Goal: Task Accomplishment & Management: Use online tool/utility

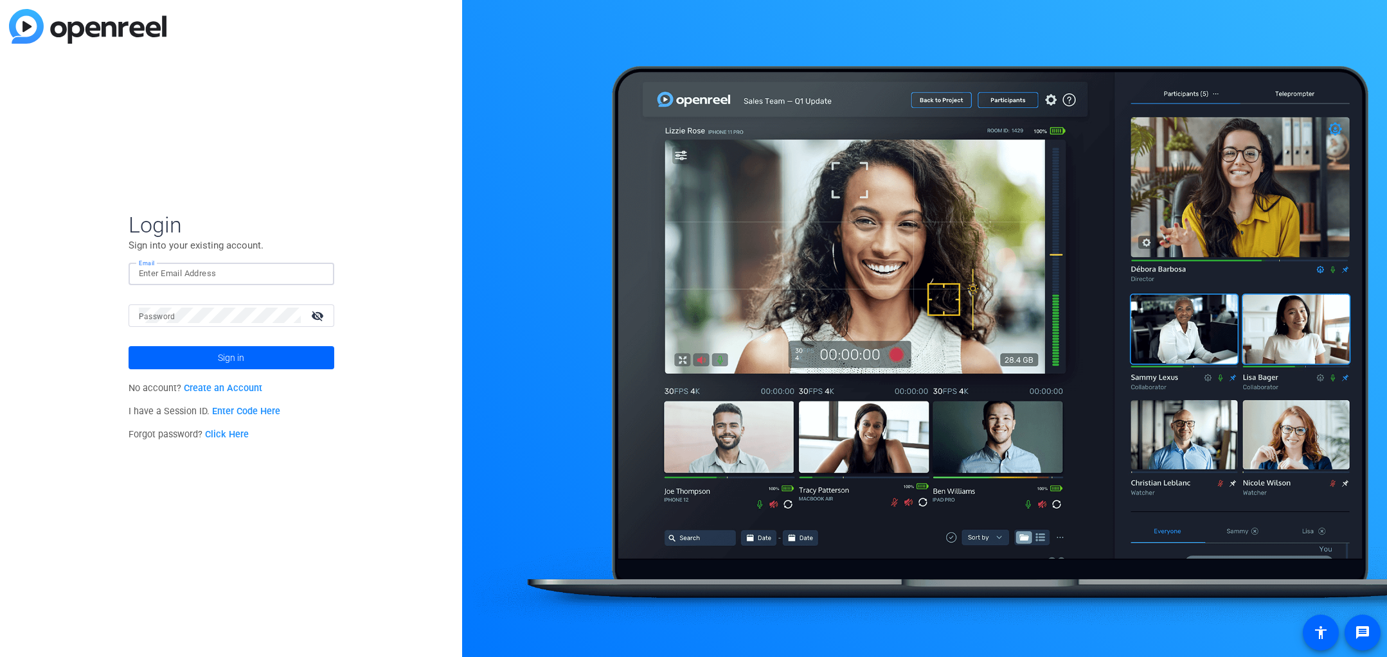
click at [192, 273] on input "Email" at bounding box center [231, 273] width 185 height 15
type input "[PERSON_NAME][EMAIL_ADDRESS][PERSON_NAME][DOMAIN_NAME]"
click at [129, 346] on button "Sign in" at bounding box center [232, 357] width 206 height 23
click at [319, 312] on mat-icon "visibility_off" at bounding box center [318, 316] width 31 height 19
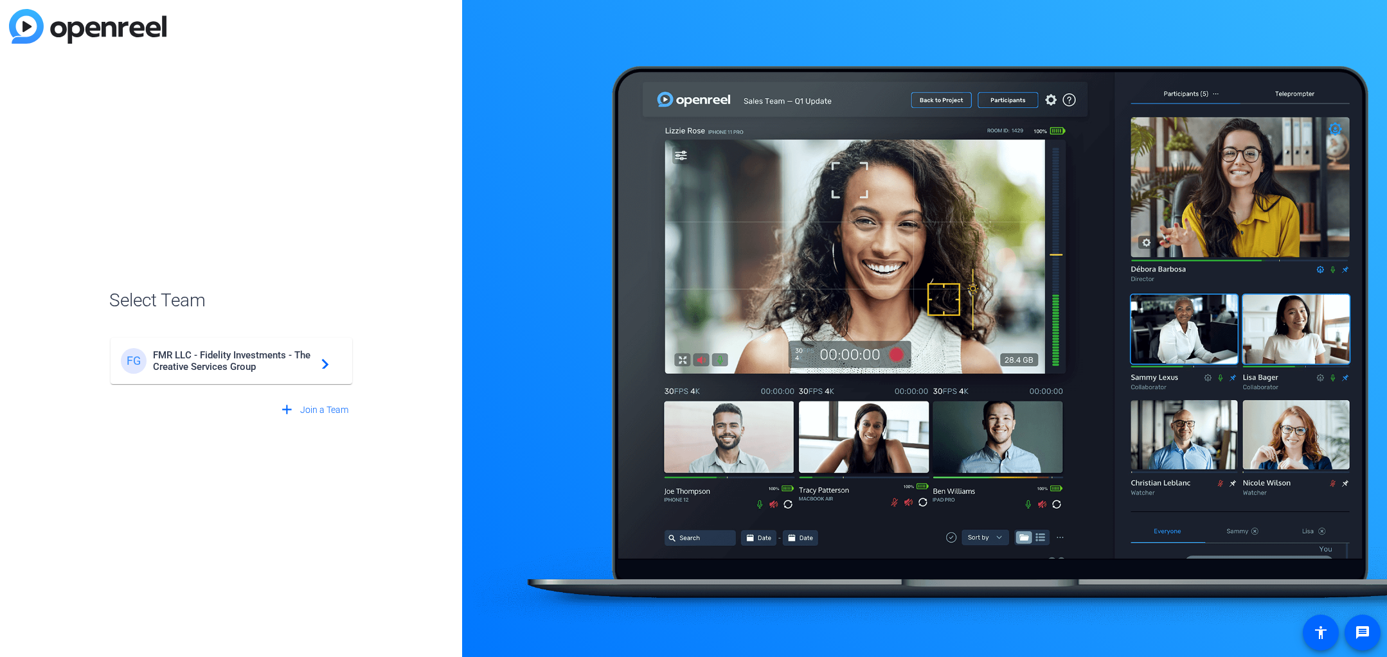
click at [261, 371] on span "FMR LLC - Fidelity Investments - The Creative Services Group" at bounding box center [233, 361] width 161 height 23
click at [325, 364] on div "FG FMR LLC - Fidelity Investments - The Creative Services Group navigate_next" at bounding box center [231, 355] width 244 height 62
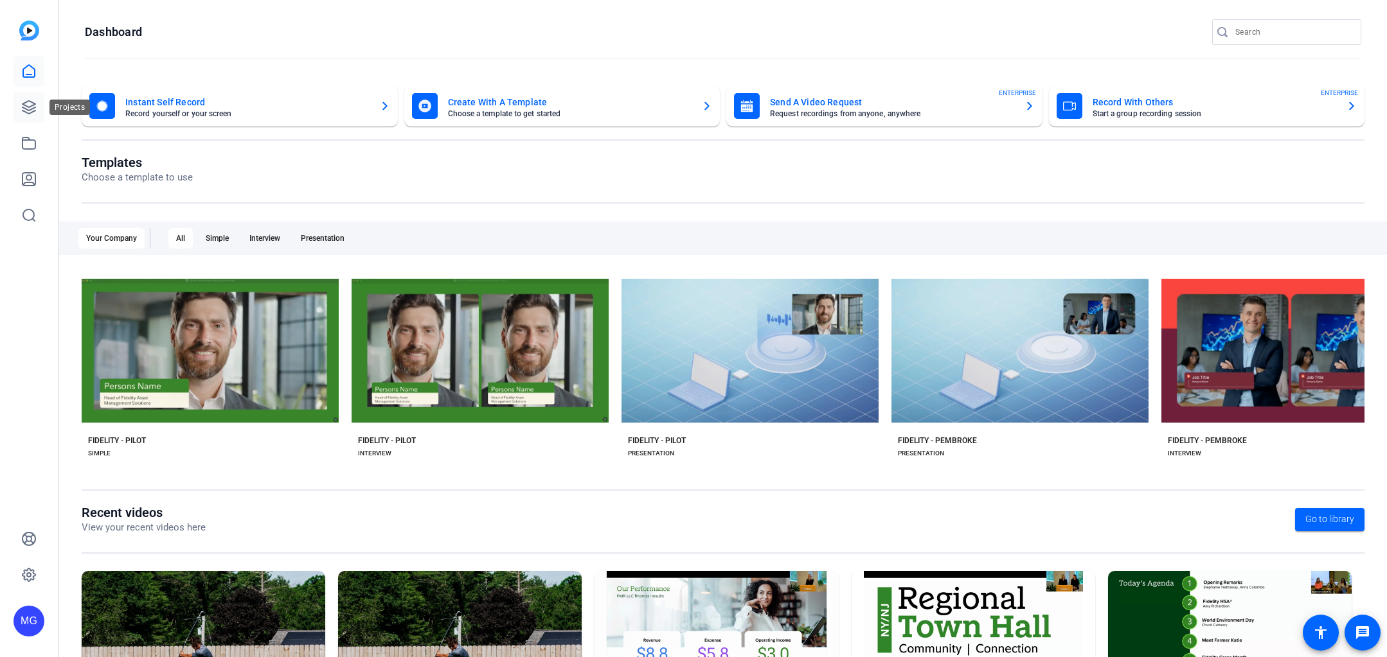
click at [28, 105] on icon at bounding box center [28, 107] width 15 height 15
click at [28, 106] on icon at bounding box center [28, 107] width 13 height 13
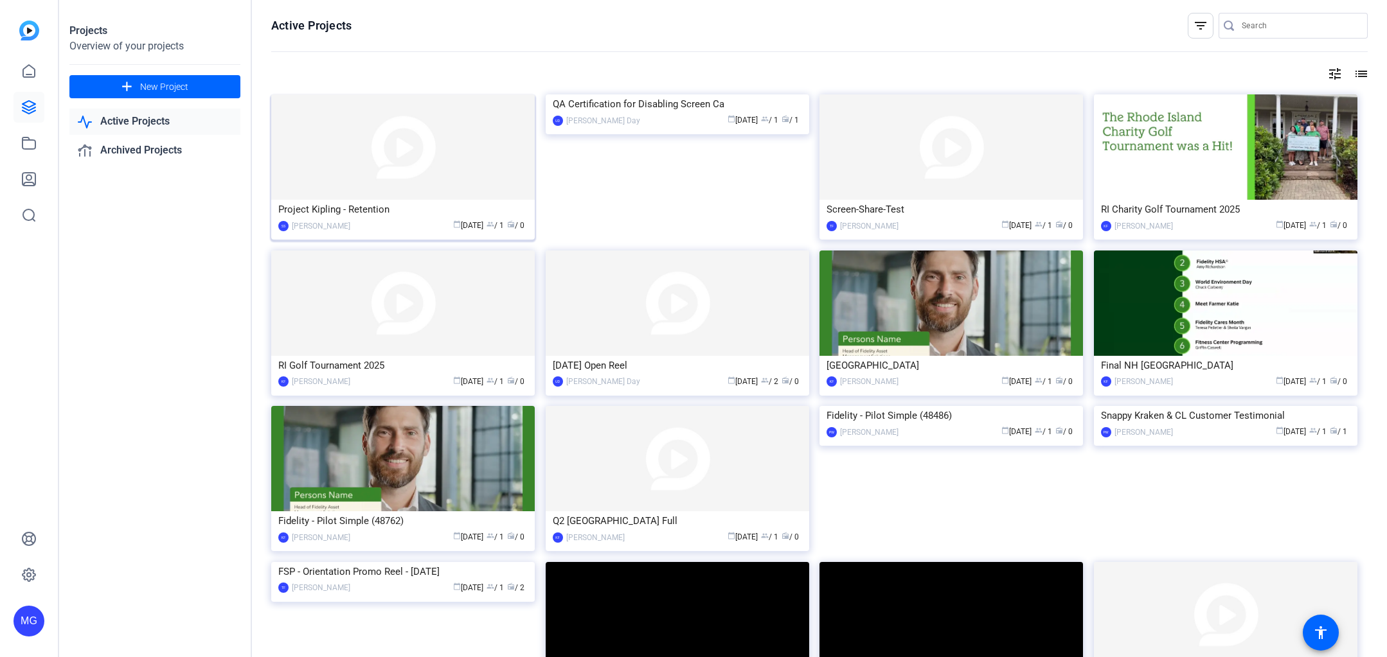
click at [402, 141] on img at bounding box center [403, 146] width 264 height 105
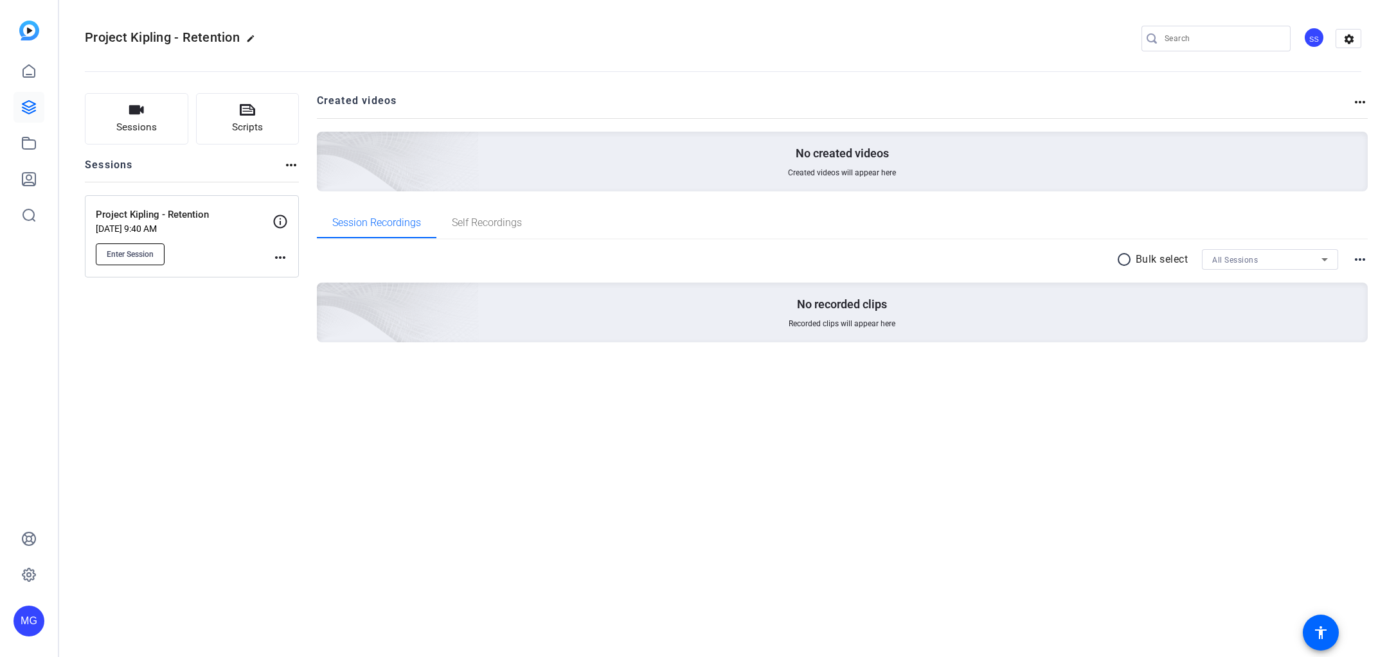
click at [139, 252] on span "Enter Session" at bounding box center [130, 254] width 47 height 10
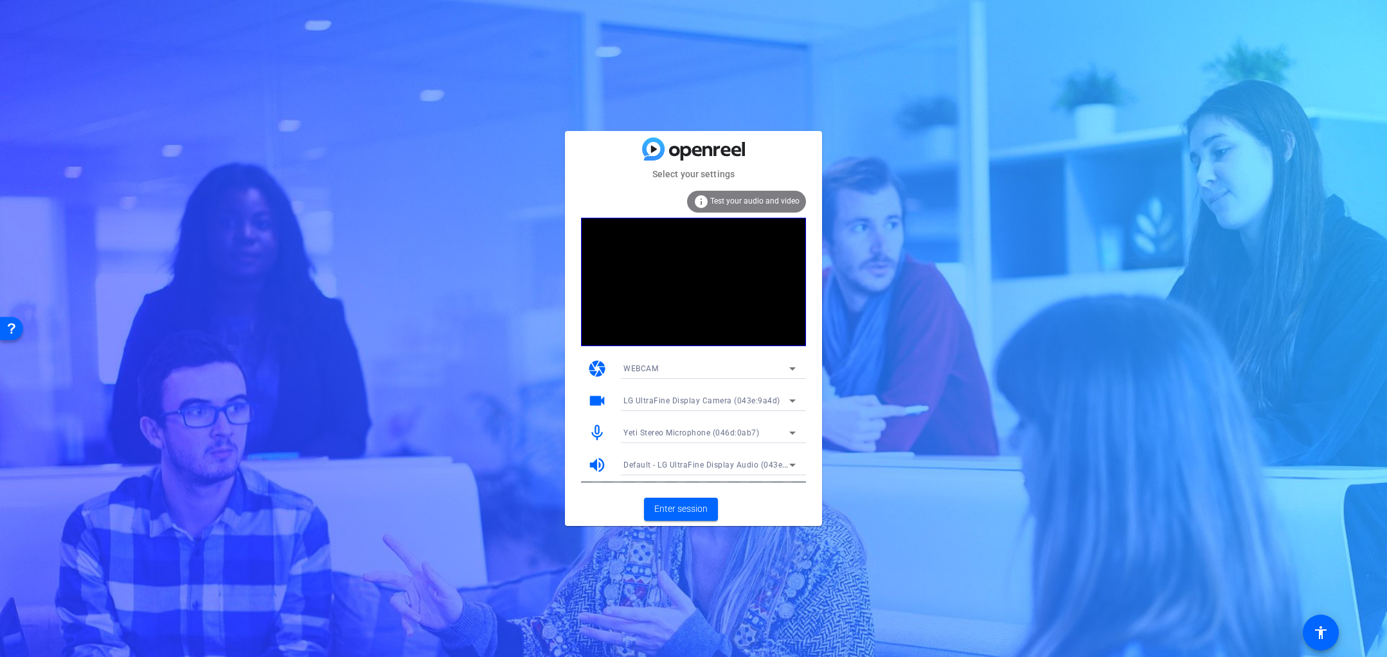
click at [711, 368] on div "WEBCAM" at bounding box center [706, 369] width 166 height 16
drag, startPoint x: 492, startPoint y: 370, endPoint x: 506, endPoint y: 375, distance: 15.7
click at [491, 371] on div at bounding box center [693, 328] width 1387 height 657
click at [688, 511] on span "Enter session" at bounding box center [680, 509] width 53 height 13
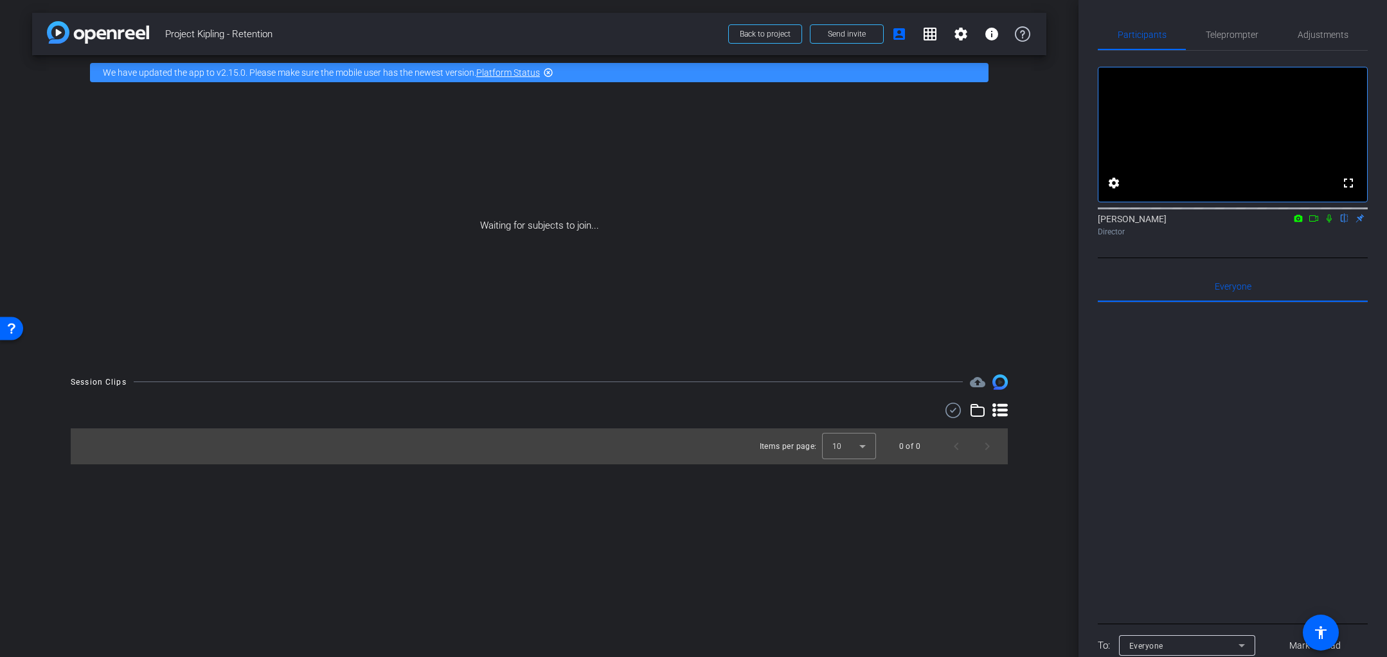
drag, startPoint x: 524, startPoint y: 551, endPoint x: 345, endPoint y: 630, distance: 195.4
click at [523, 552] on div "arrow_back Project Kipling - Retention Back to project Send invite account_box …" at bounding box center [539, 328] width 1078 height 657
click at [1314, 223] on icon at bounding box center [1314, 218] width 10 height 9
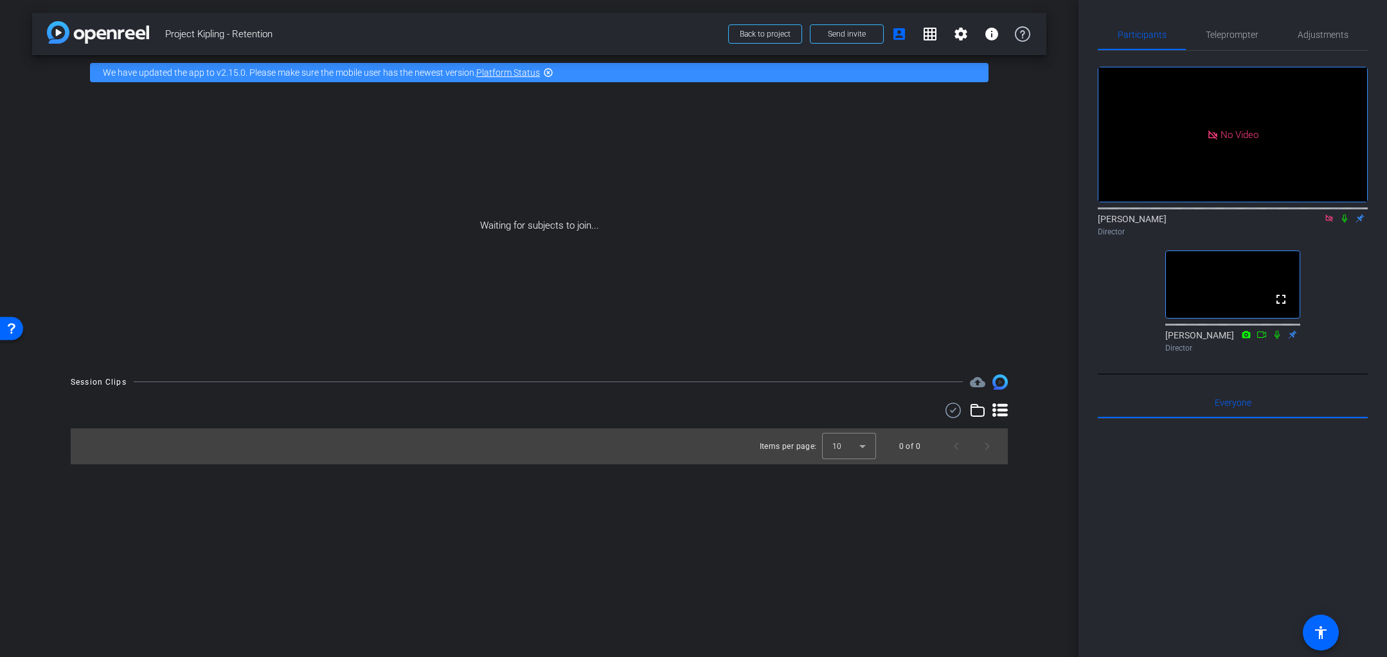
click at [1328, 223] on icon at bounding box center [1329, 218] width 10 height 9
click at [1296, 222] on icon at bounding box center [1298, 218] width 8 height 7
click at [1192, 278] on span "LG UltraFine Display Camera (043e:9a4d)" at bounding box center [1215, 283] width 159 height 15
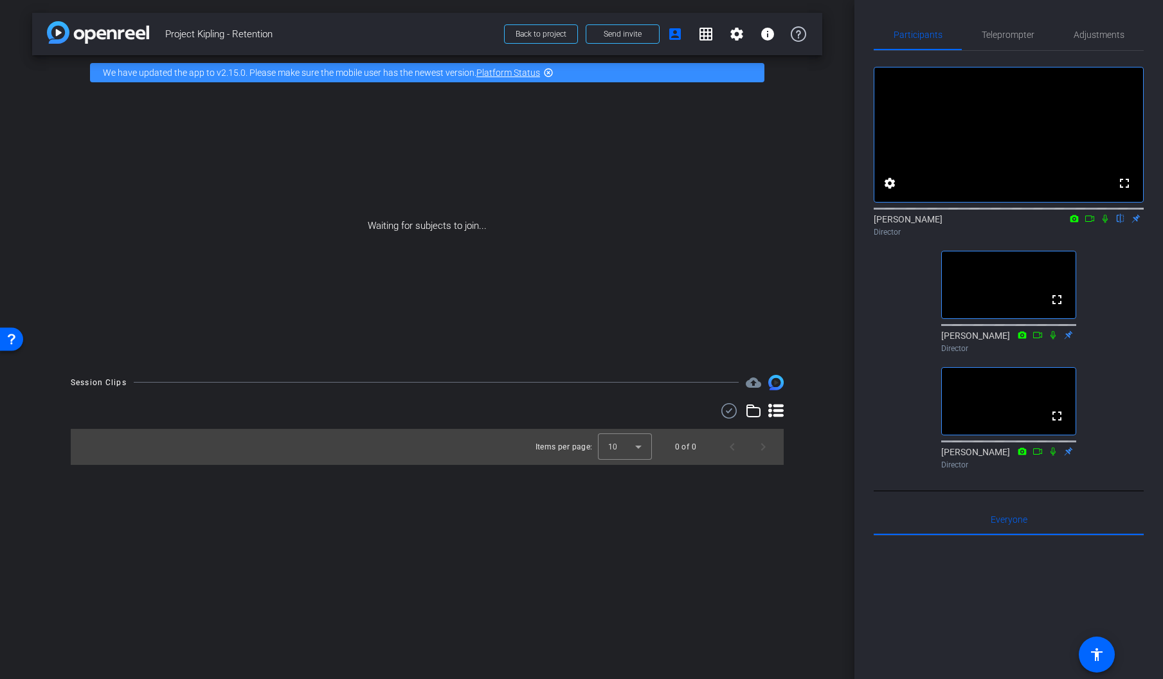
click at [1023, 434] on video at bounding box center [1009, 401] width 134 height 67
click at [1039, 432] on video at bounding box center [1009, 401] width 134 height 67
click at [1120, 191] on mat-icon "fullscreen" at bounding box center [1123, 182] width 15 height 15
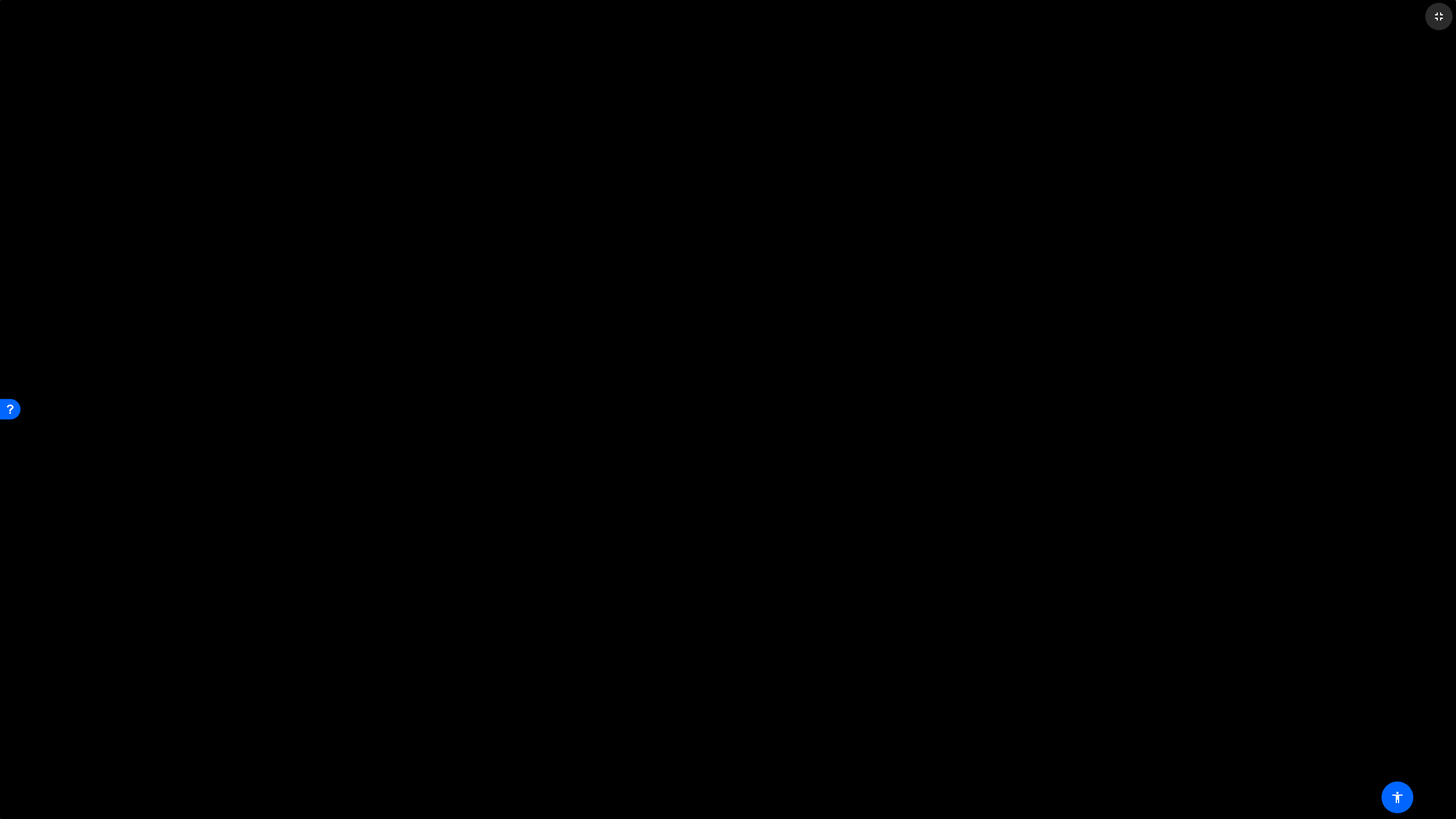
click at [1227, 17] on mat-icon "fullscreen_exit" at bounding box center [1438, 16] width 13 height 13
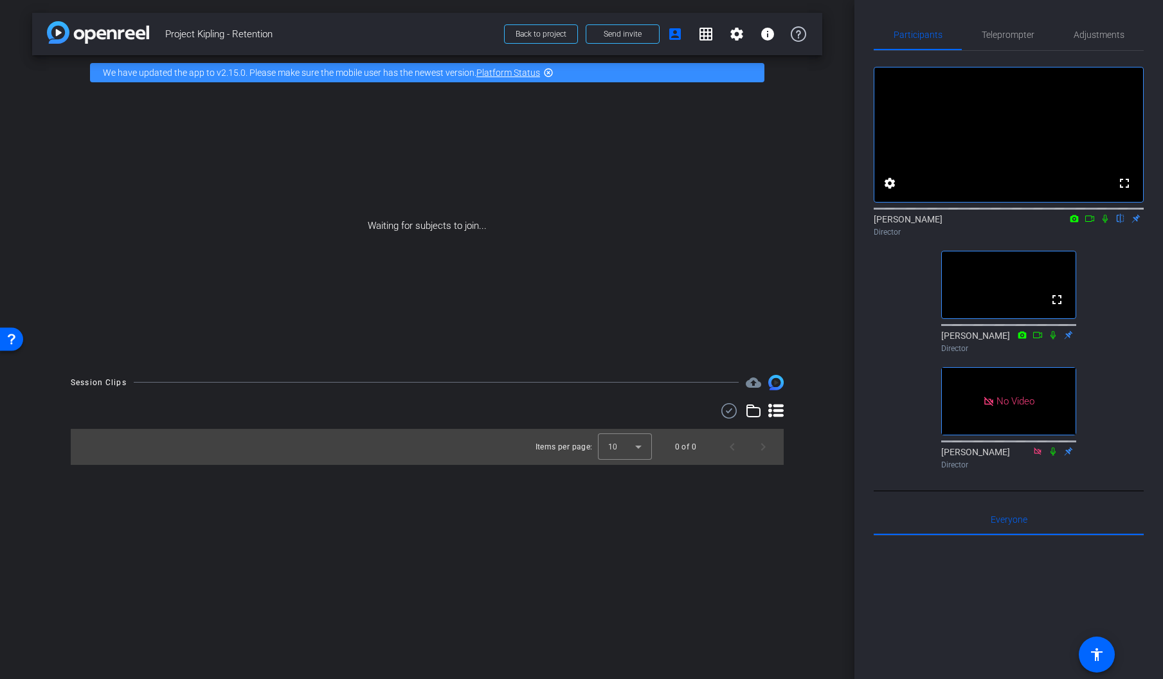
click at [1128, 328] on div "fullscreen settings [PERSON_NAME] flip Director fullscreen [PERSON_NAME] Direct…" at bounding box center [1008, 263] width 270 height 424
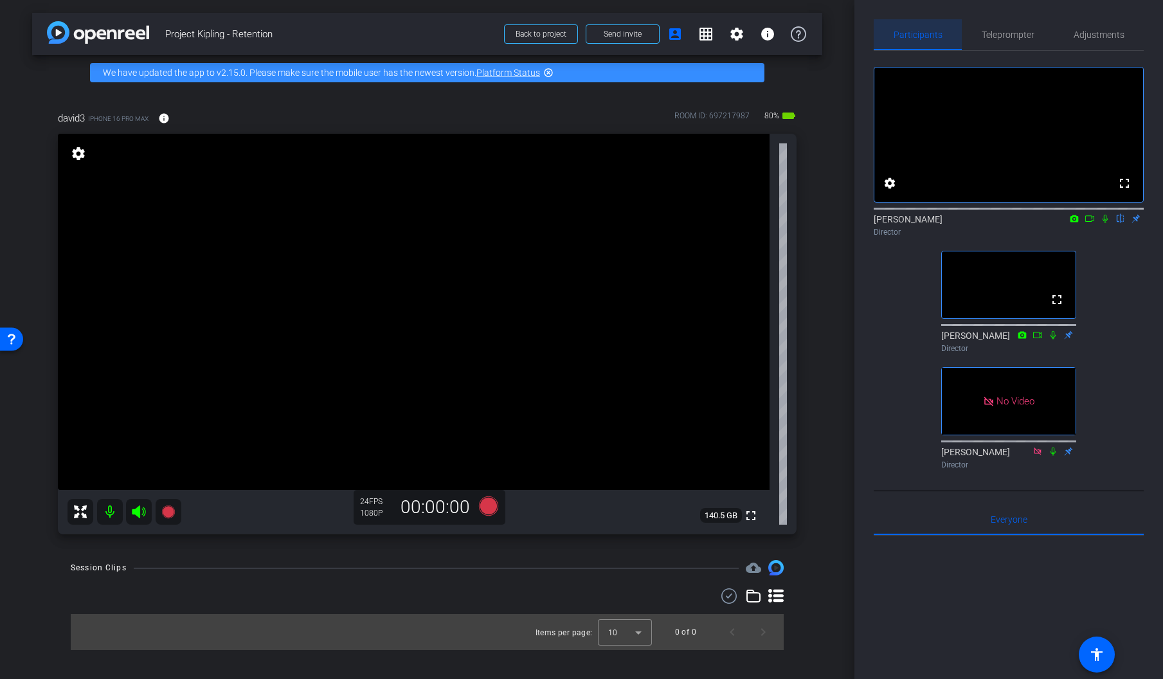
click at [923, 33] on span "Participants" at bounding box center [917, 34] width 49 height 9
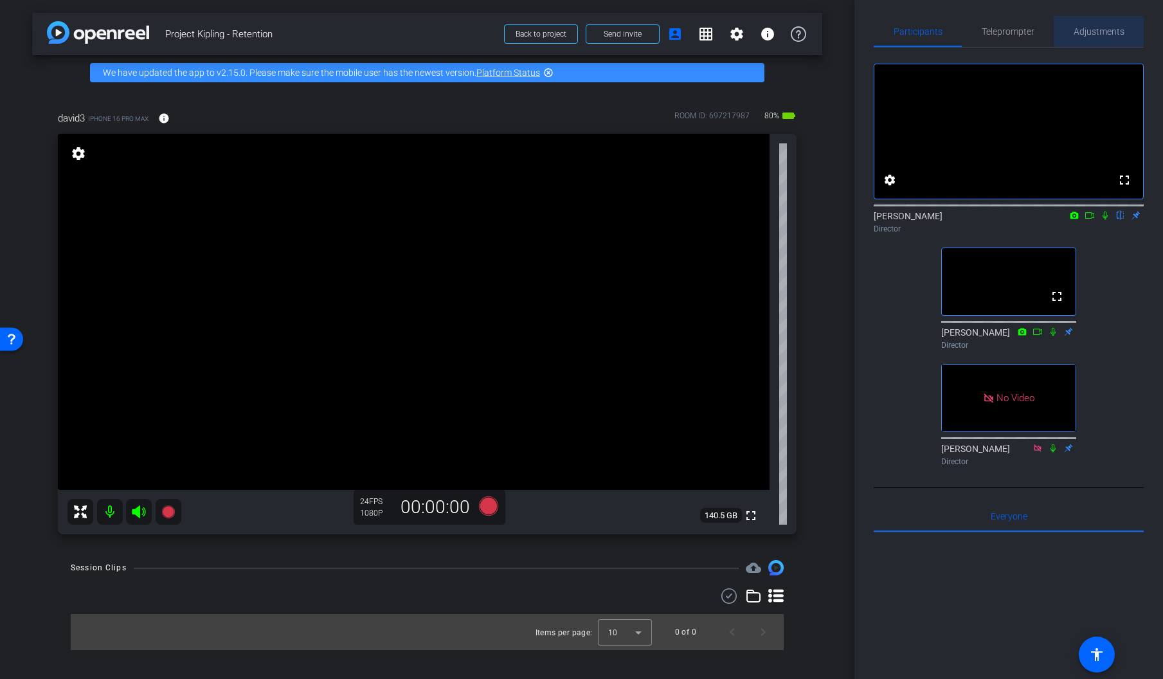
click at [1100, 24] on span "Adjustments" at bounding box center [1098, 31] width 51 height 31
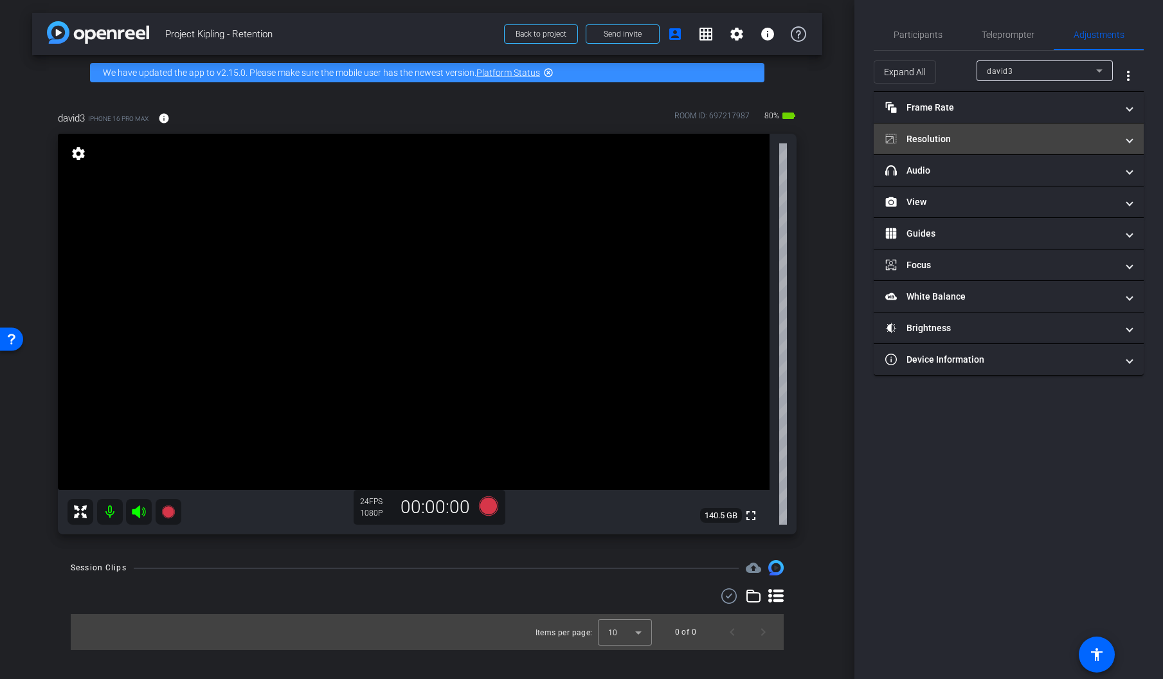
click at [1055, 132] on mat-panel-title "Resolution" at bounding box center [1000, 138] width 231 height 13
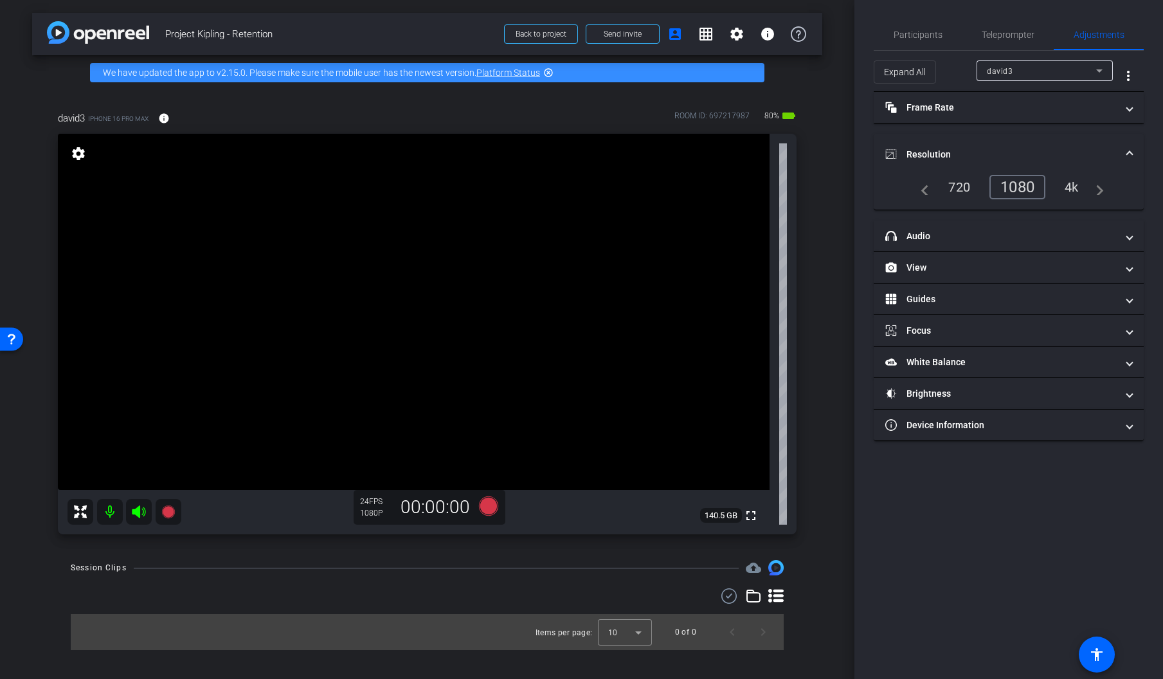
click at [1071, 187] on div "4k" at bounding box center [1071, 187] width 33 height 22
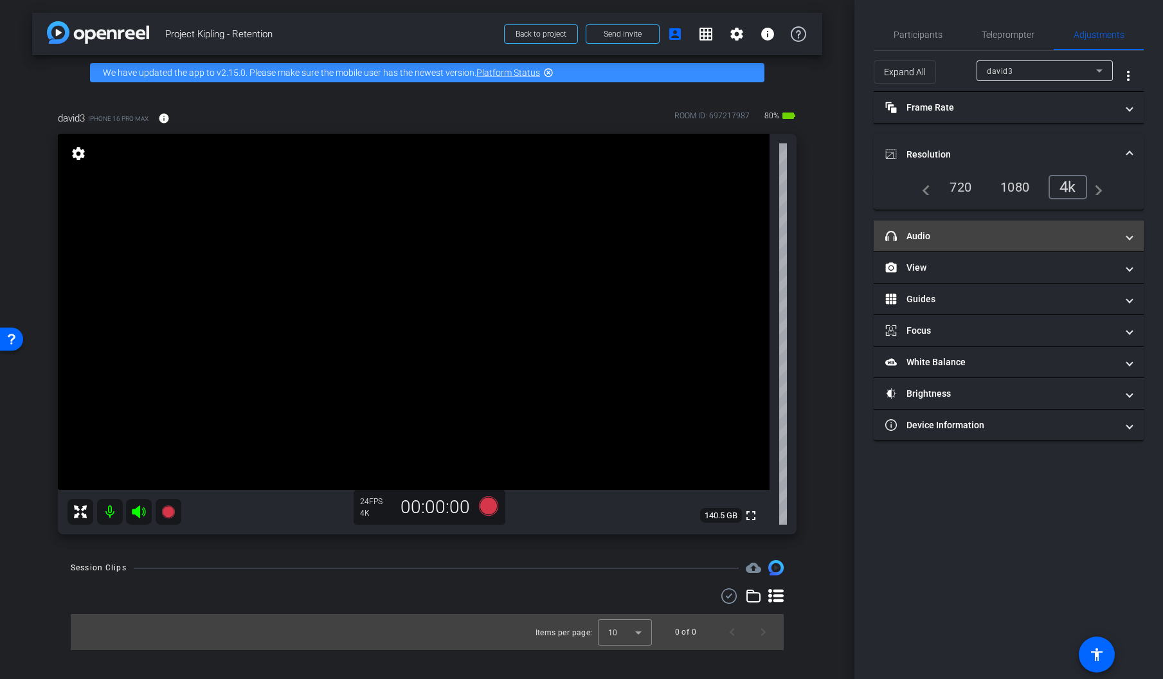
click at [970, 237] on mat-panel-title "headphone icon Audio" at bounding box center [1000, 235] width 231 height 13
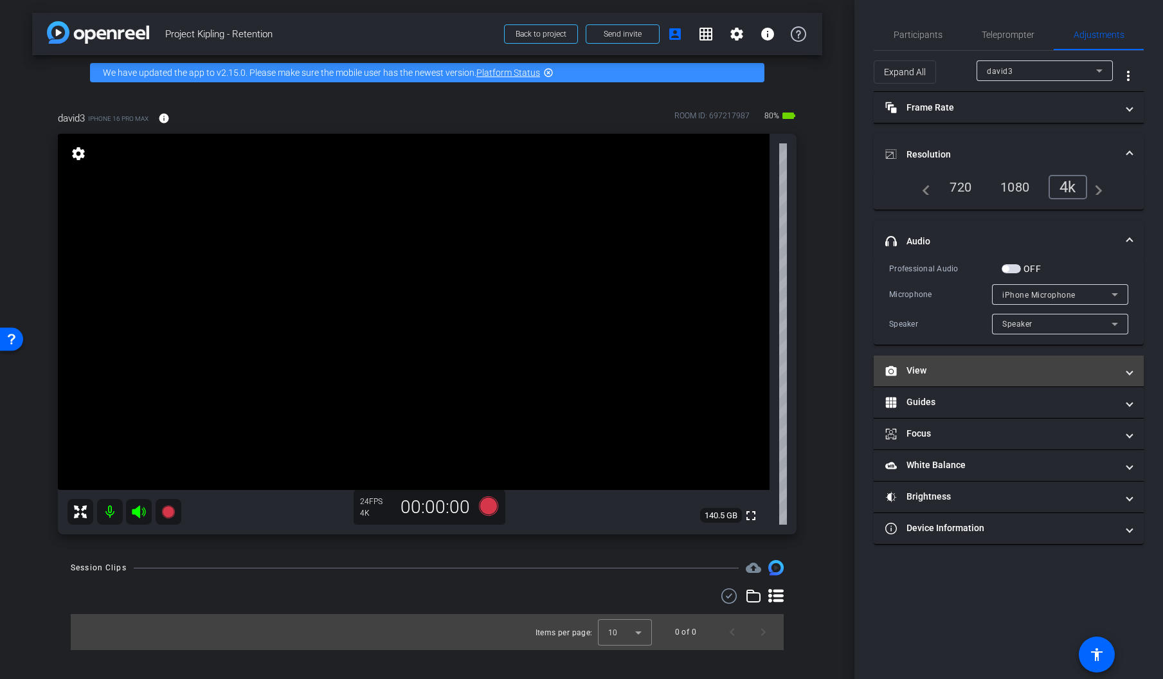
click at [955, 372] on mat-panel-title "View" at bounding box center [1000, 370] width 231 height 13
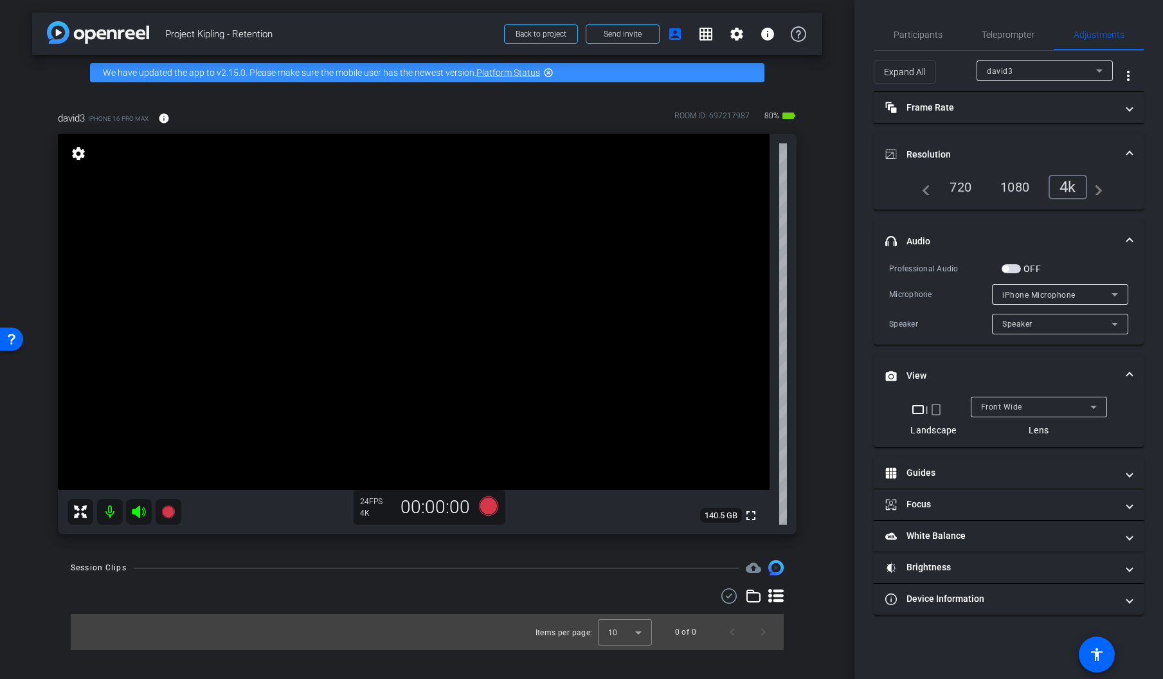
click at [955, 372] on mat-panel-title "View" at bounding box center [1000, 375] width 231 height 13
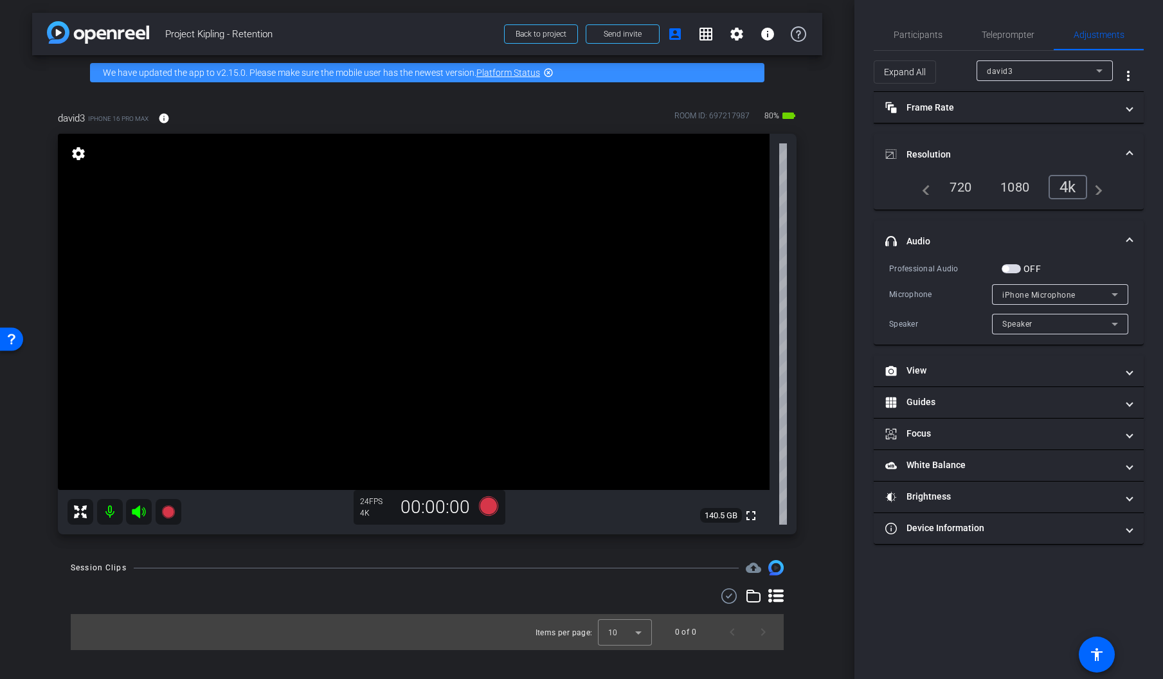
click at [929, 141] on mat-expansion-panel-header "Resolution" at bounding box center [1008, 154] width 270 height 41
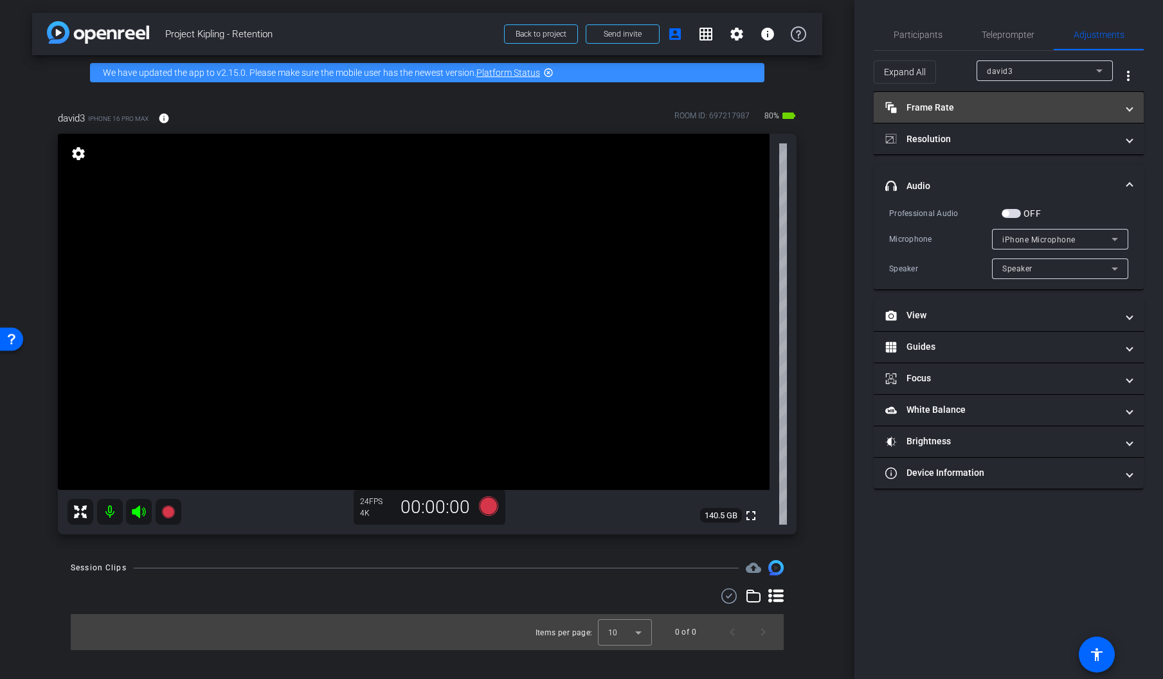
click at [940, 108] on mat-panel-title "Frame Rate Frame Rate" at bounding box center [1000, 107] width 231 height 13
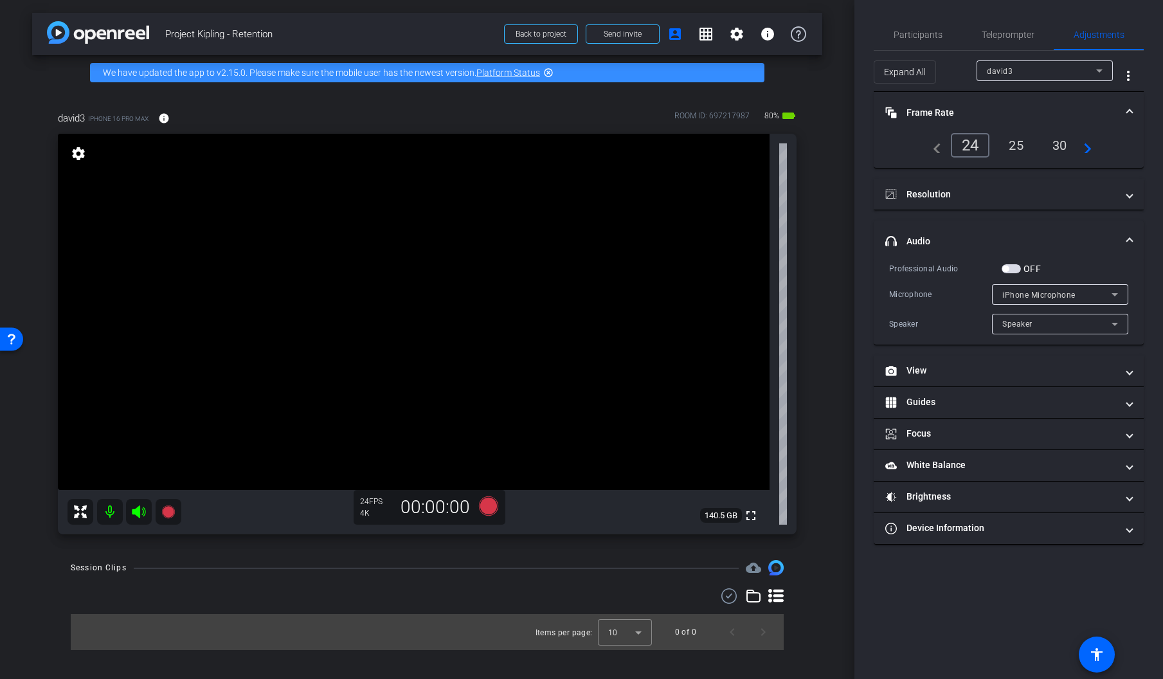
click at [848, 121] on div "arrow_back Project Kipling - Retention Back to project Send invite account_box …" at bounding box center [427, 339] width 854 height 679
click at [916, 33] on span "Participants" at bounding box center [917, 34] width 49 height 9
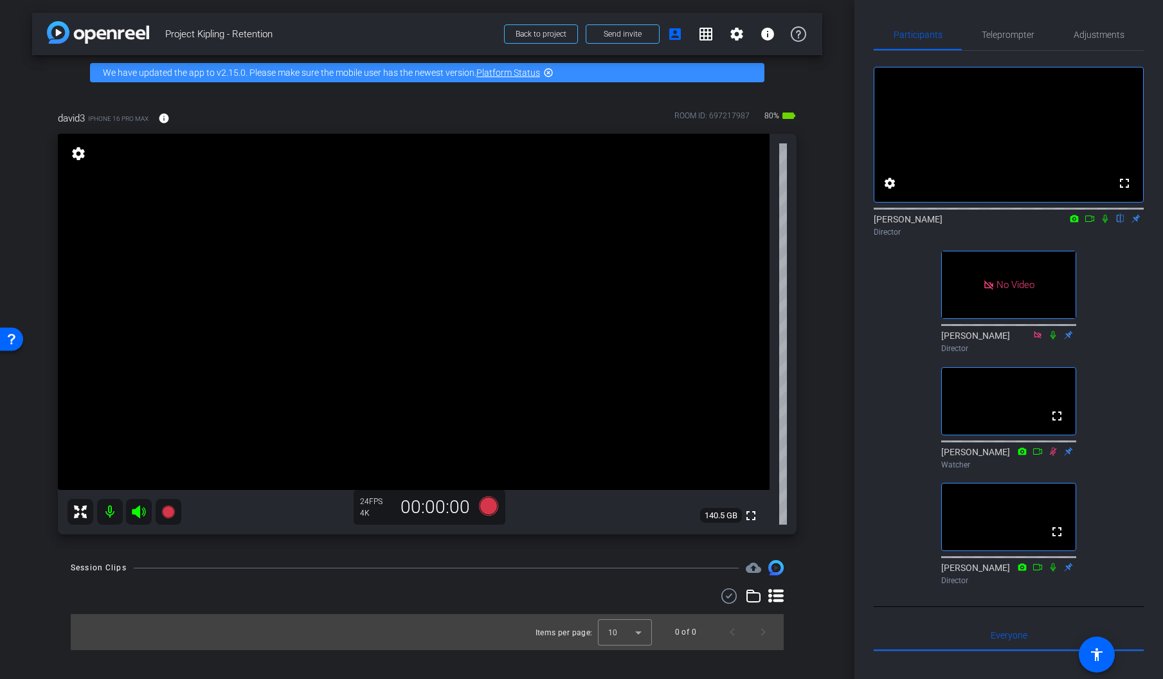
click at [1089, 223] on icon at bounding box center [1089, 218] width 10 height 9
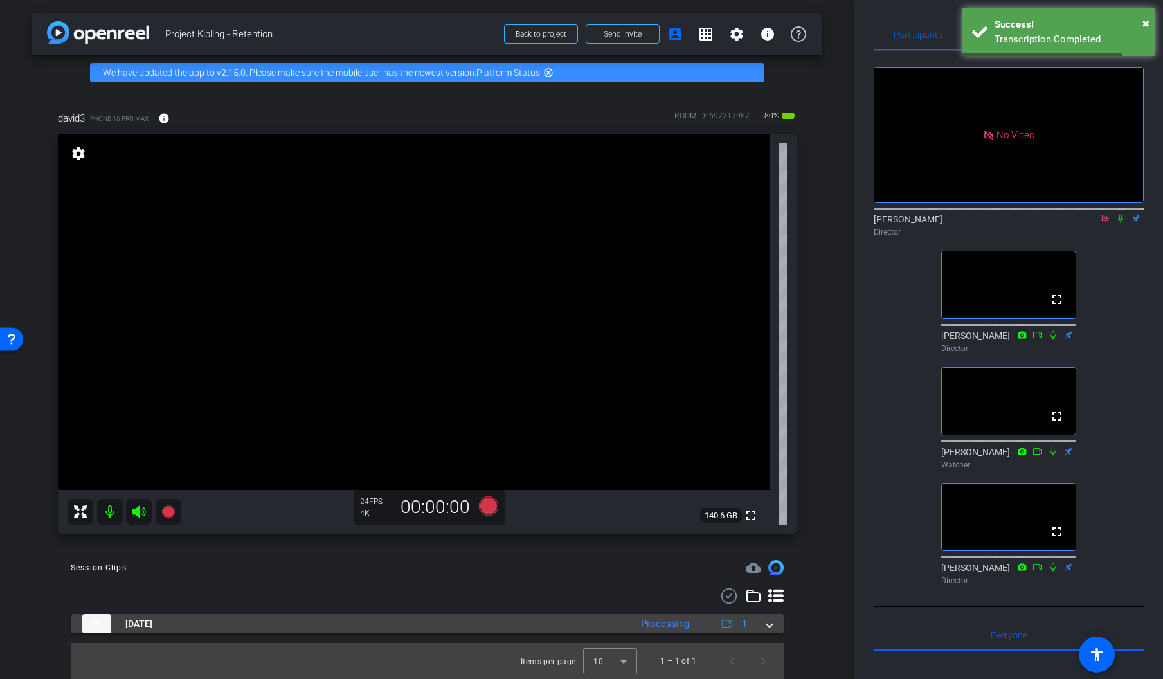
click at [771, 625] on span at bounding box center [769, 623] width 5 height 13
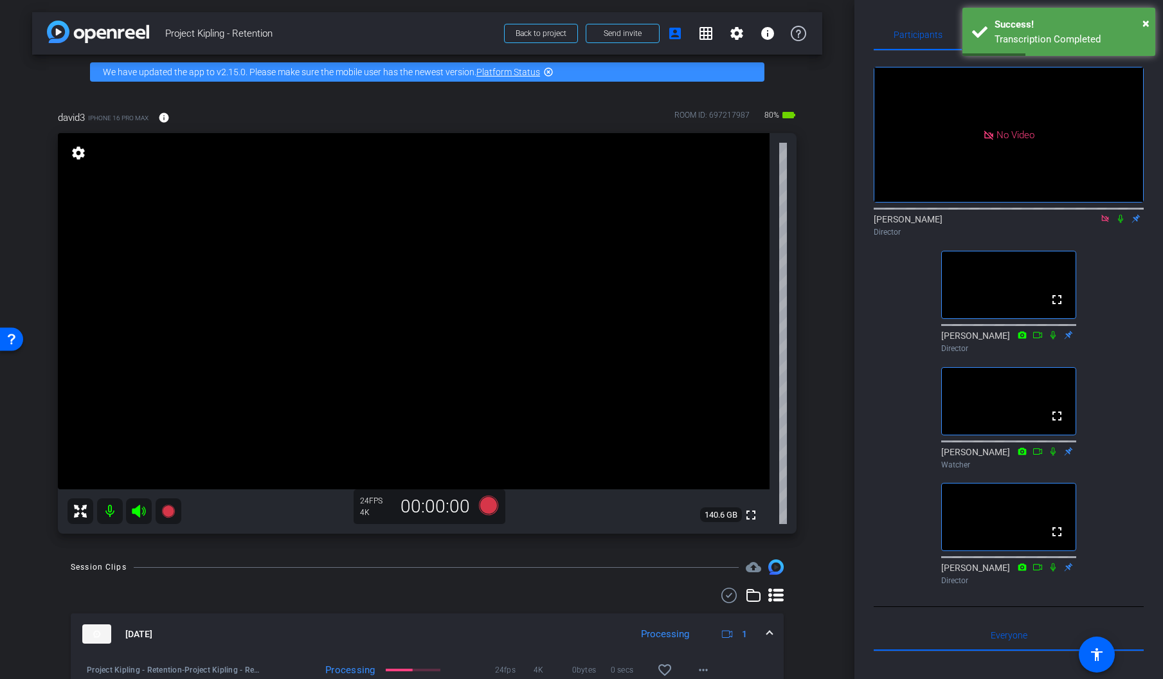
scroll to position [66, 0]
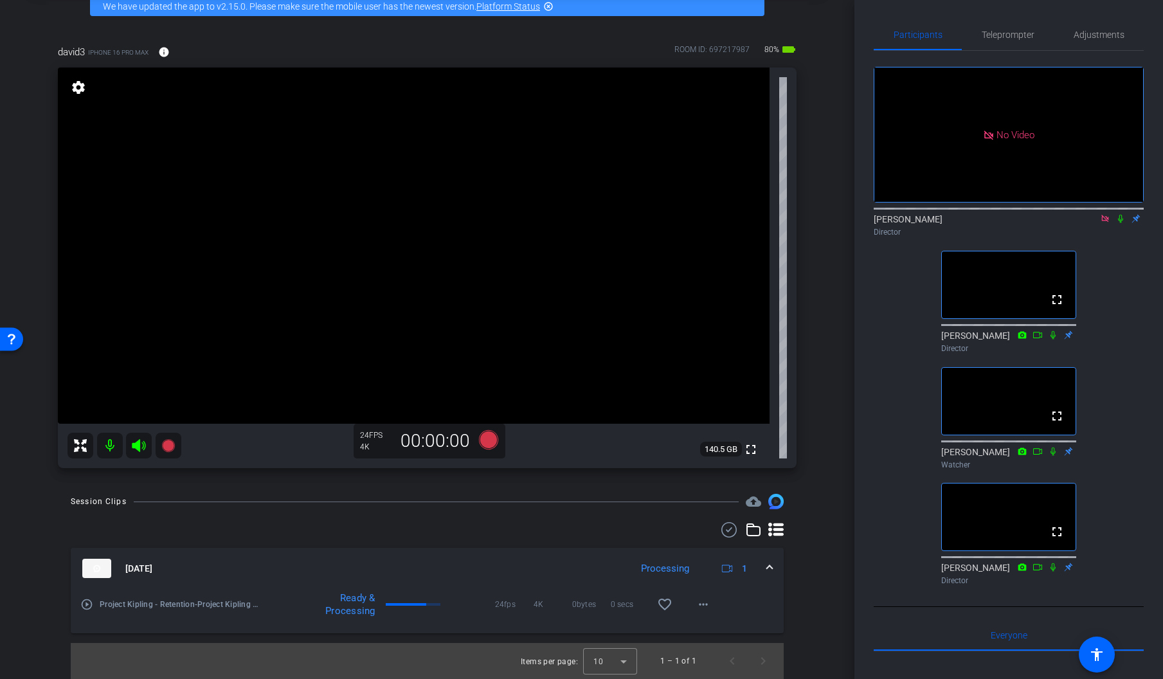
click at [75, 89] on mat-icon "settings" at bounding box center [78, 87] width 18 height 15
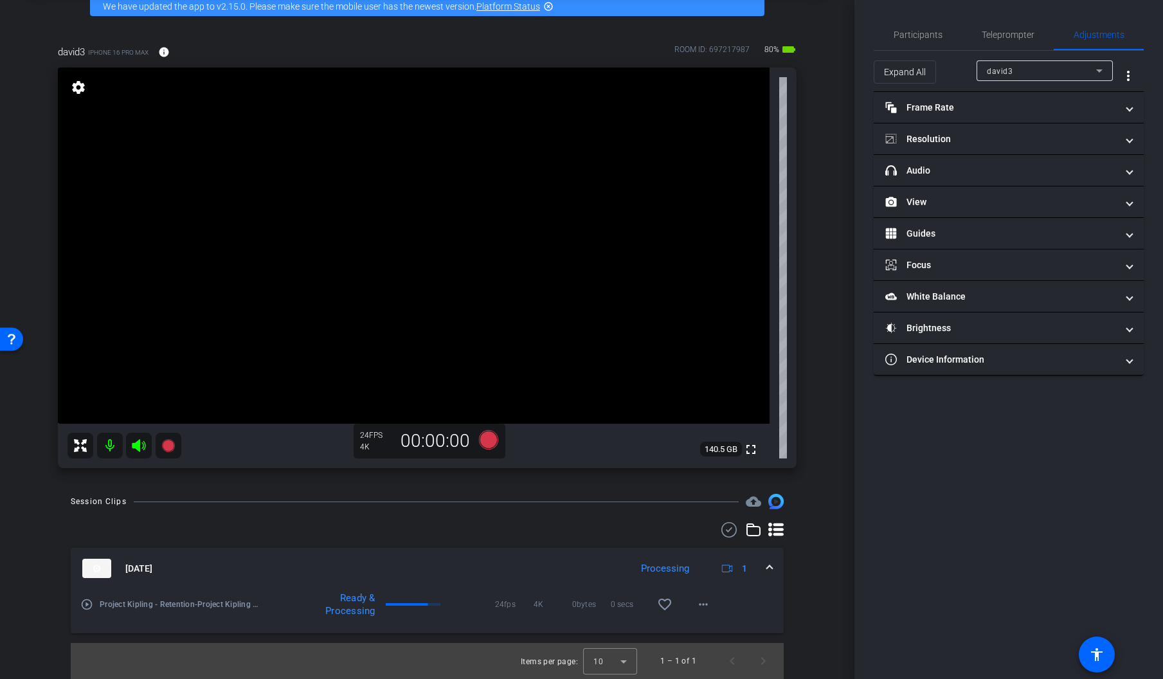
click at [75, 89] on mat-icon "settings" at bounding box center [78, 87] width 18 height 15
click at [1072, 361] on mat-panel-title "Device Information" at bounding box center [1000, 359] width 231 height 13
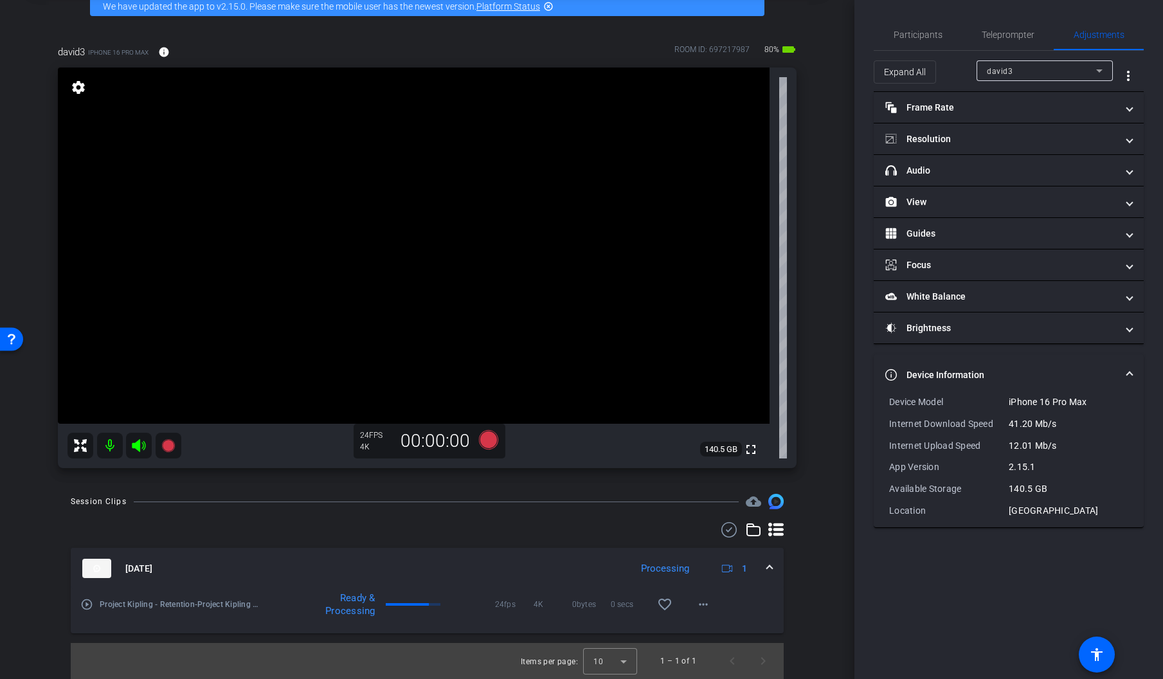
click at [1070, 359] on mat-expansion-panel-header "Device Information" at bounding box center [1008, 374] width 270 height 41
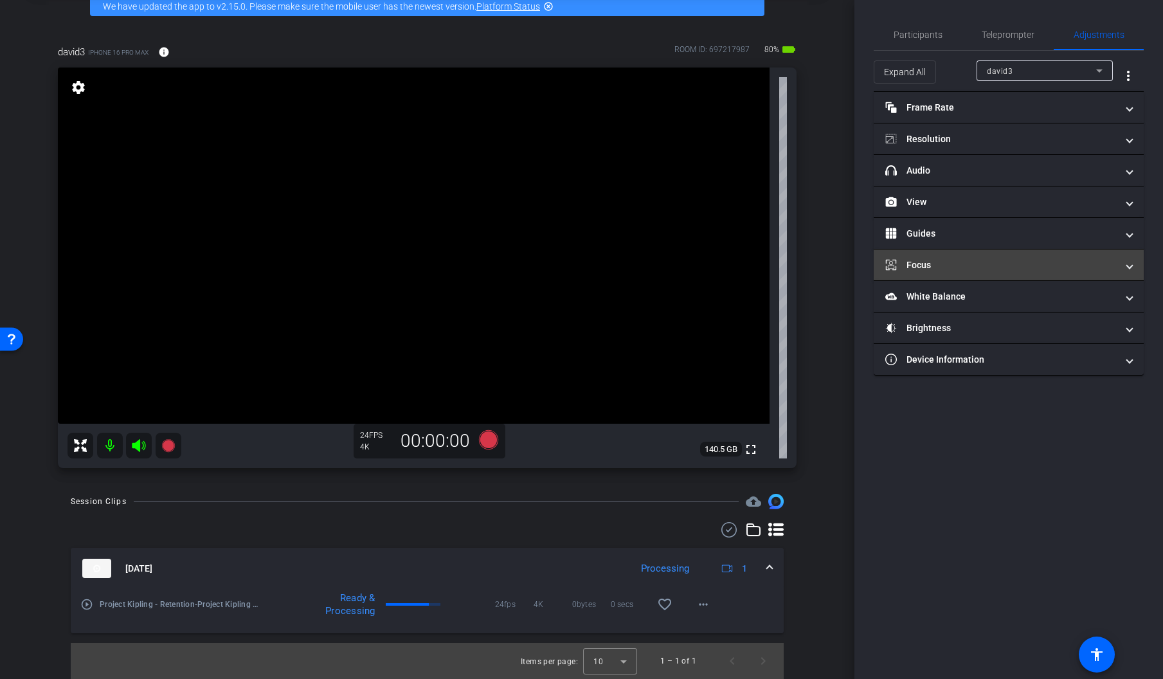
click at [963, 262] on mat-panel-title "Focus" at bounding box center [1000, 264] width 231 height 13
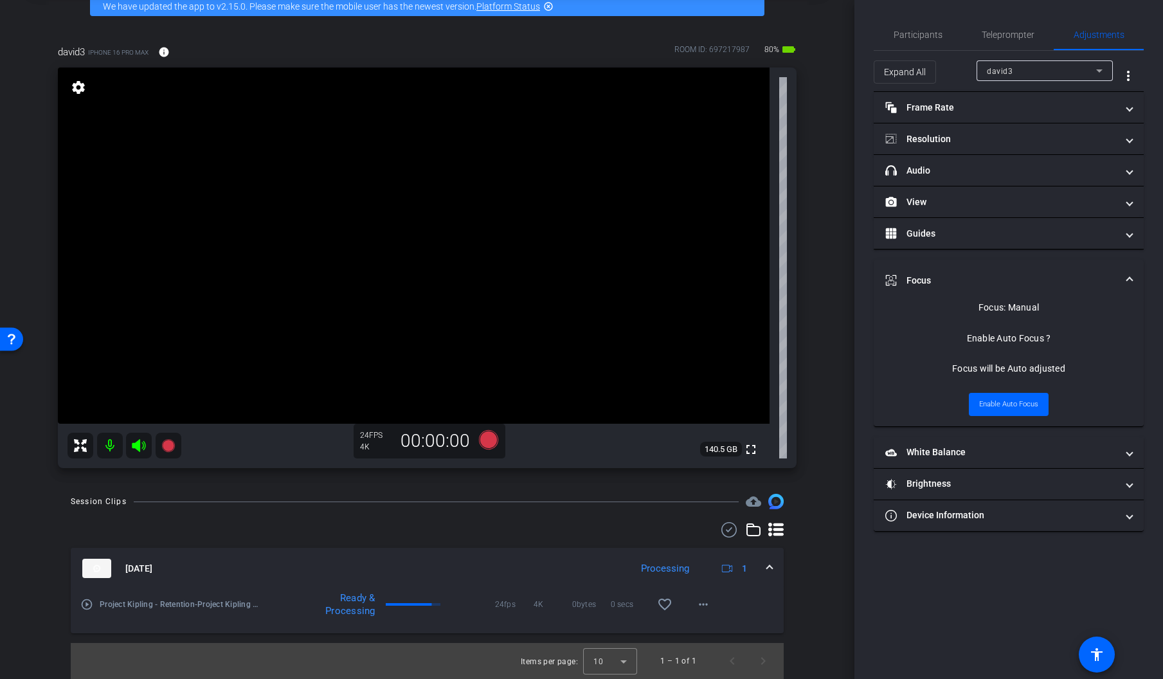
click at [963, 264] on mat-expansion-panel-header "Focus" at bounding box center [1008, 280] width 270 height 41
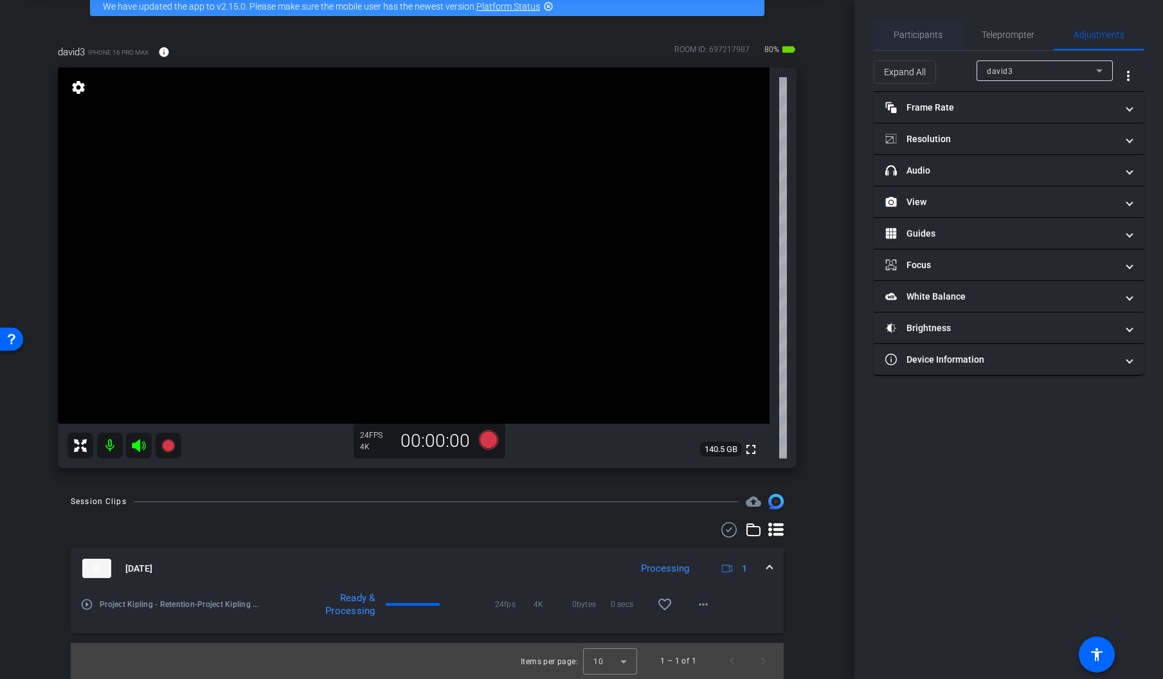
click at [904, 35] on span "Participants" at bounding box center [917, 34] width 49 height 9
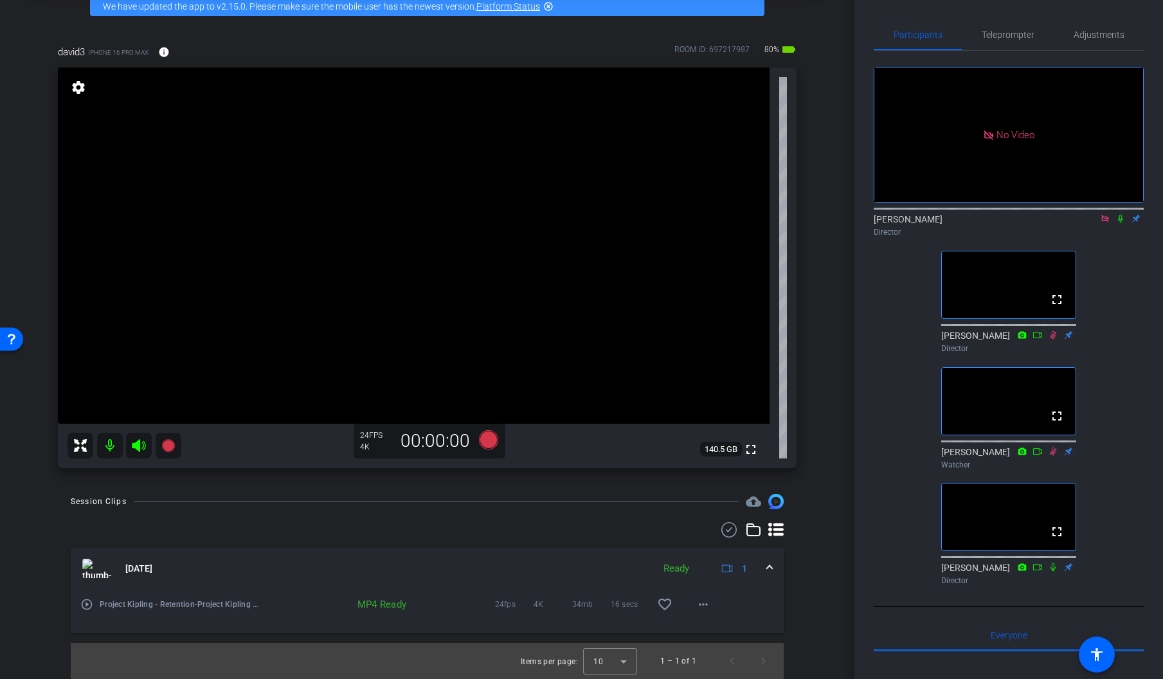
click at [1120, 214] on icon at bounding box center [1120, 218] width 10 height 9
click at [89, 603] on mat-icon "play_circle_outline" at bounding box center [86, 604] width 13 height 13
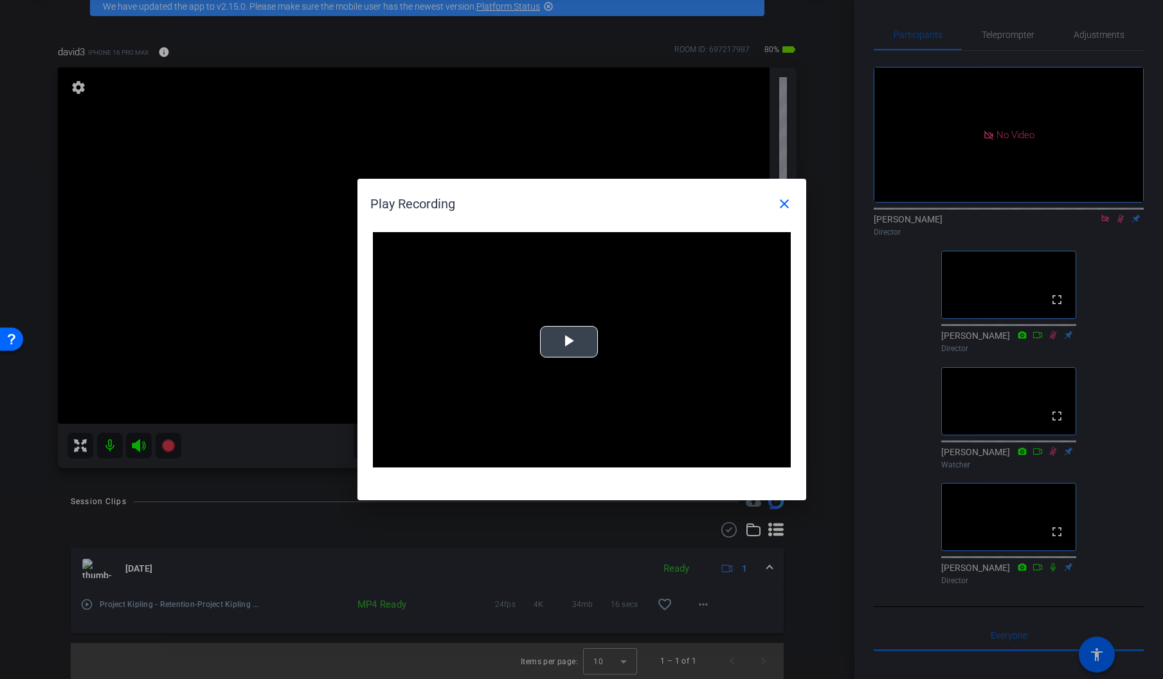
click at [569, 342] on span "Video Player" at bounding box center [569, 342] width 0 height 0
click at [779, 200] on mat-icon "close" at bounding box center [783, 203] width 15 height 15
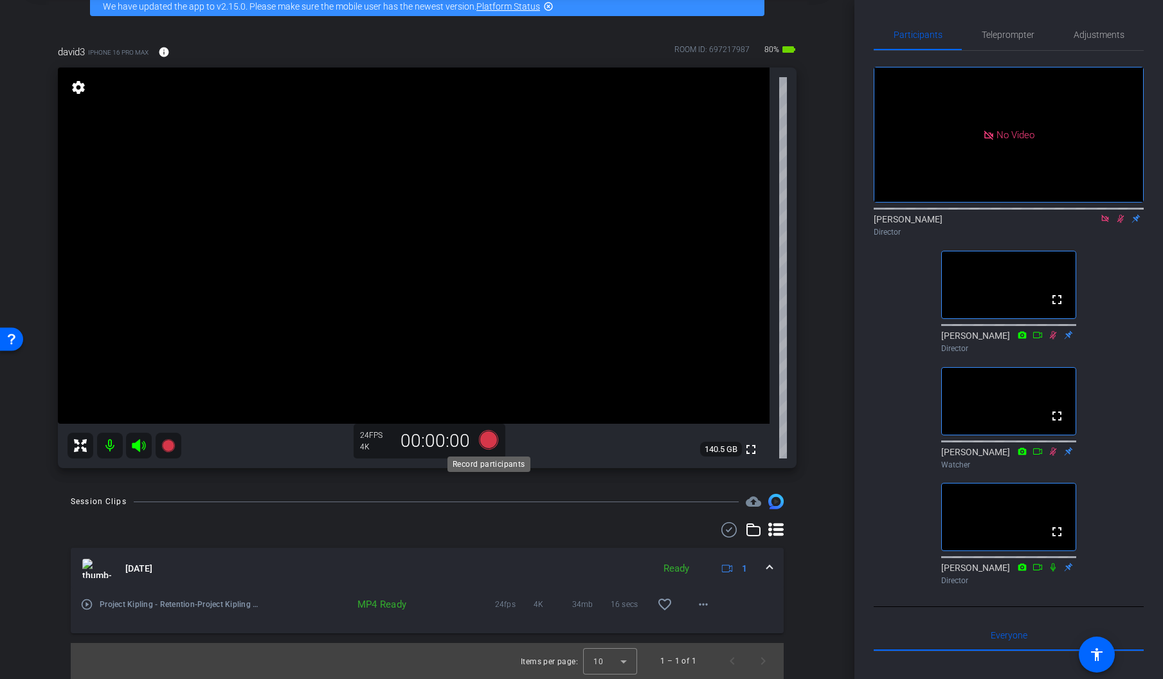
click at [487, 436] on icon at bounding box center [487, 439] width 19 height 19
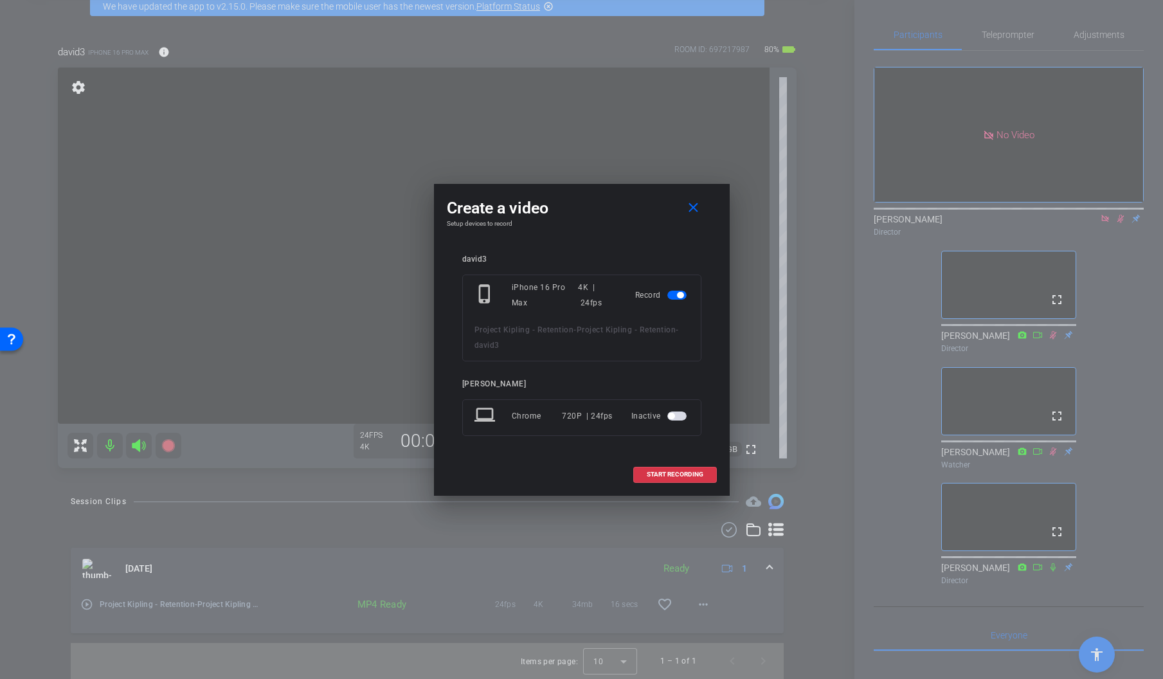
drag, startPoint x: 856, startPoint y: 398, endPoint x: 848, endPoint y: 397, distance: 8.5
click at [856, 398] on div at bounding box center [581, 339] width 1163 height 679
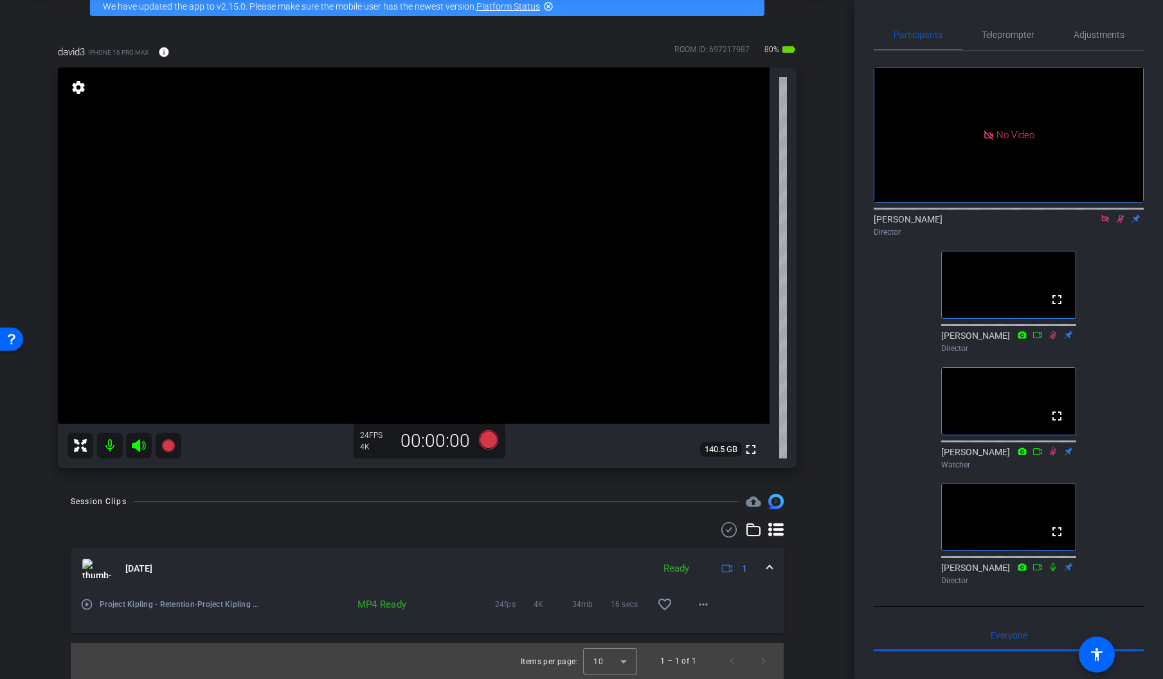
click at [1067, 563] on icon at bounding box center [1068, 567] width 8 height 8
click at [1068, 562] on icon at bounding box center [1068, 566] width 10 height 9
click at [706, 605] on mat-icon "more_horiz" at bounding box center [702, 603] width 15 height 15
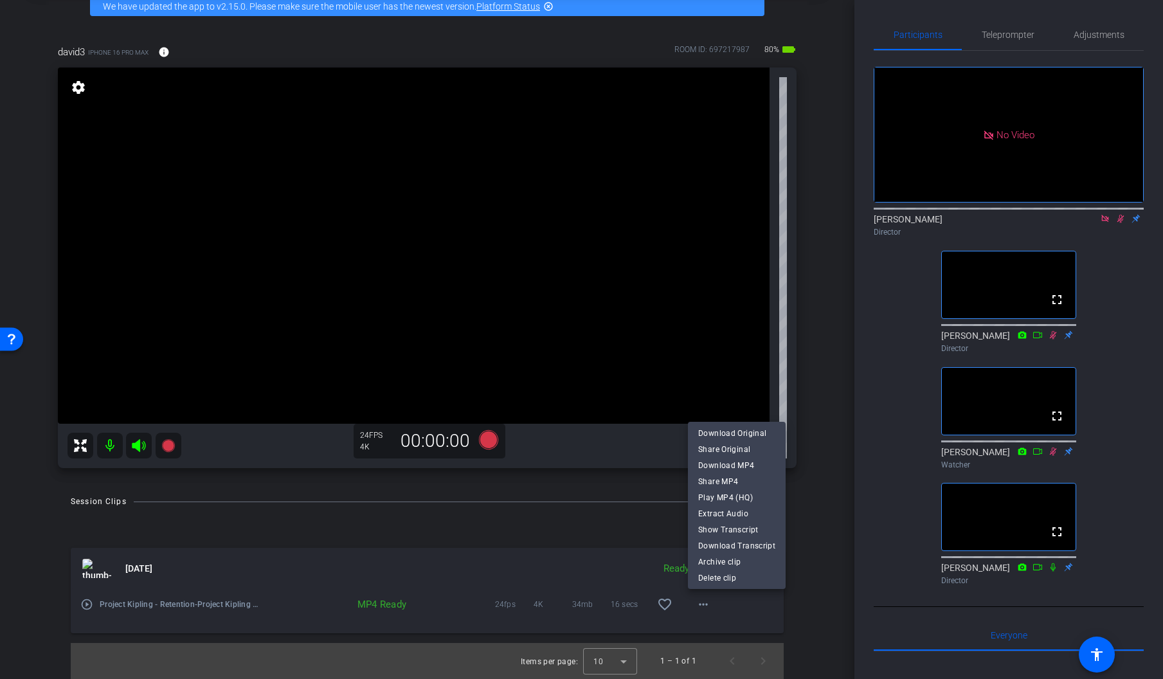
click at [706, 605] on div at bounding box center [581, 339] width 1163 height 679
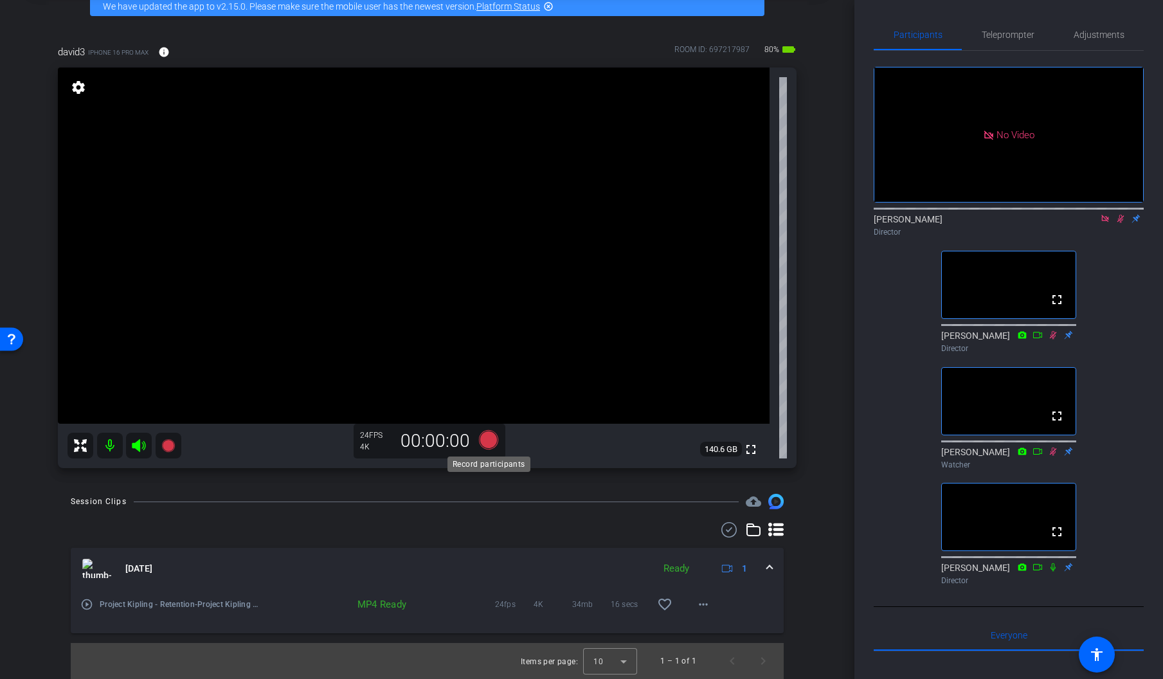
click at [487, 438] on icon at bounding box center [487, 439] width 19 height 19
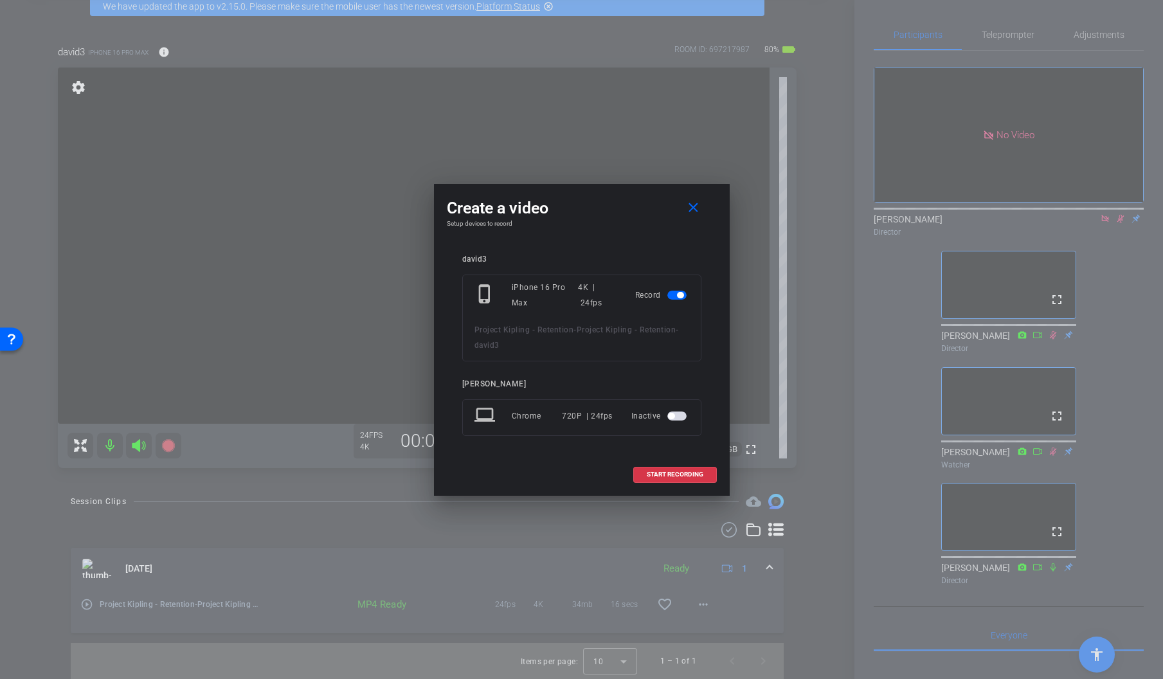
click at [679, 415] on span "button" at bounding box center [676, 415] width 19 height 9
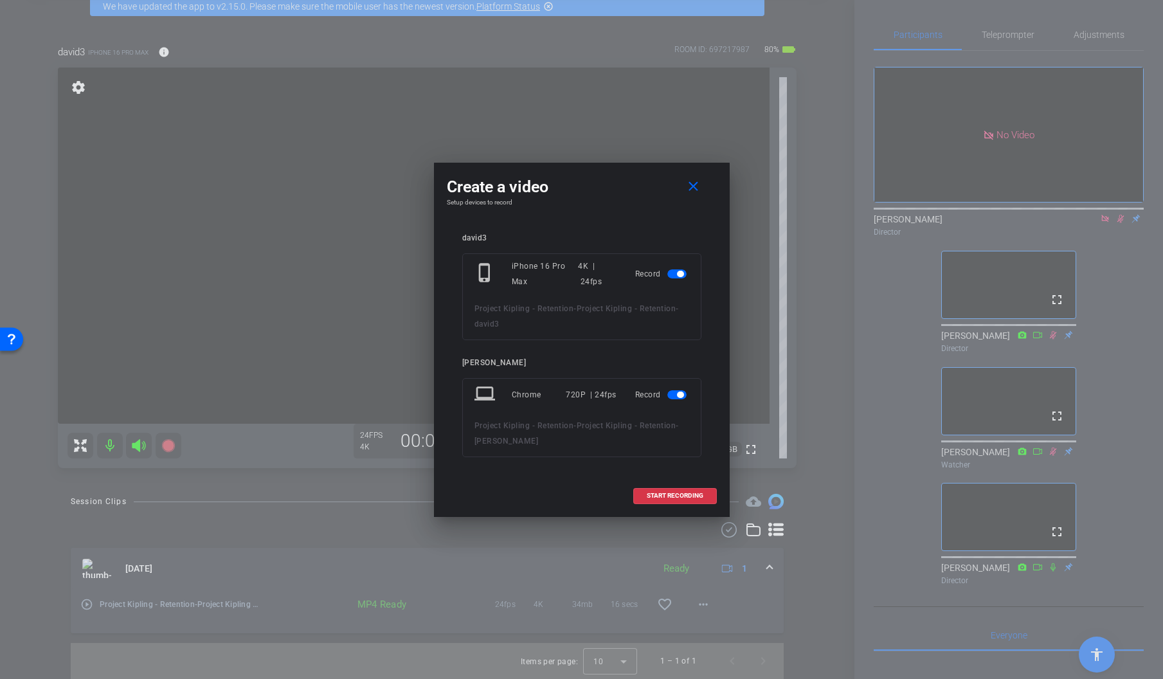
click at [675, 394] on span "button" at bounding box center [676, 394] width 19 height 9
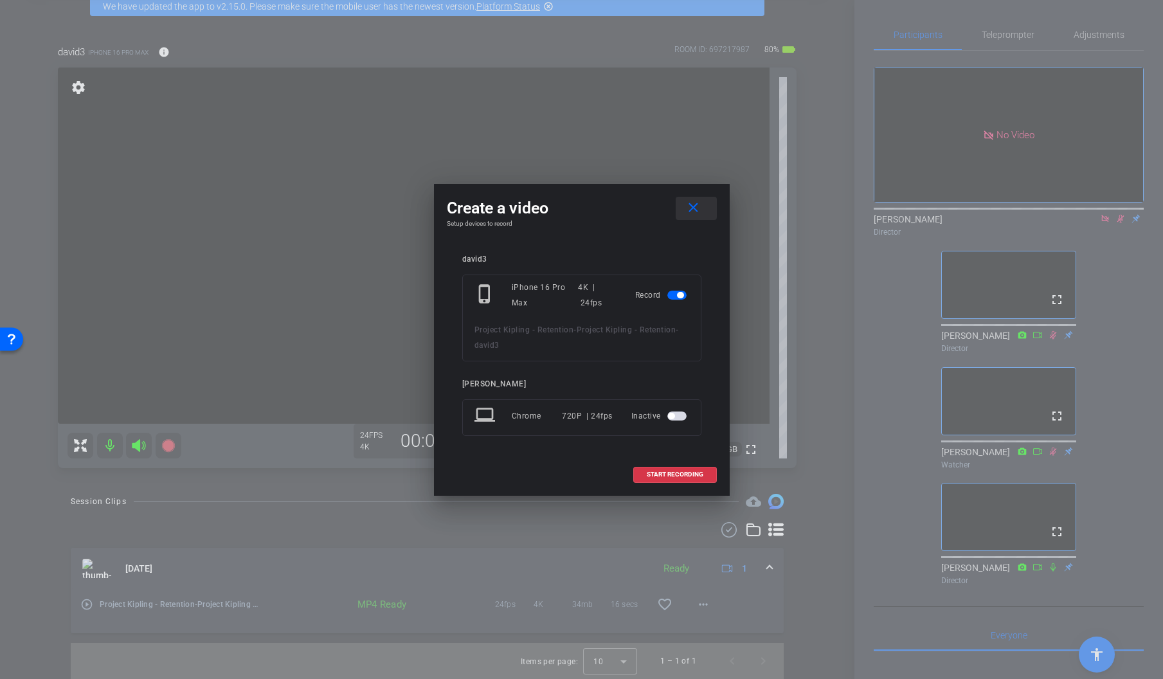
click at [694, 208] on mat-icon "close" at bounding box center [693, 208] width 16 height 16
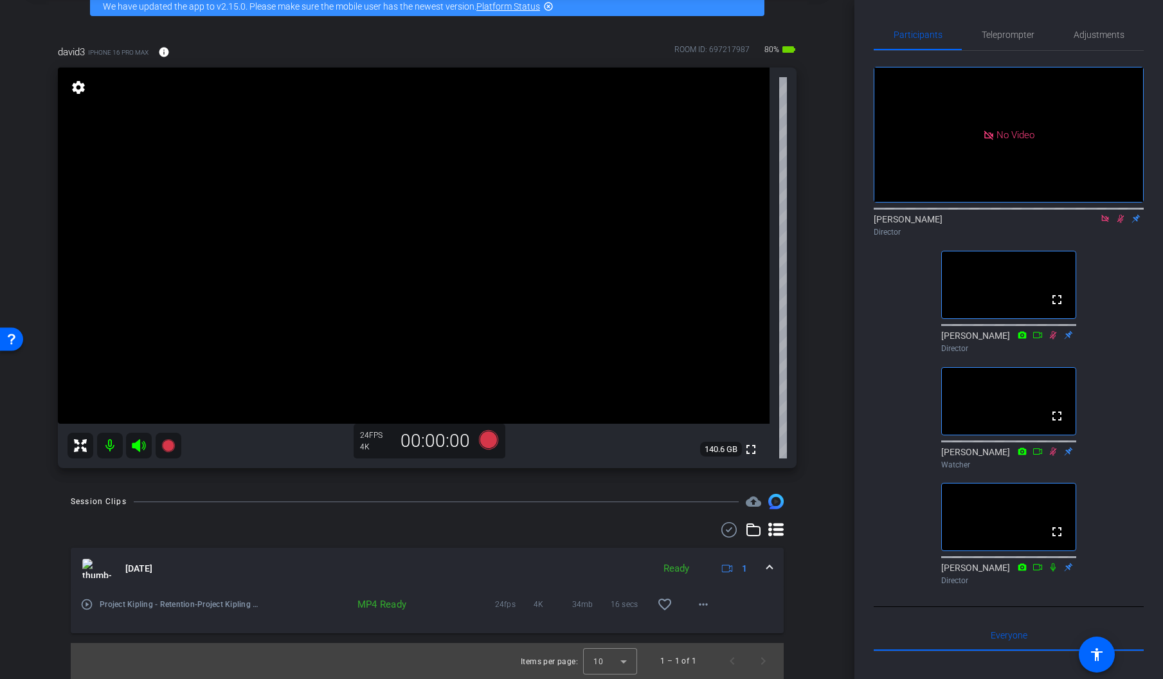
scroll to position [0, 0]
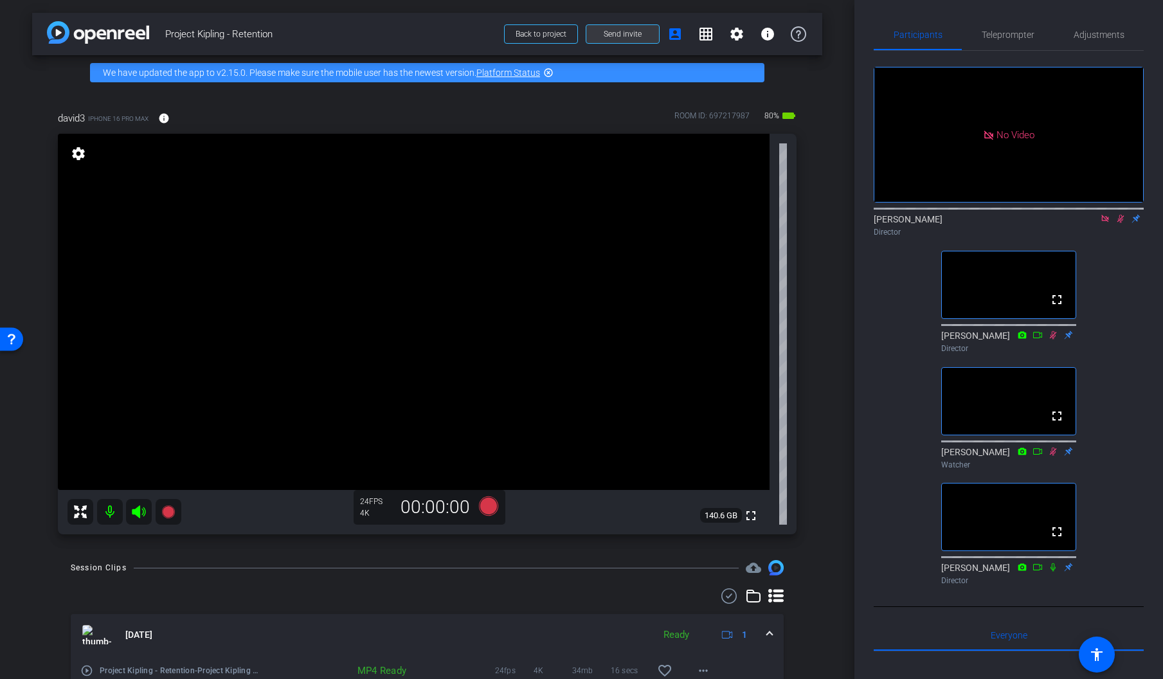
click at [619, 31] on span "Send invite" at bounding box center [622, 34] width 38 height 10
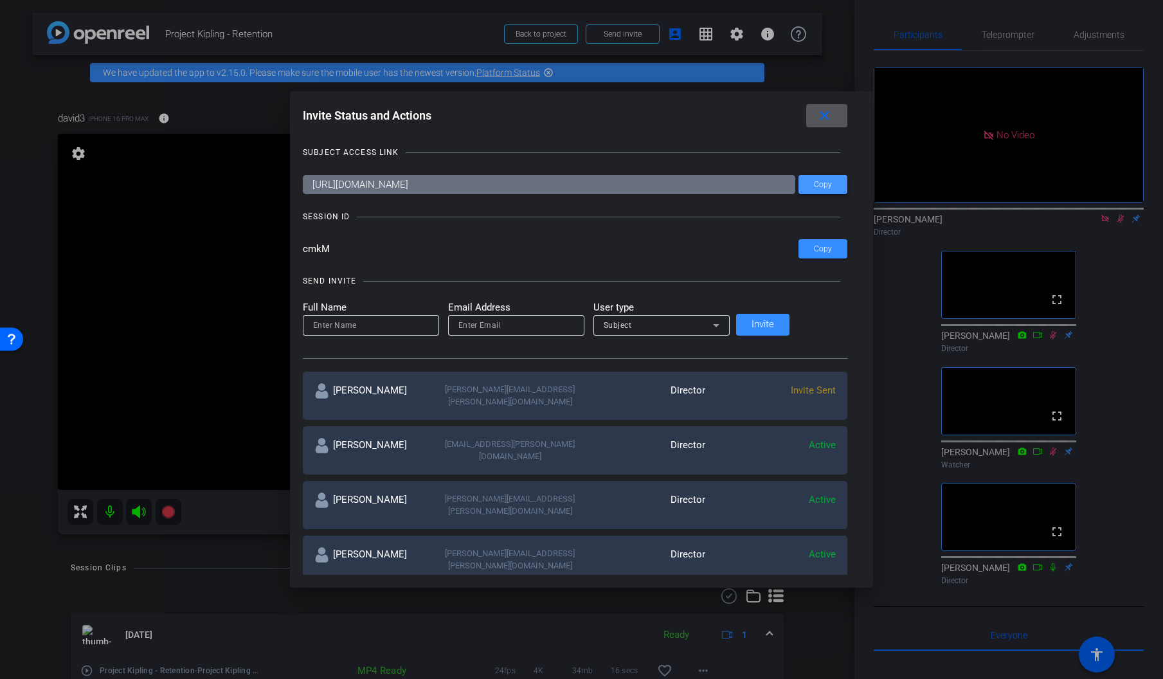
click at [814, 182] on span "Copy" at bounding box center [823, 185] width 18 height 10
click at [816, 116] on mat-icon "close" at bounding box center [824, 116] width 16 height 16
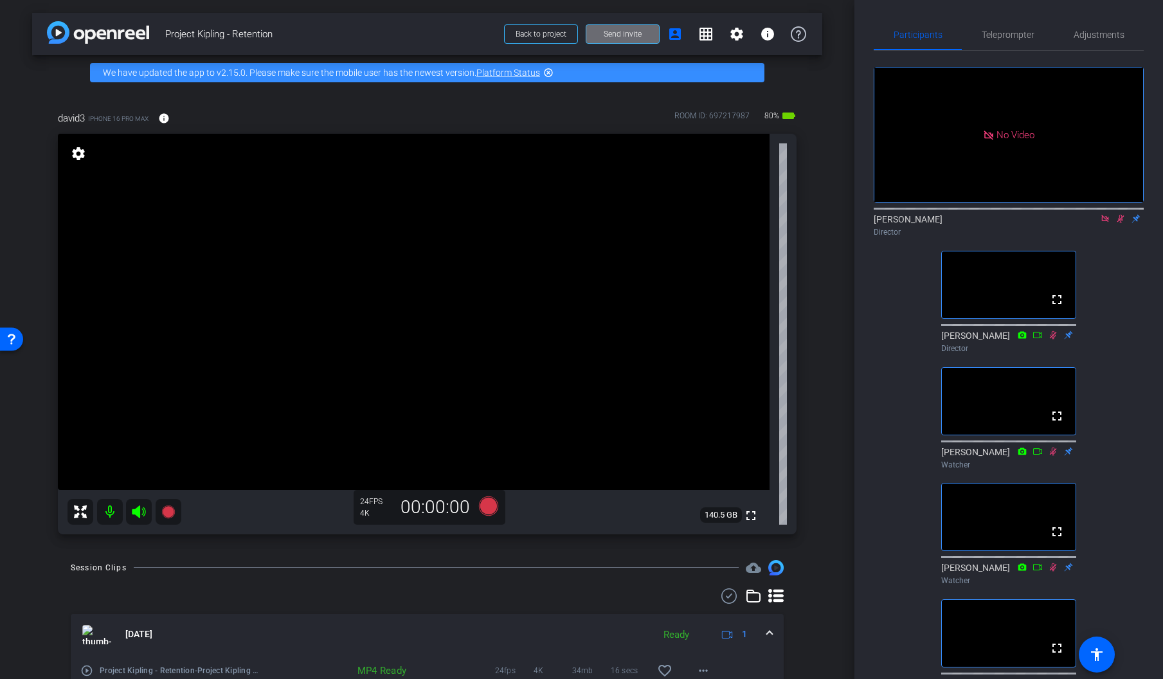
click at [632, 33] on span "Send invite" at bounding box center [622, 34] width 38 height 10
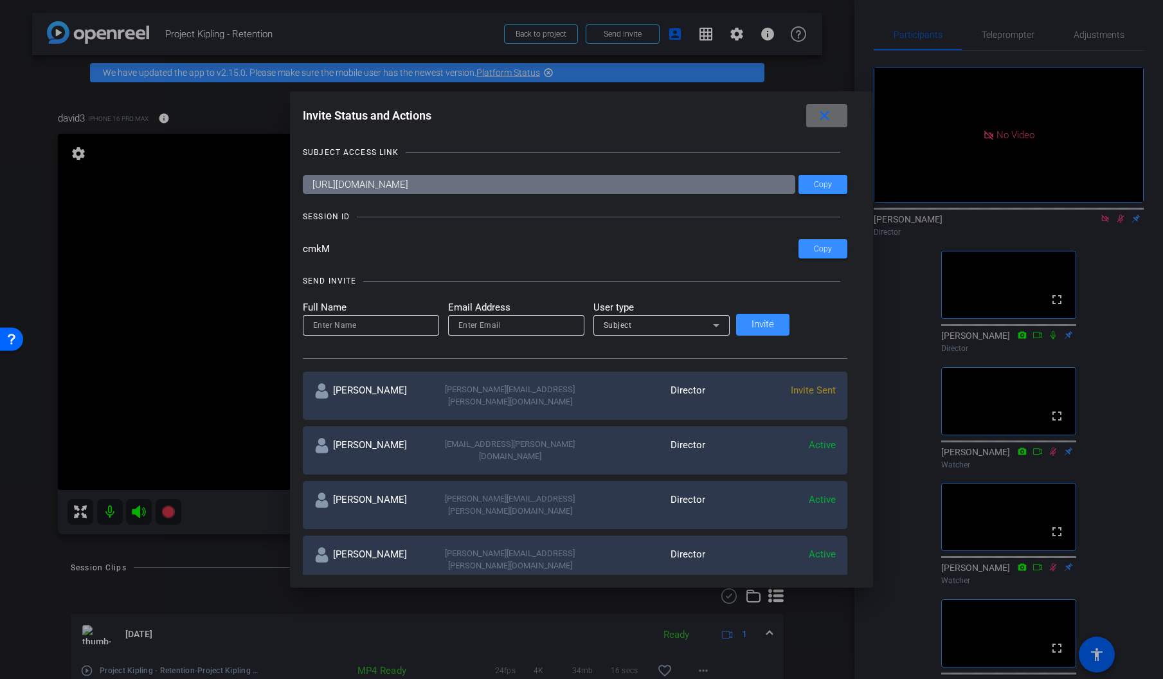
click at [816, 113] on mat-icon "close" at bounding box center [824, 116] width 16 height 16
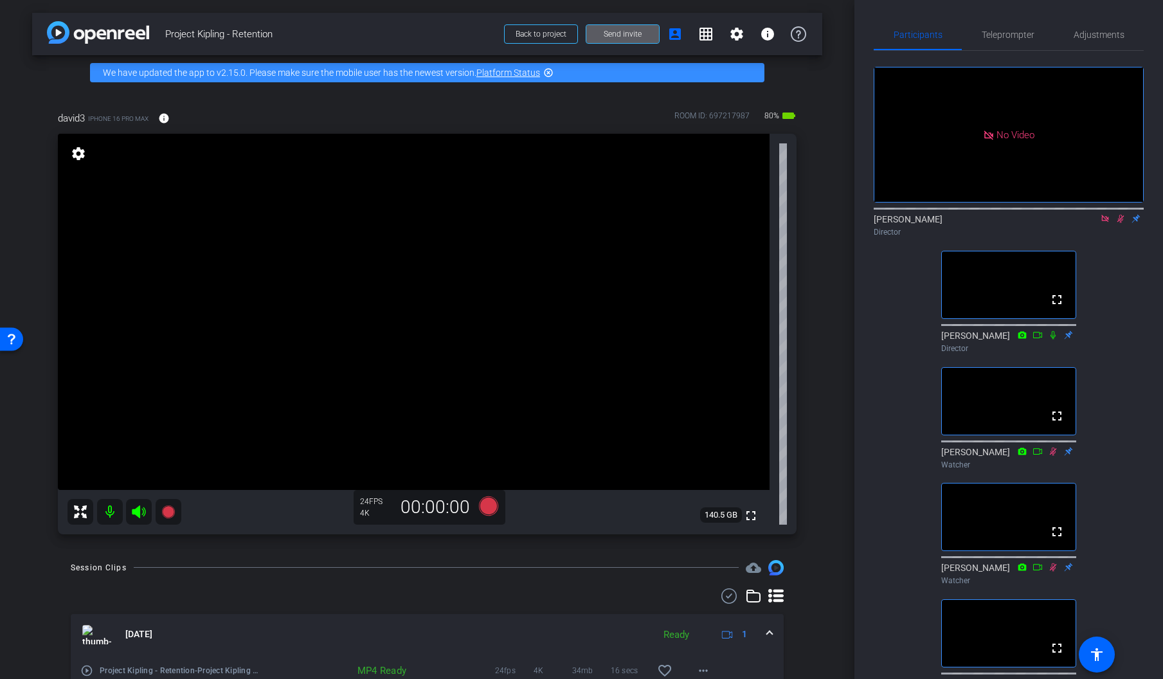
scroll to position [66, 0]
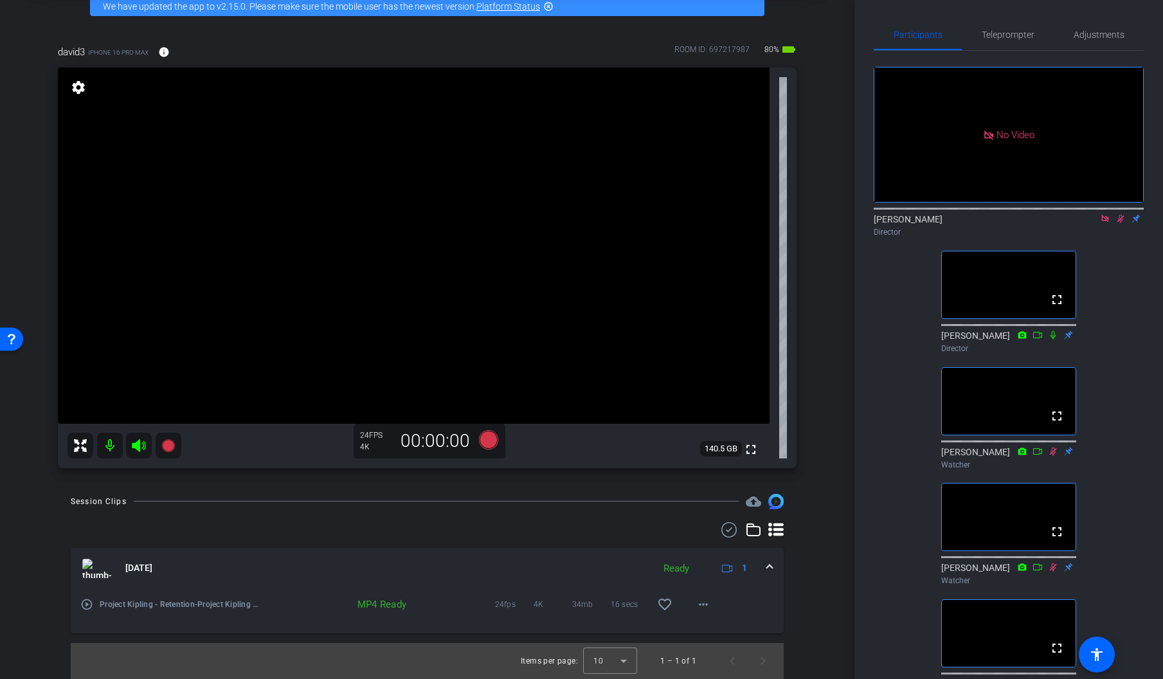
click at [1120, 215] on icon at bounding box center [1120, 219] width 7 height 8
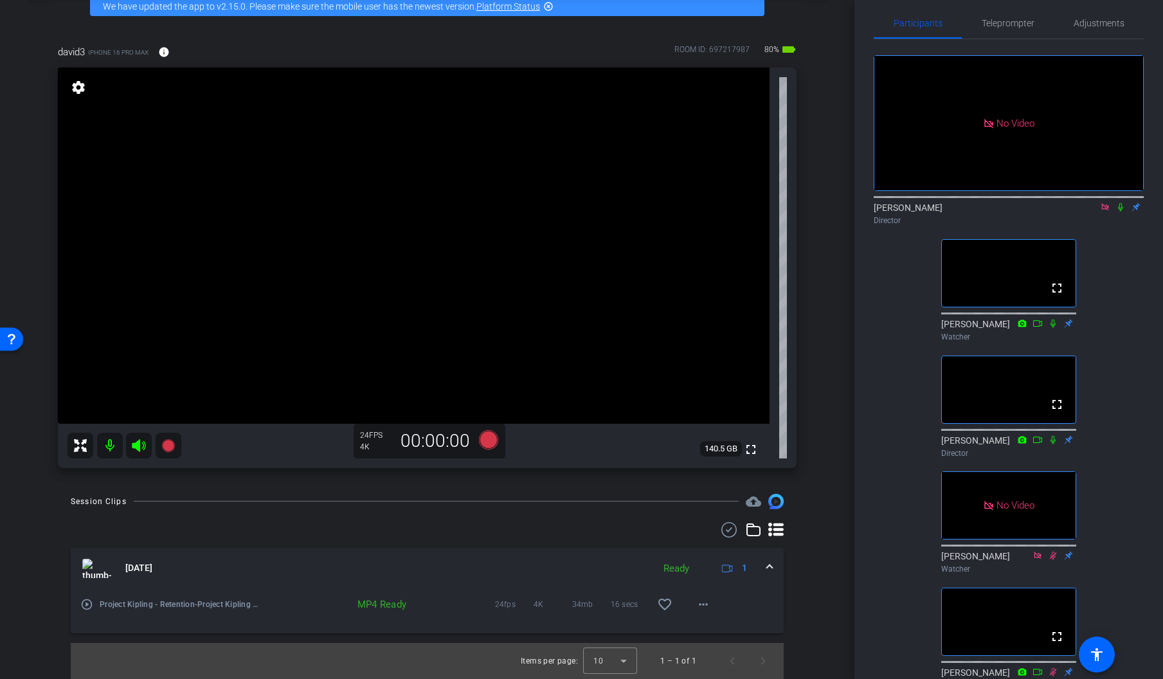
scroll to position [0, 0]
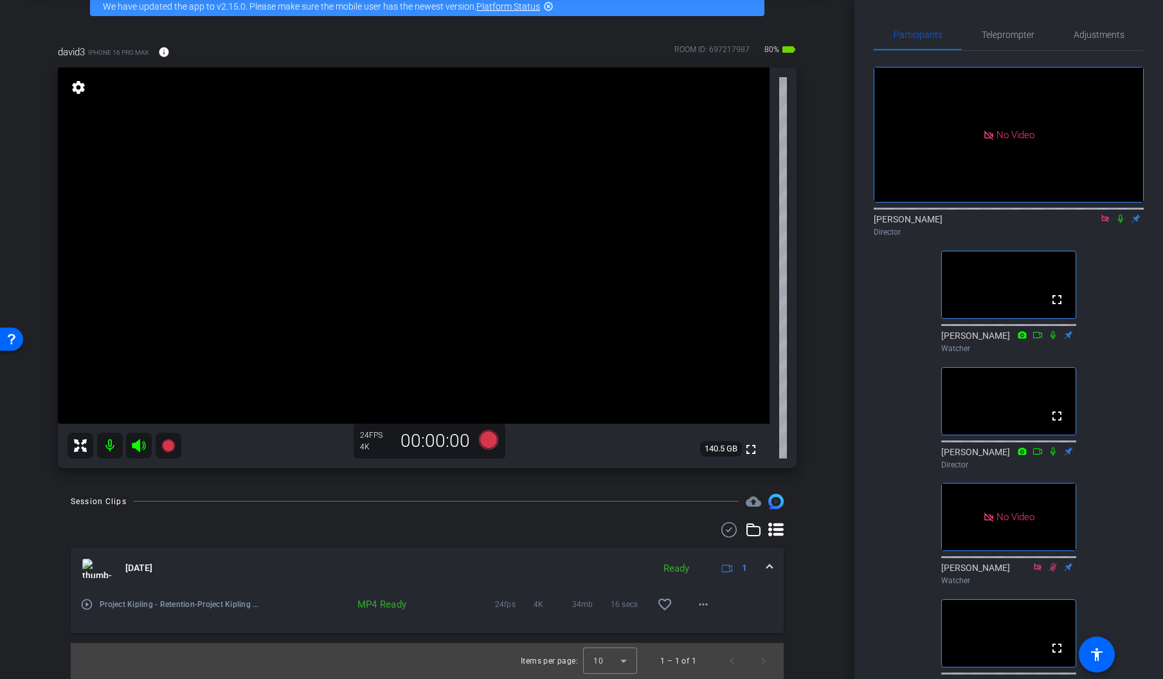
click at [1121, 215] on icon at bounding box center [1120, 219] width 5 height 8
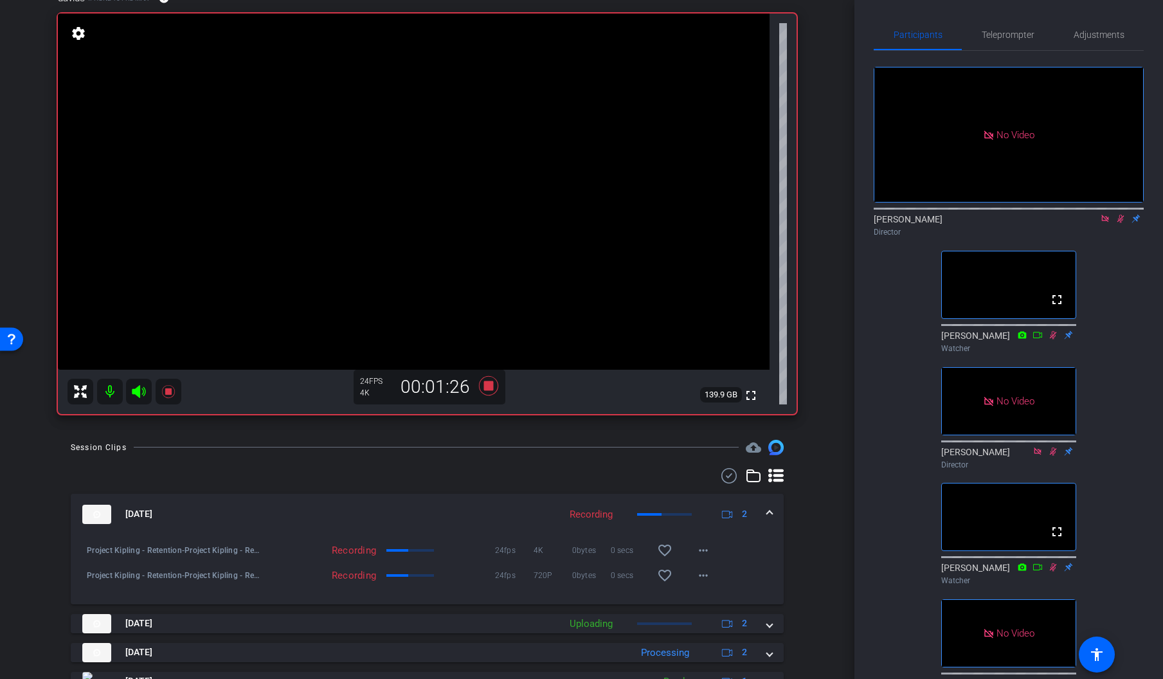
scroll to position [178, 0]
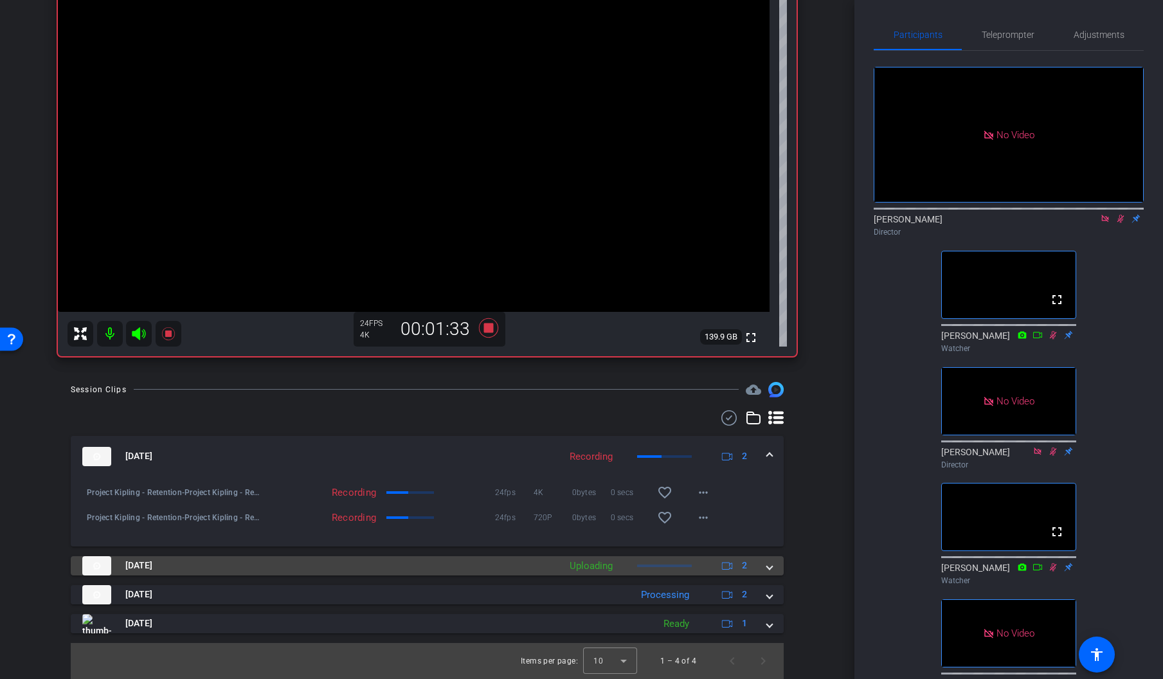
click at [770, 567] on span at bounding box center [769, 565] width 5 height 13
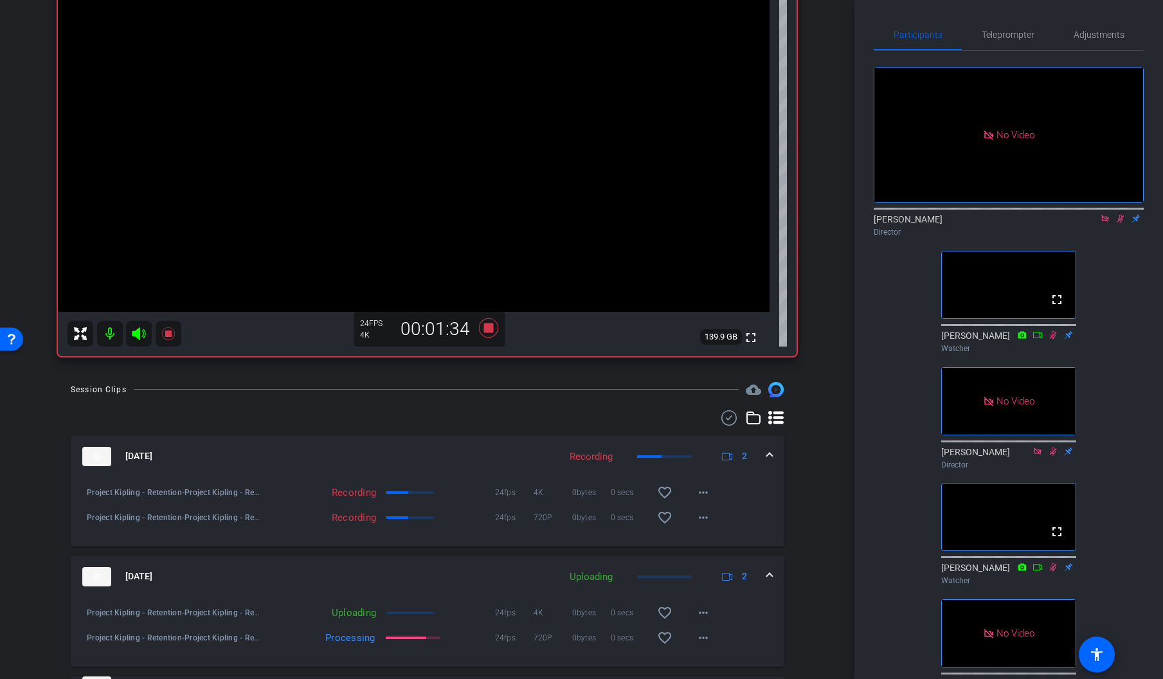
scroll to position [269, 0]
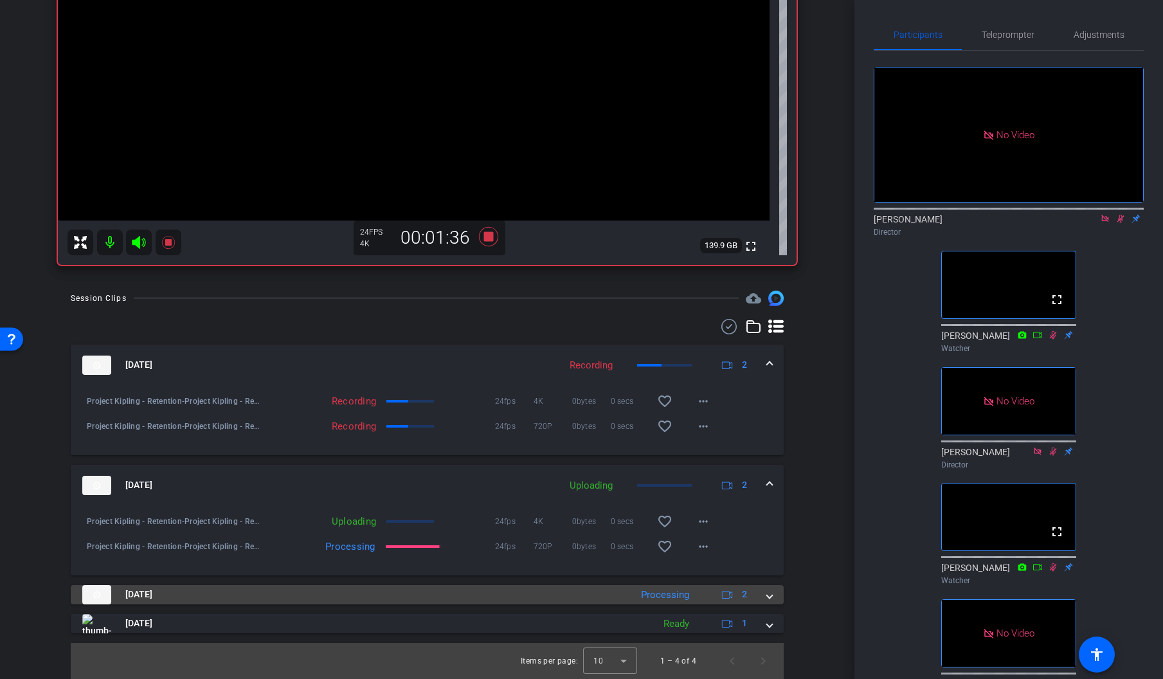
click at [764, 597] on div "[DATE] Processing 2" at bounding box center [424, 594] width 684 height 19
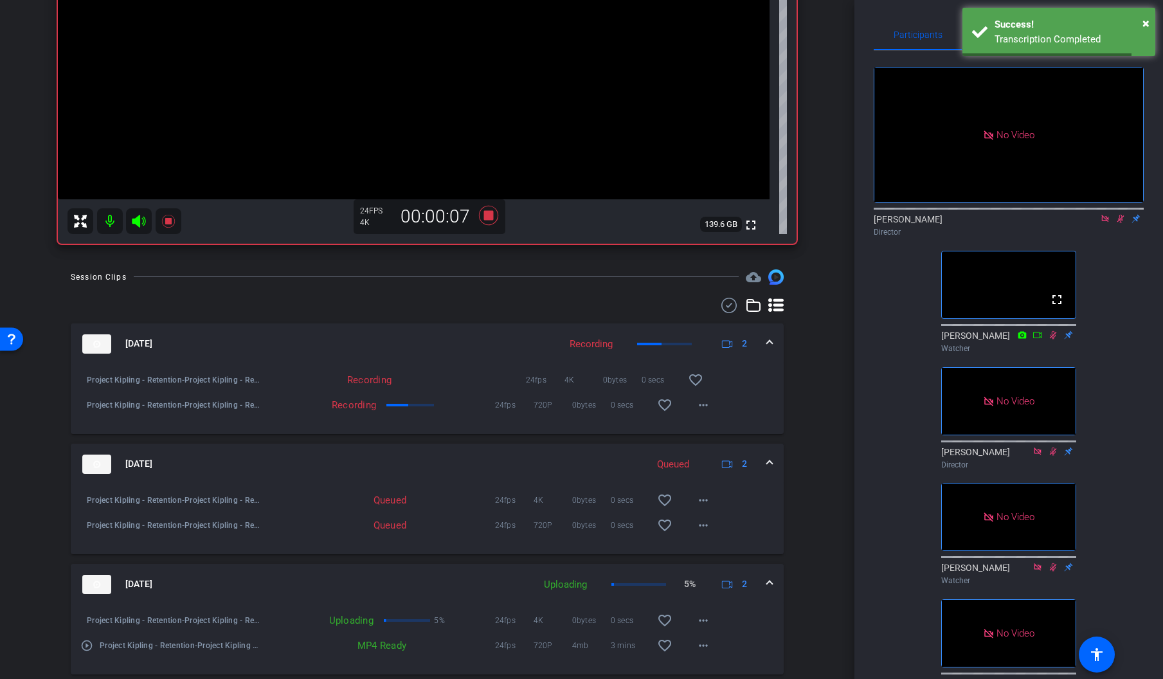
scroll to position [389, 0]
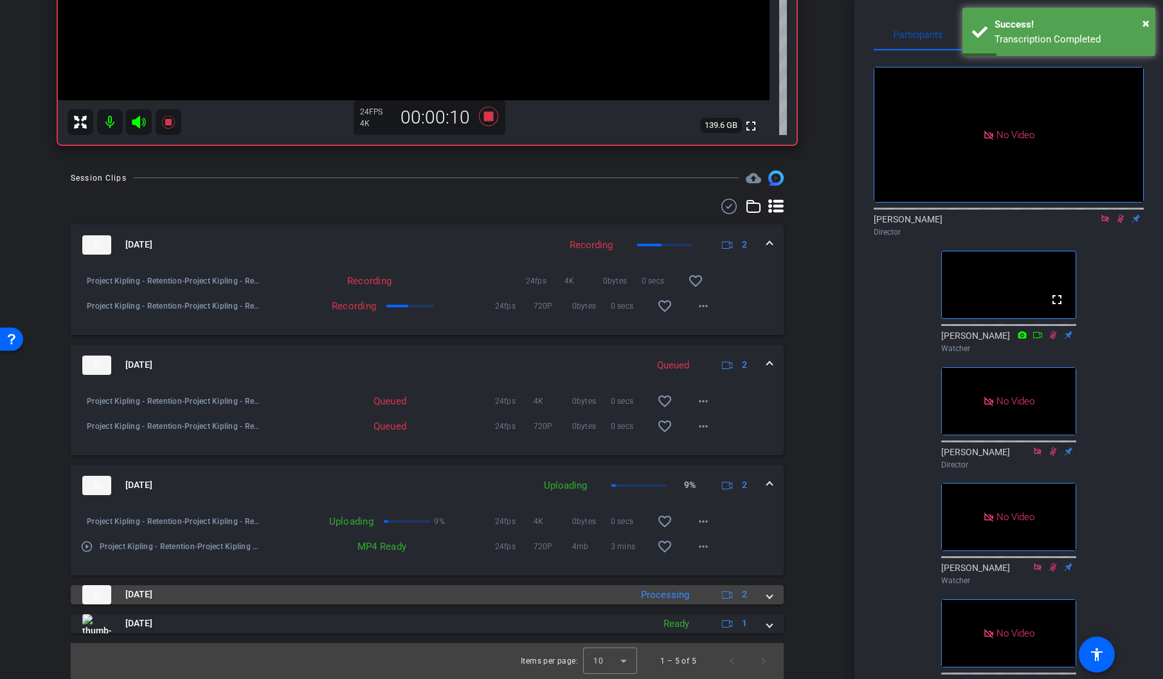
click at [771, 594] on span at bounding box center [769, 593] width 5 height 13
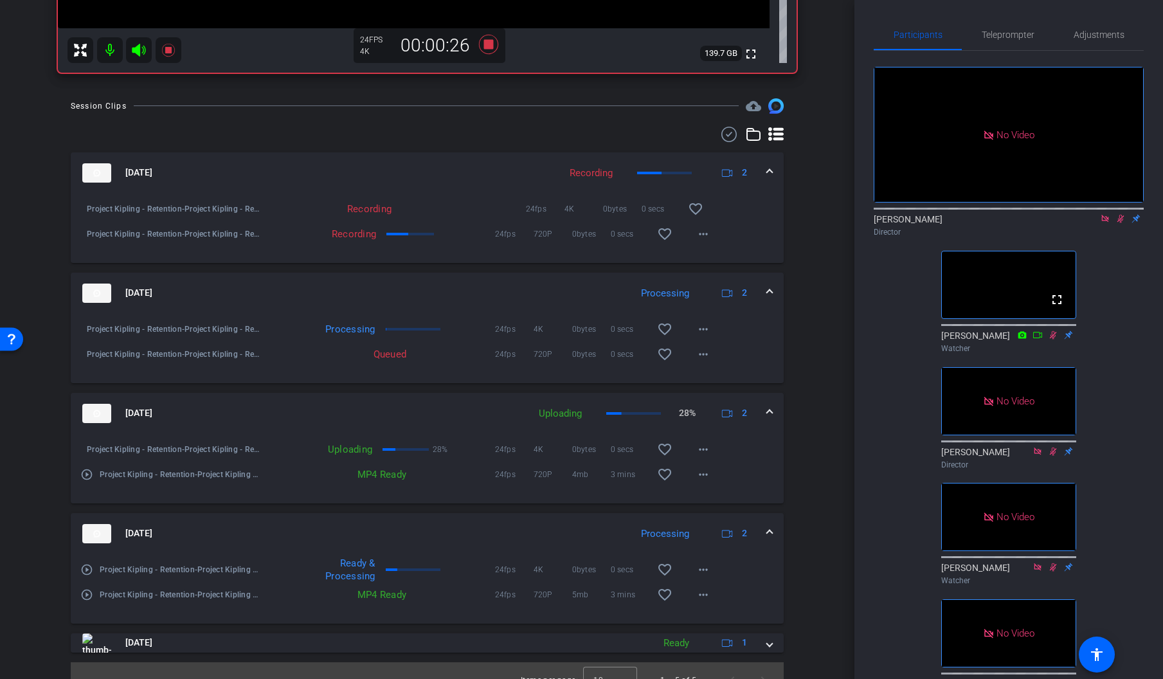
scroll to position [451, 0]
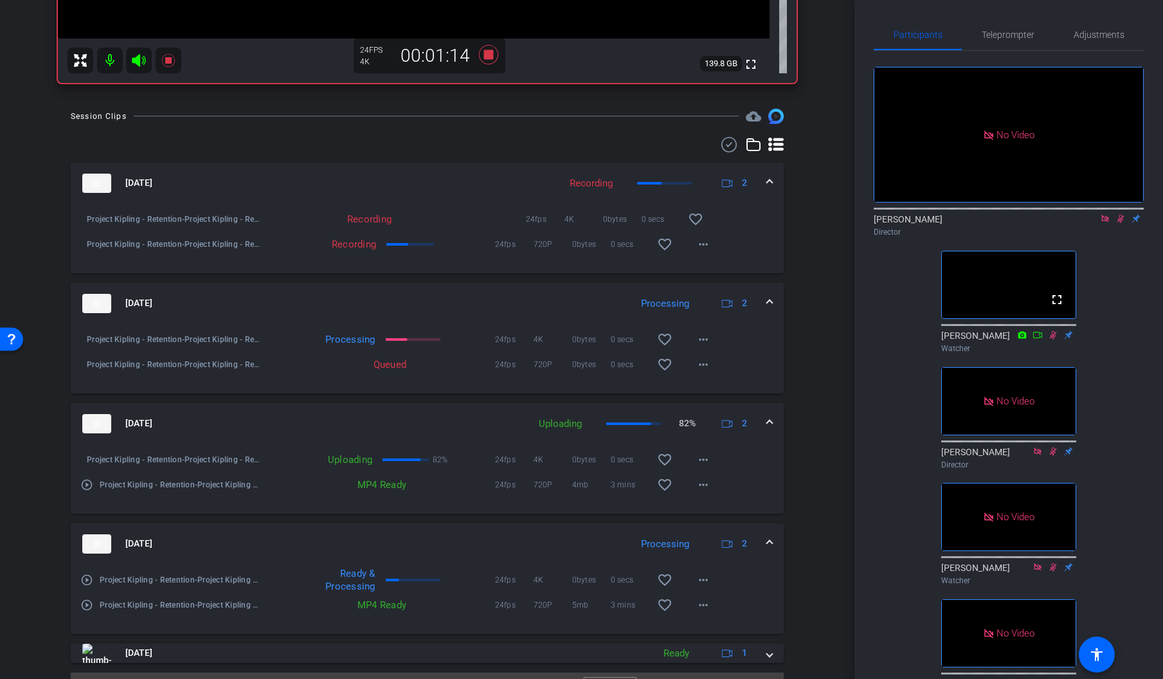
click at [85, 579] on mat-icon "play_circle_outline" at bounding box center [86, 579] width 13 height 13
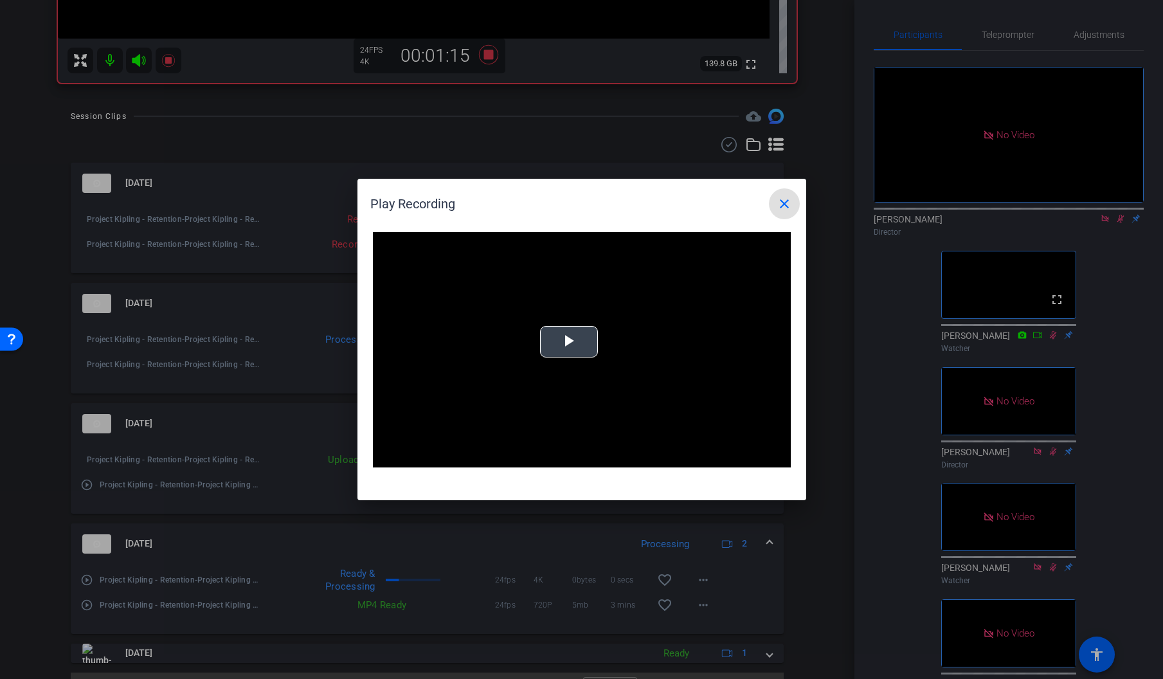
click at [569, 342] on span "Video Player" at bounding box center [569, 342] width 0 height 0
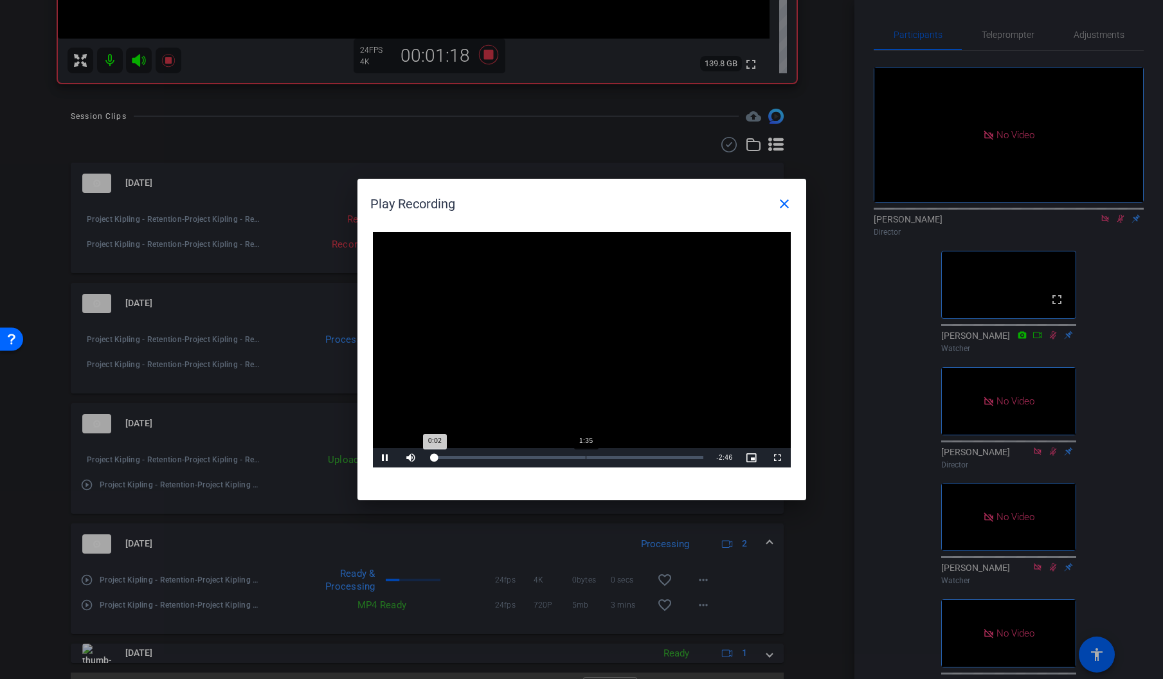
click at [585, 455] on div "Loaded : 0% 1:35 0:02" at bounding box center [567, 457] width 286 height 19
click at [384, 458] on span "Video Player" at bounding box center [386, 458] width 26 height 0
click at [783, 204] on mat-icon "close" at bounding box center [783, 203] width 15 height 15
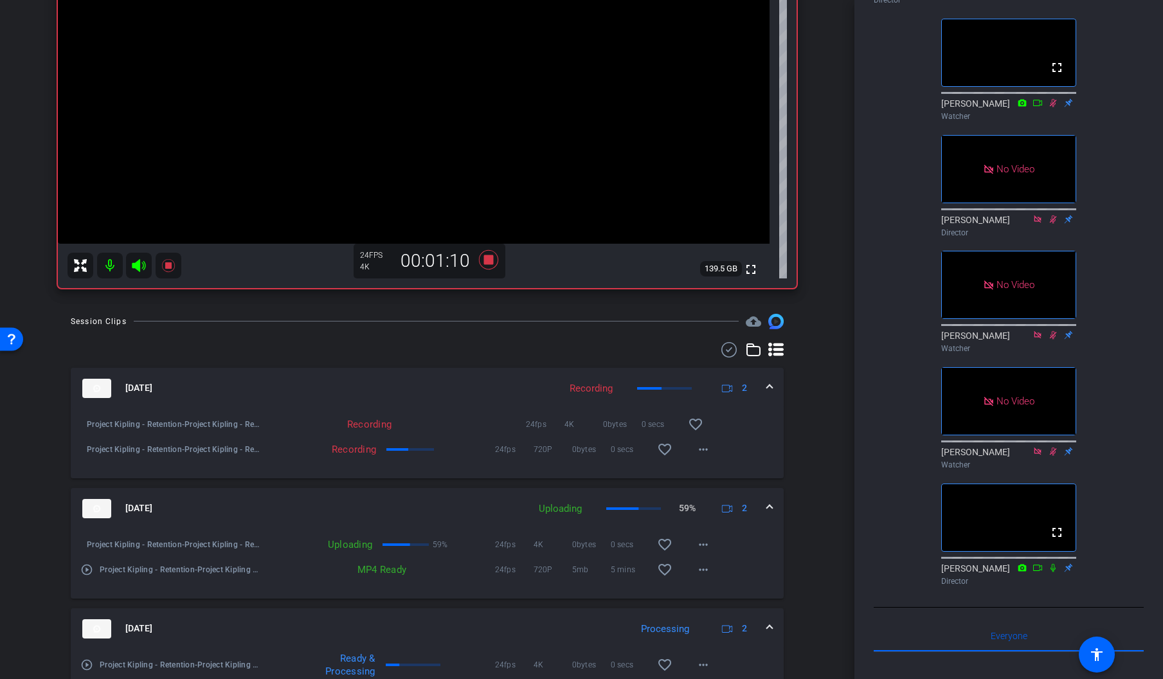
scroll to position [231, 0]
click at [1052, 571] on icon at bounding box center [1053, 568] width 10 height 9
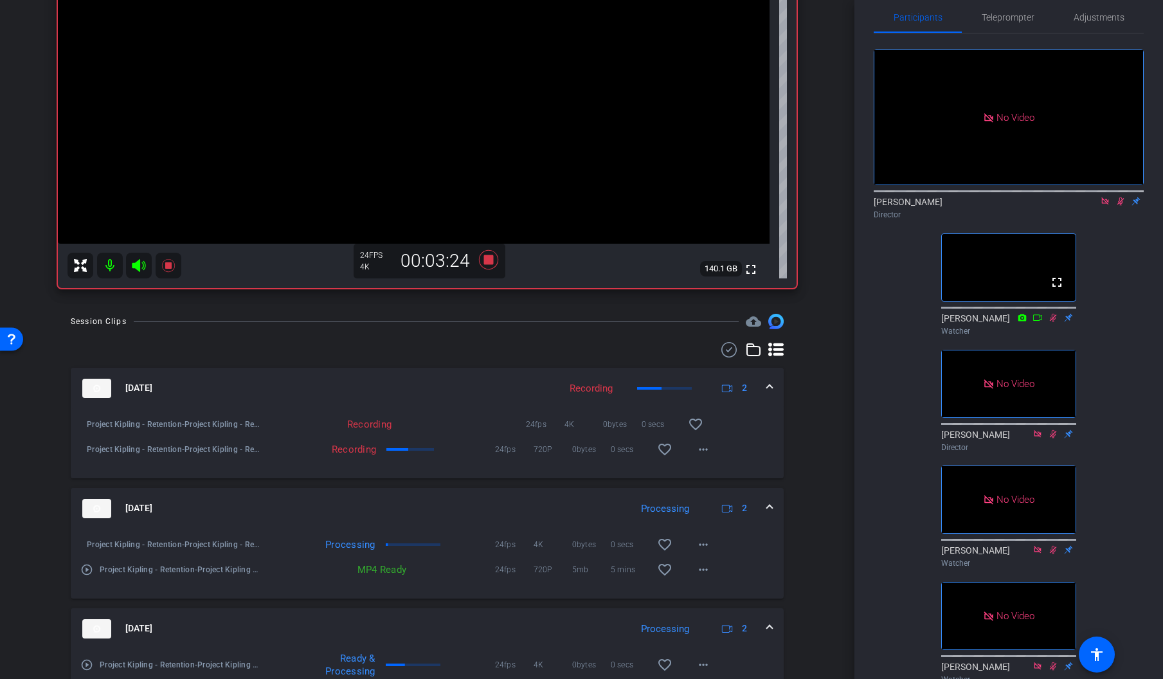
scroll to position [0, 0]
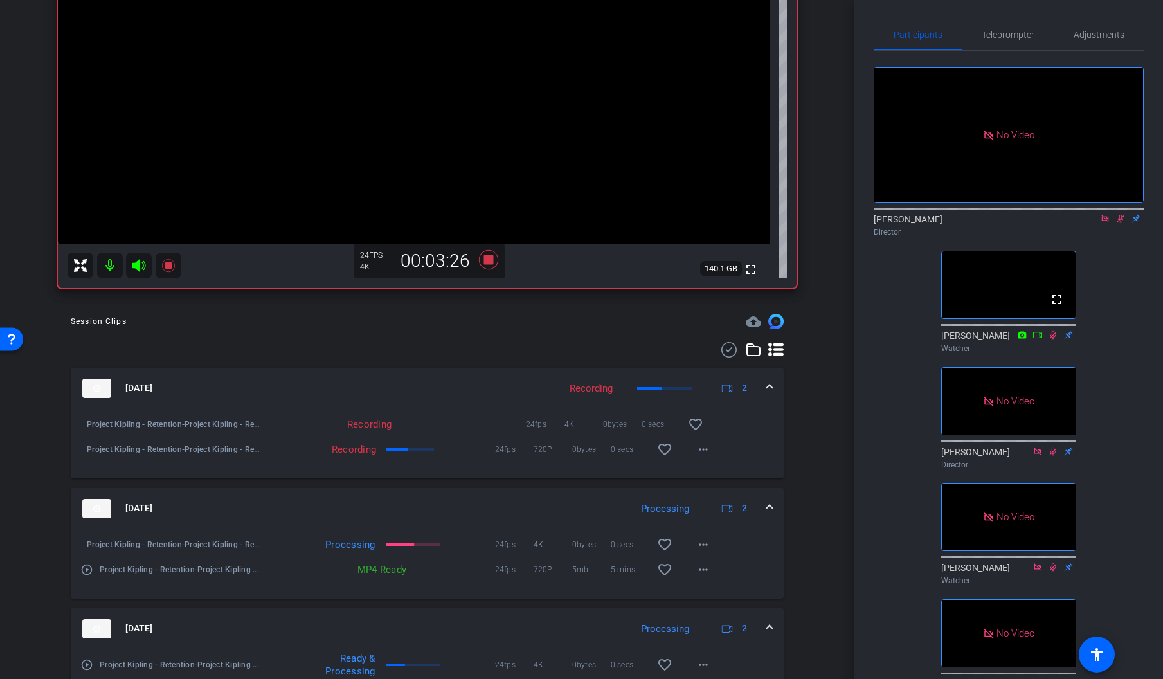
click at [1120, 214] on icon at bounding box center [1120, 218] width 10 height 9
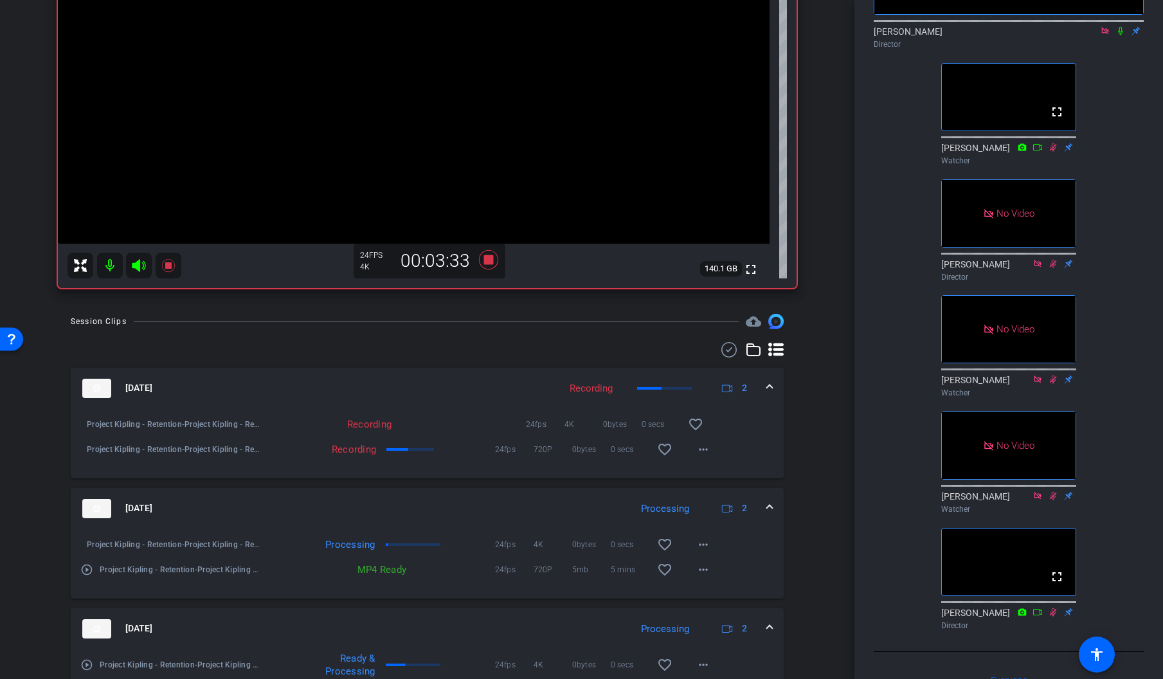
scroll to position [167, 0]
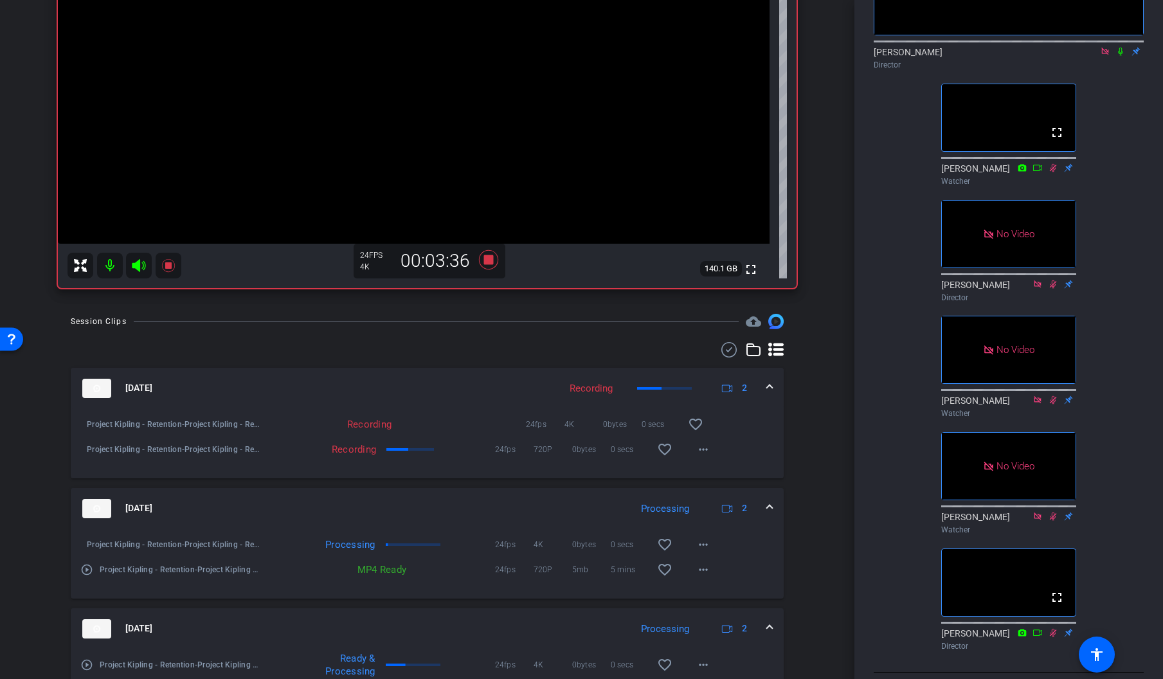
click at [1051, 636] on icon at bounding box center [1053, 632] width 7 height 8
click at [1053, 637] on icon at bounding box center [1053, 632] width 10 height 9
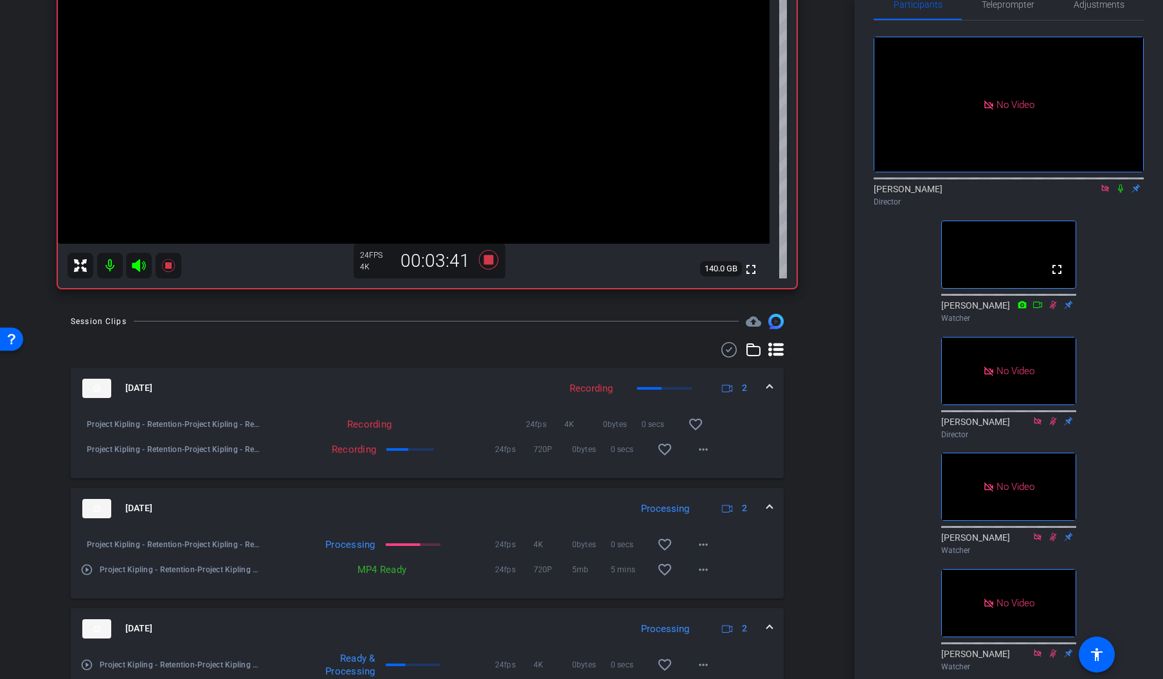
scroll to position [0, 0]
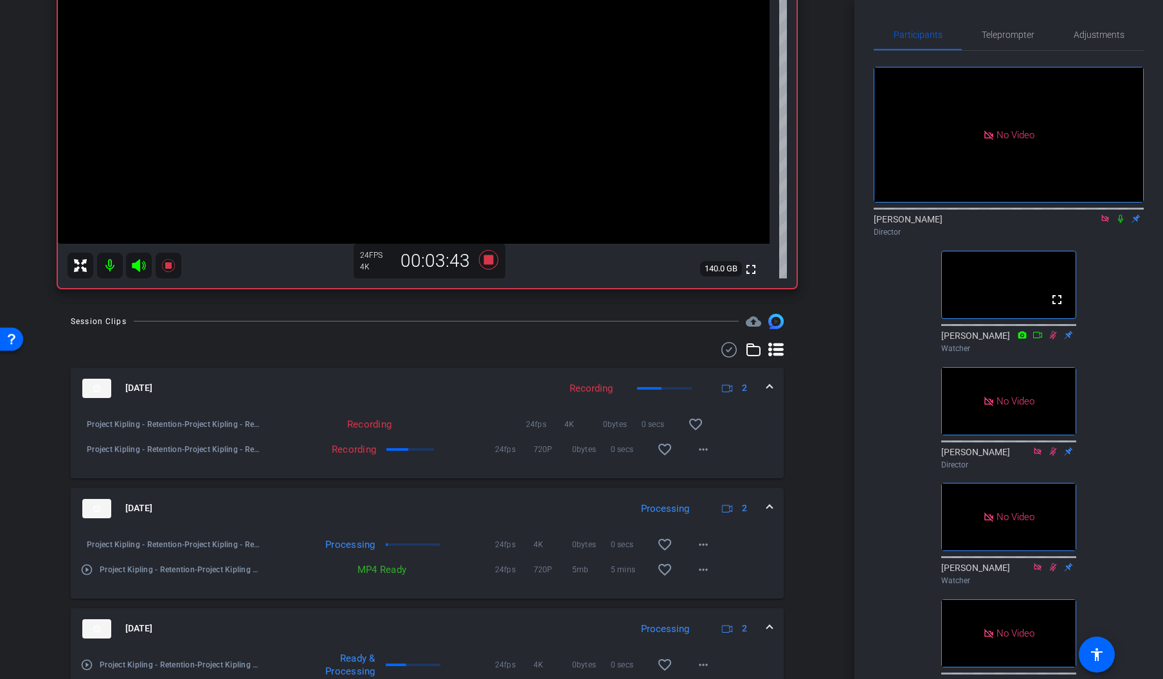
click at [1120, 214] on icon at bounding box center [1120, 218] width 10 height 9
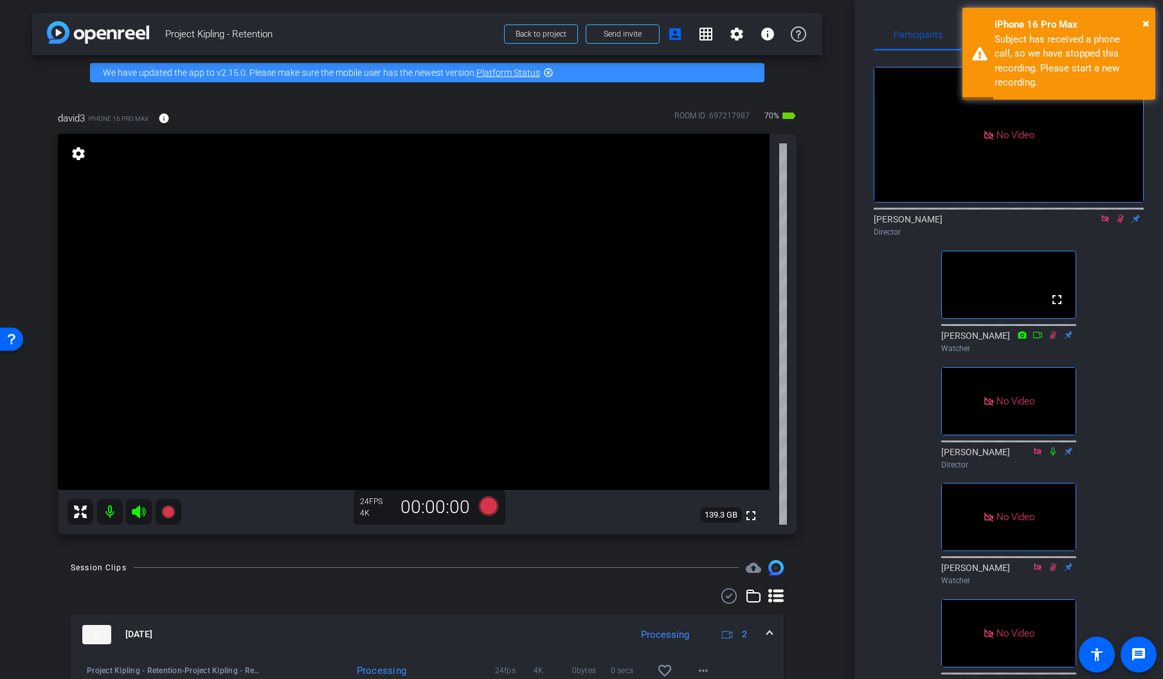
click at [893, 326] on div "No Video [PERSON_NAME] Director fullscreen [PERSON_NAME] Watcher No Video [PERS…" at bounding box center [1008, 437] width 270 height 772
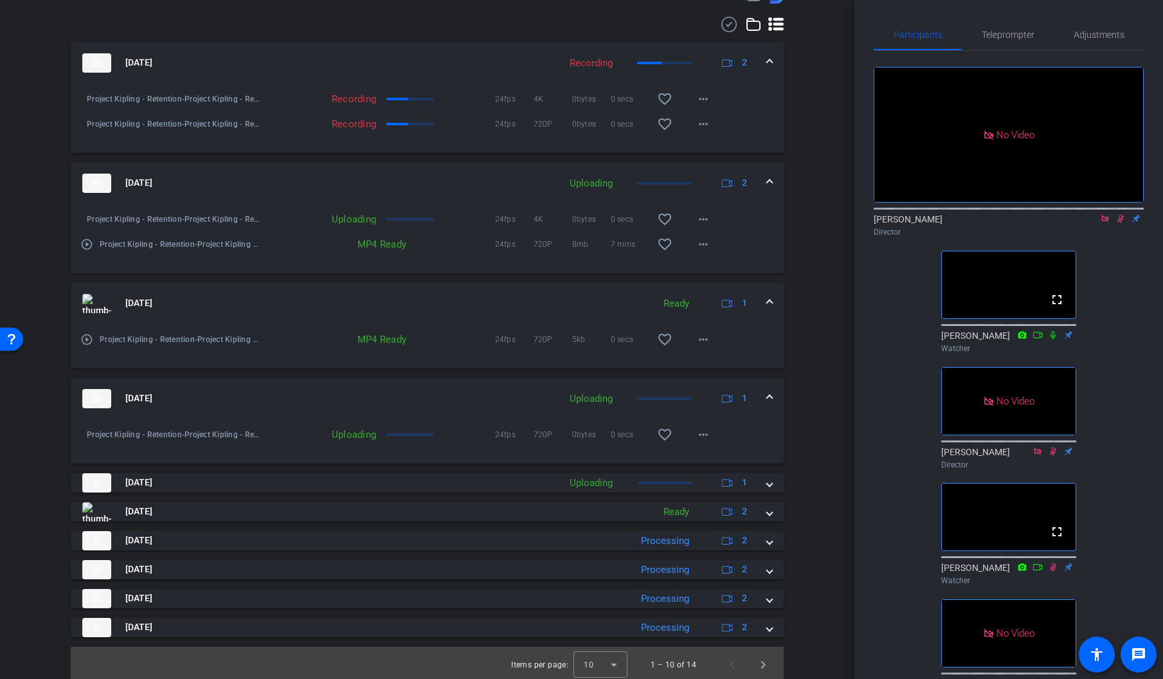
scroll to position [575, 0]
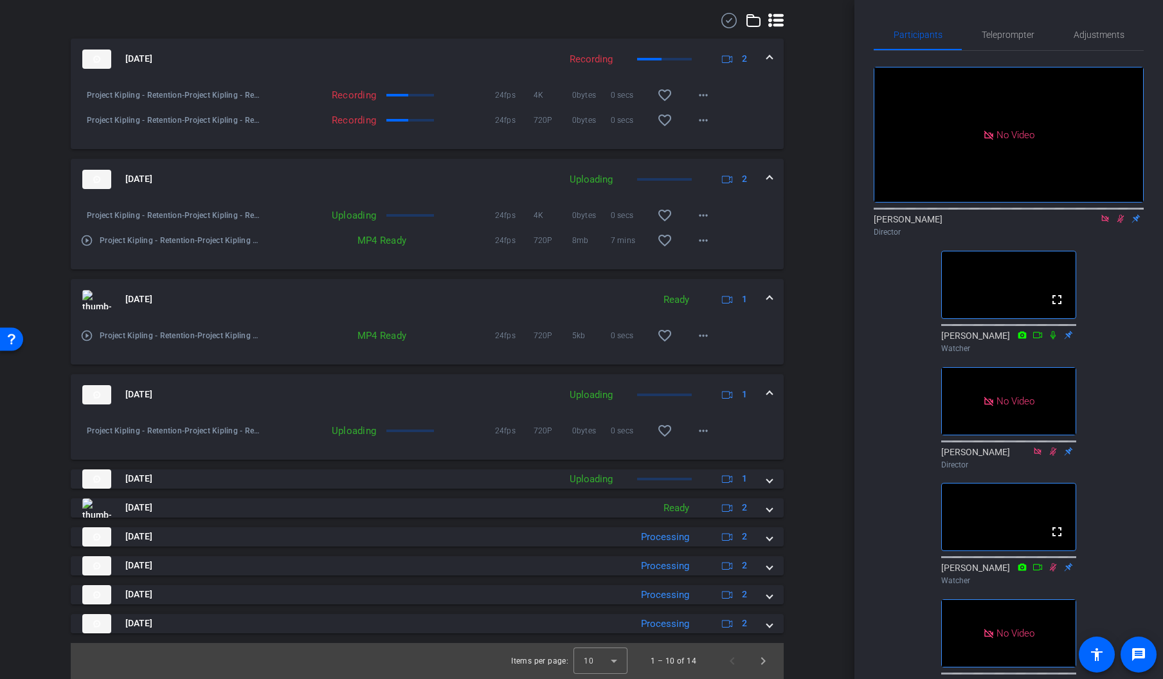
click at [769, 390] on span at bounding box center [769, 394] width 5 height 13
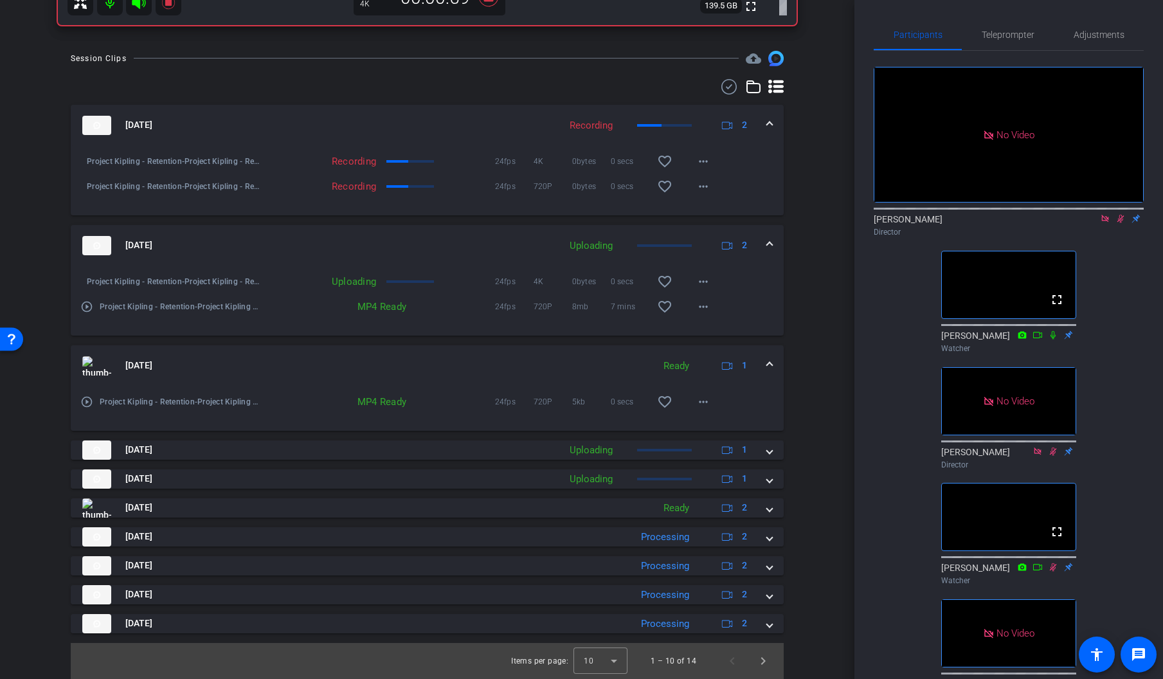
scroll to position [509, 0]
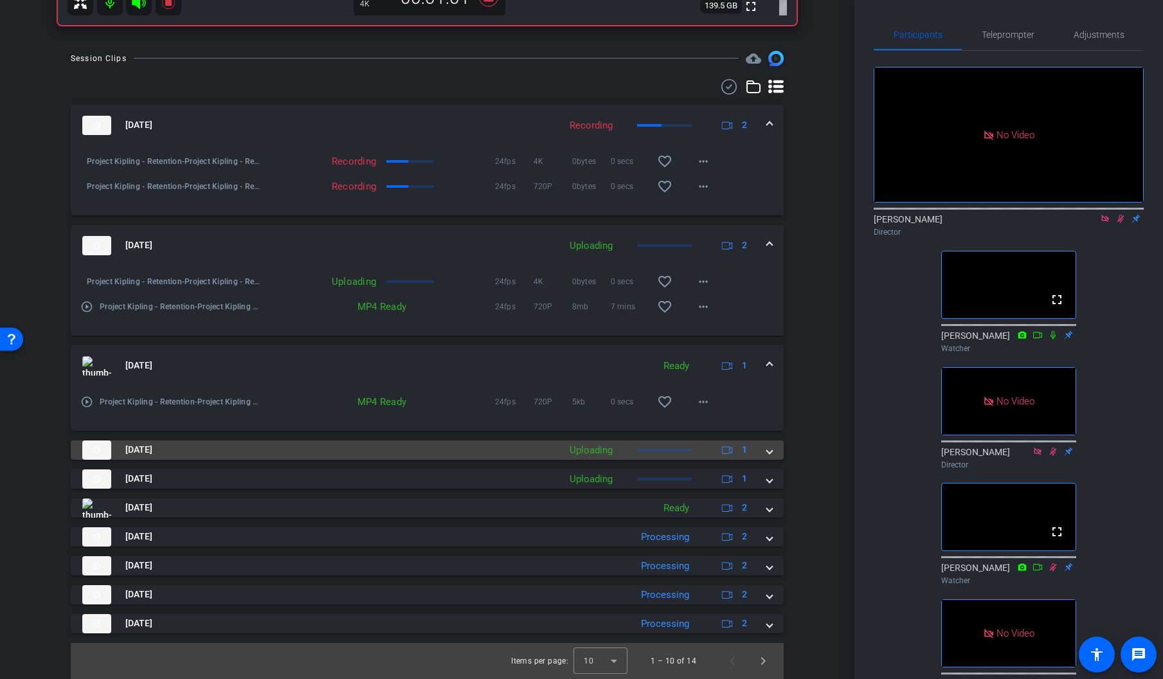
click at [767, 449] on span at bounding box center [769, 449] width 5 height 13
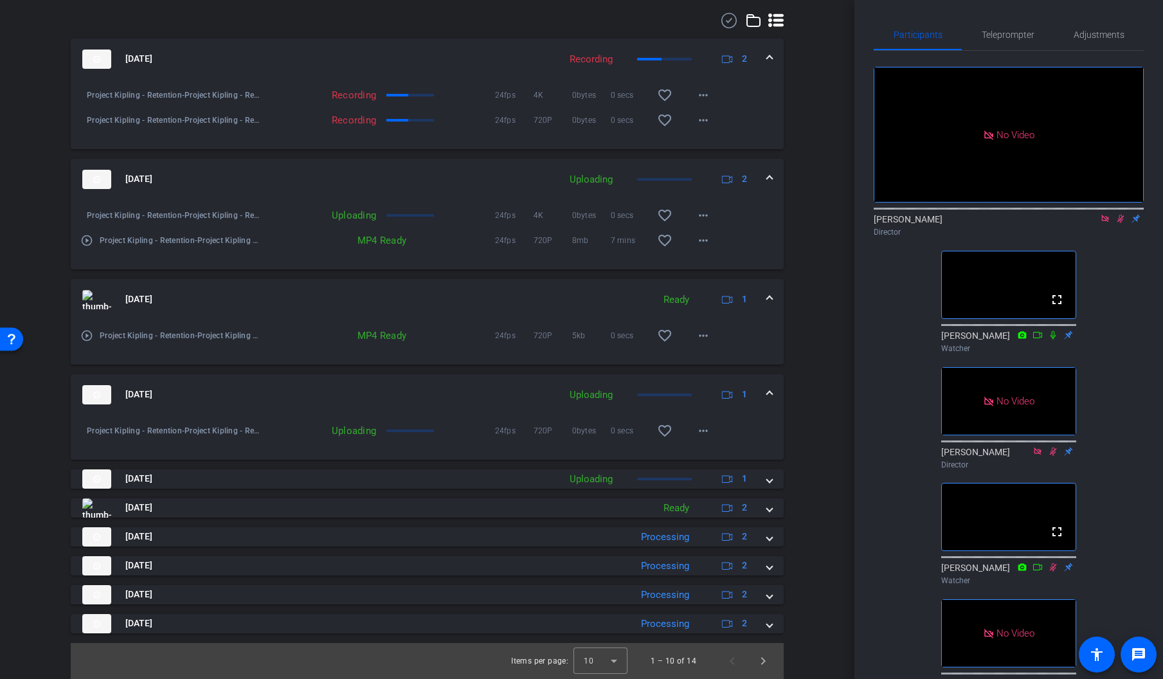
scroll to position [575, 0]
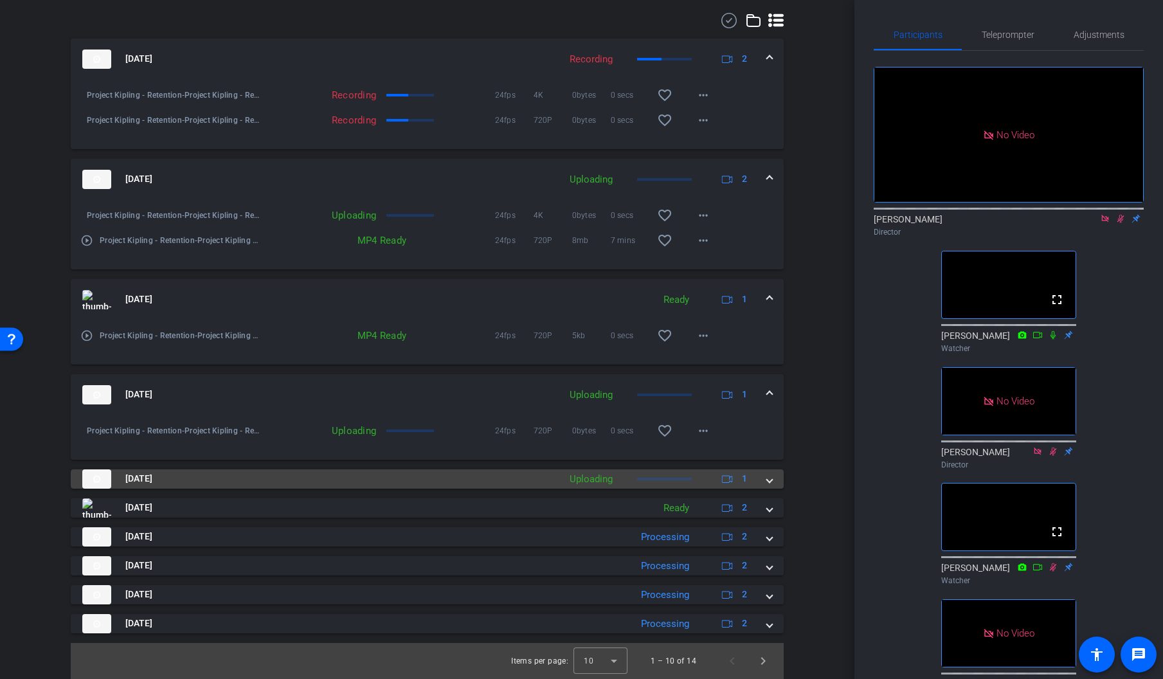
click at [767, 479] on span at bounding box center [769, 478] width 5 height 13
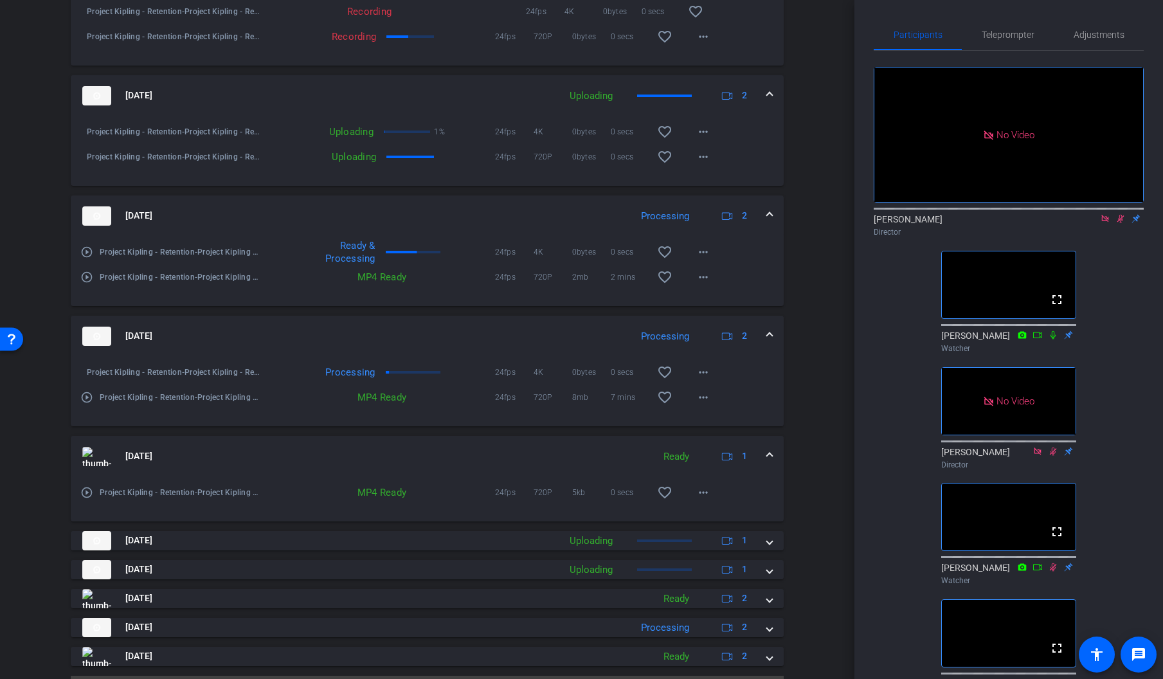
scroll to position [692, 0]
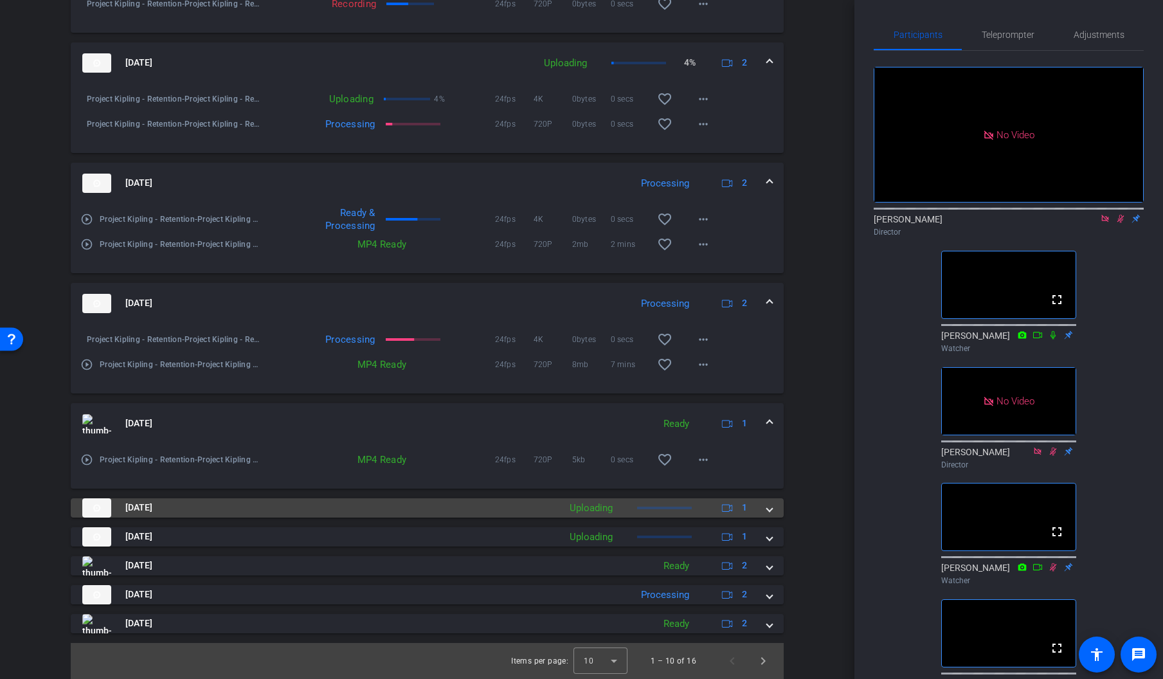
click at [767, 510] on span at bounding box center [769, 507] width 5 height 13
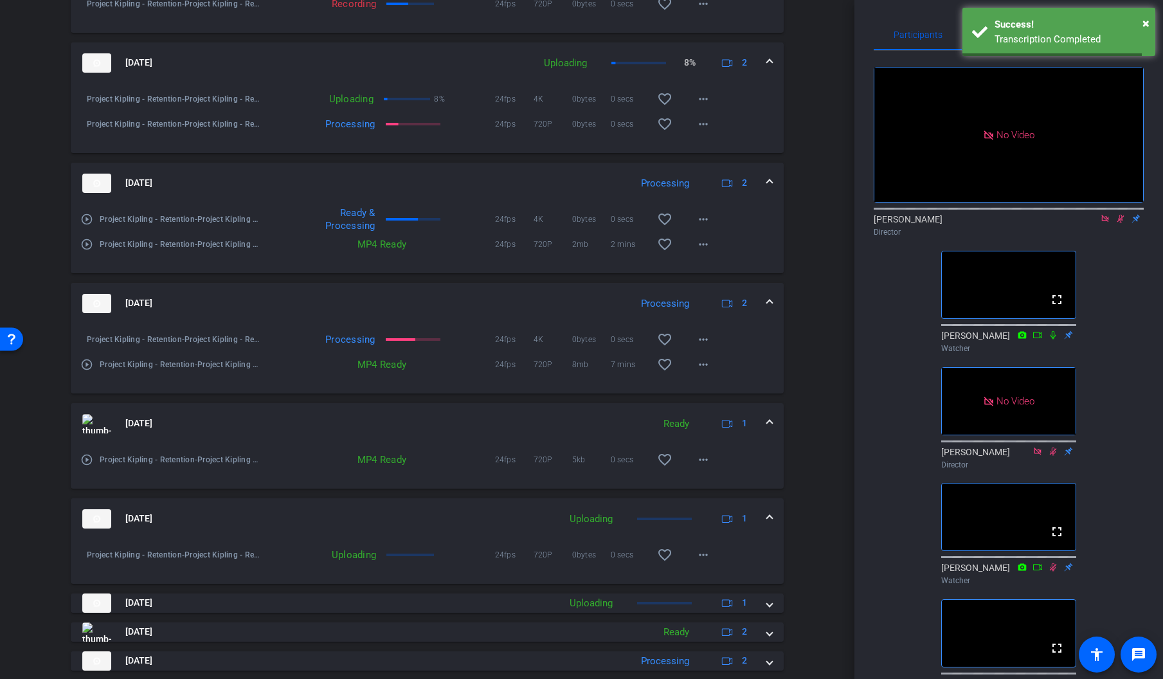
click at [767, 516] on span at bounding box center [769, 518] width 5 height 13
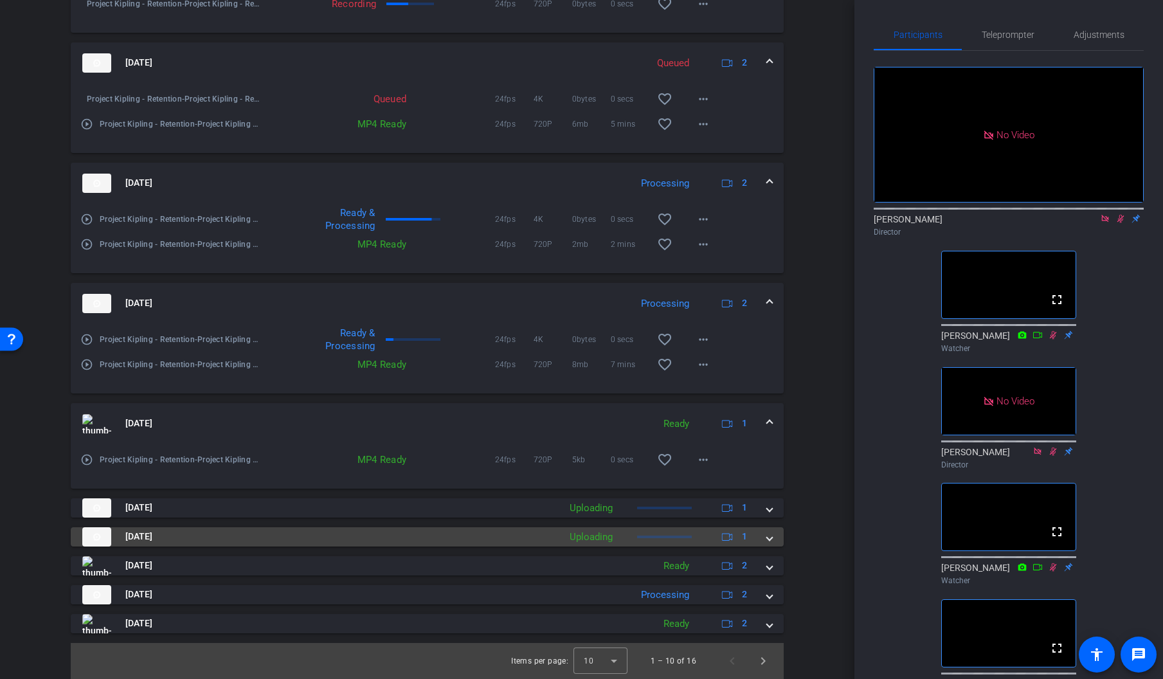
click at [767, 537] on span at bounding box center [769, 536] width 5 height 13
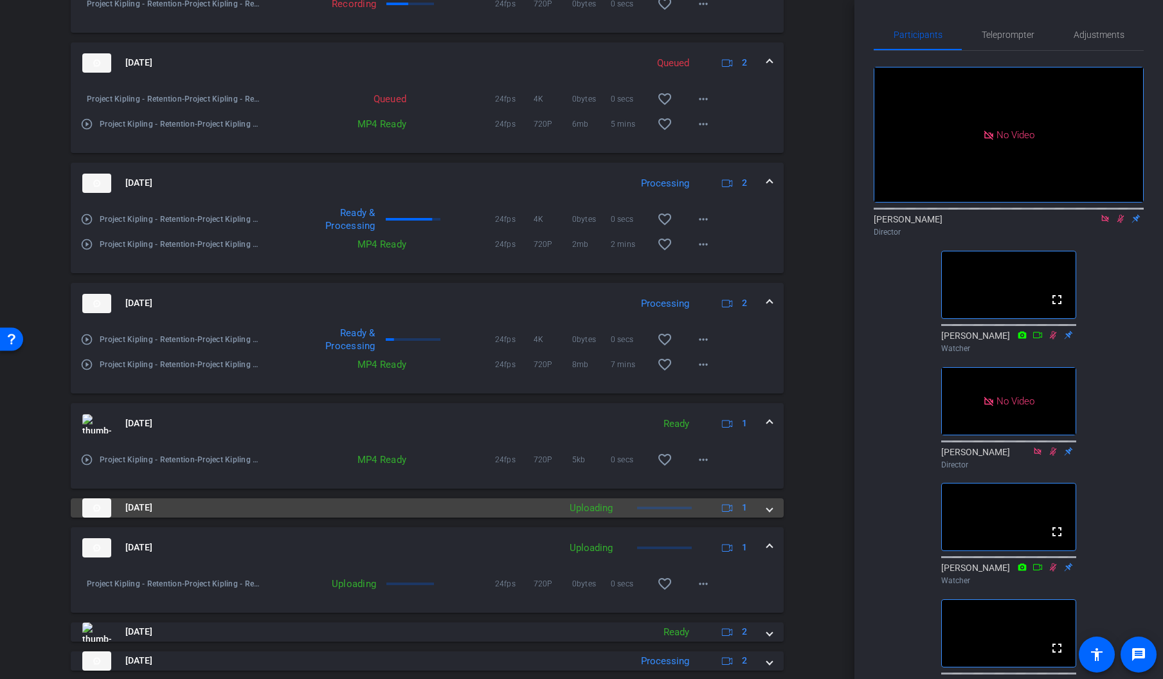
click at [770, 508] on span at bounding box center [769, 507] width 5 height 13
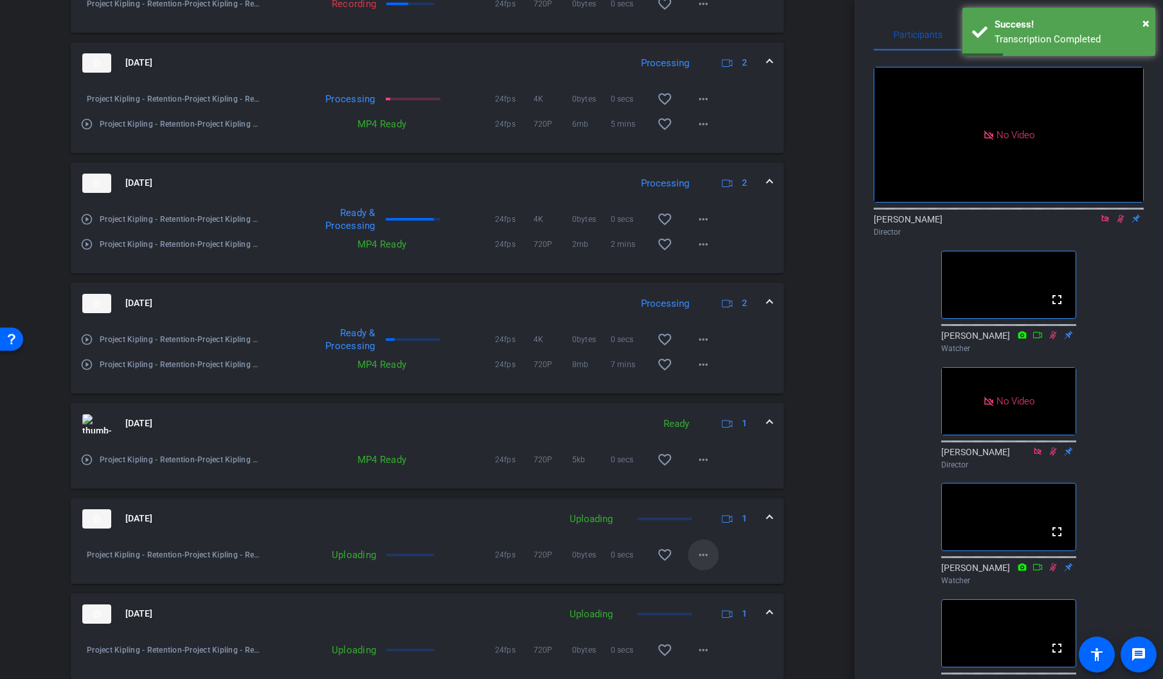
click at [702, 556] on mat-icon "more_horiz" at bounding box center [702, 554] width 15 height 15
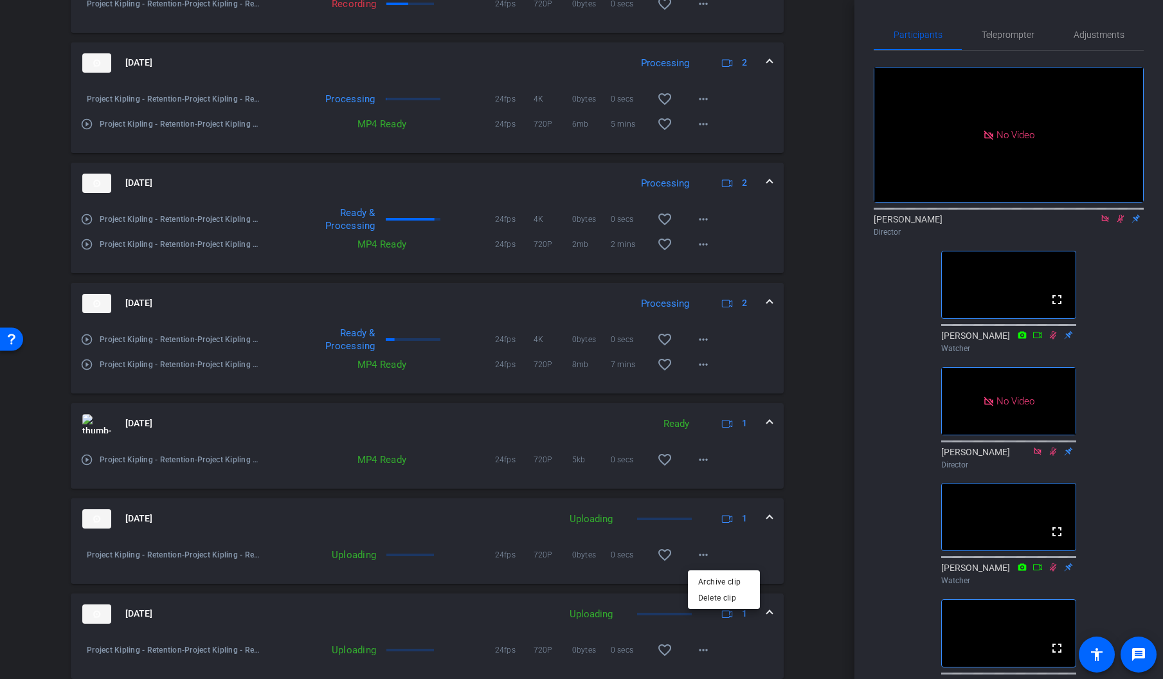
click at [830, 510] on div at bounding box center [581, 339] width 1163 height 679
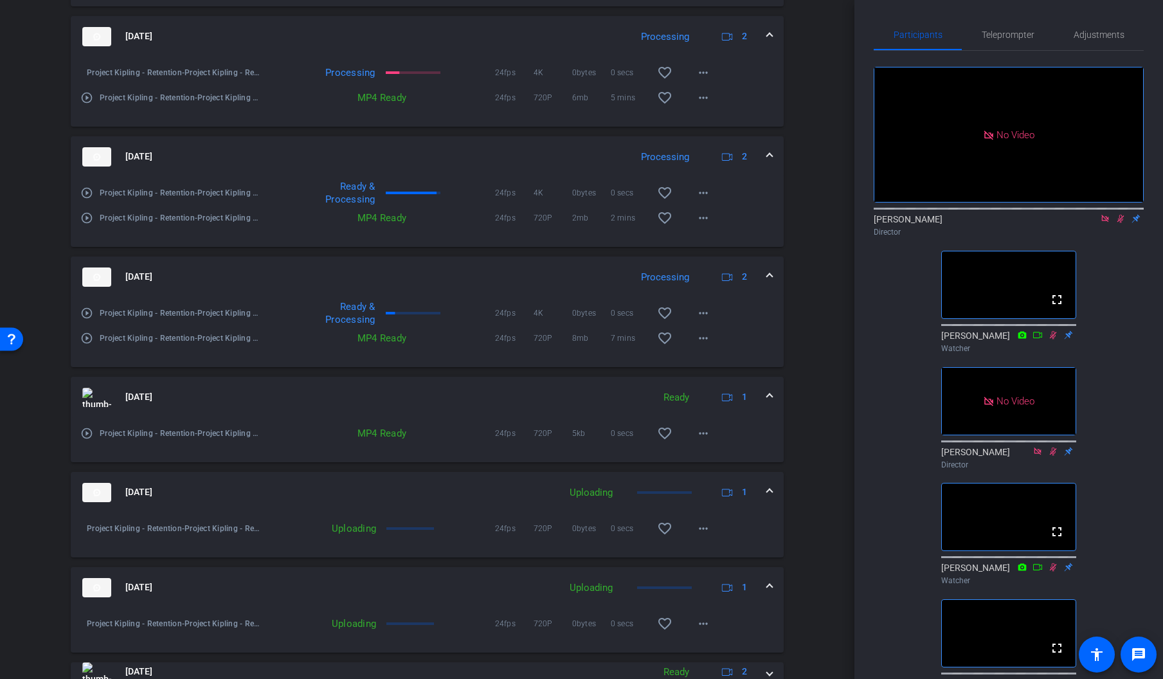
scroll to position [824, 0]
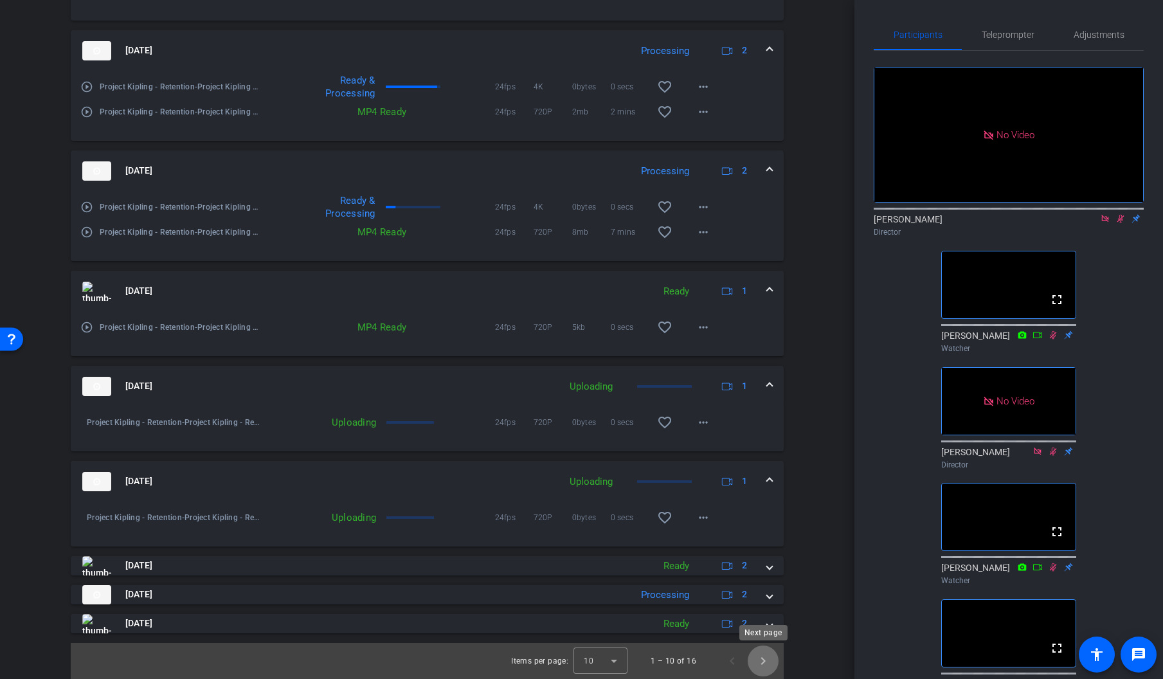
click at [762, 657] on span "Next page" at bounding box center [762, 660] width 31 height 31
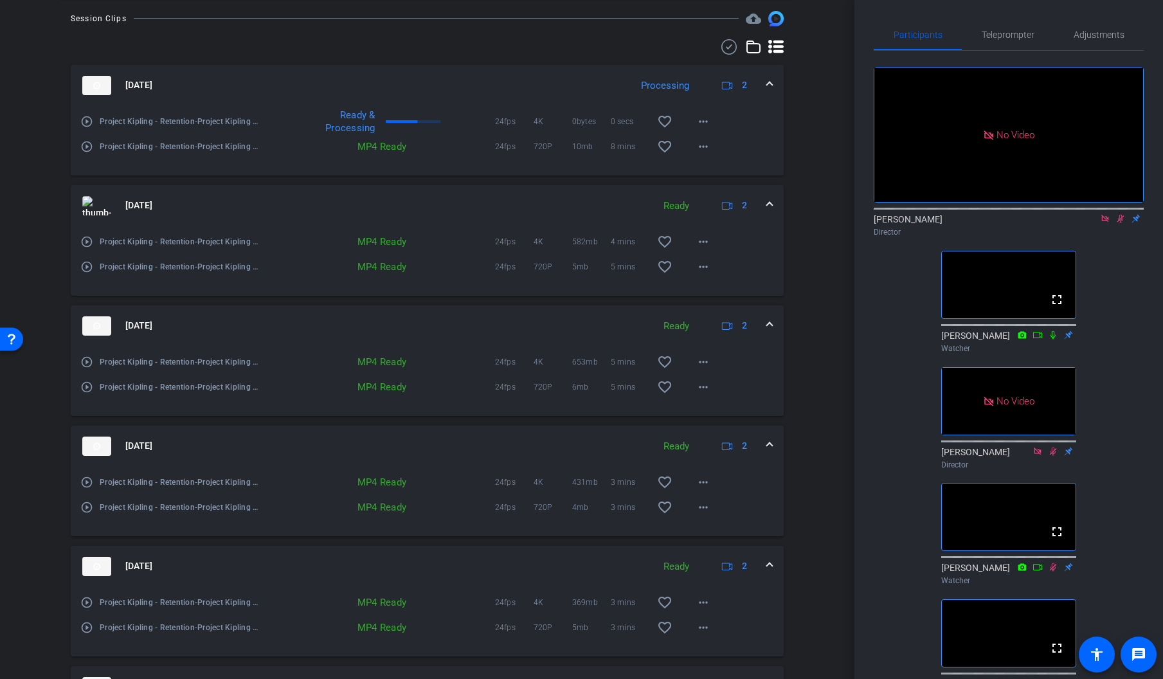
scroll to position [667, 0]
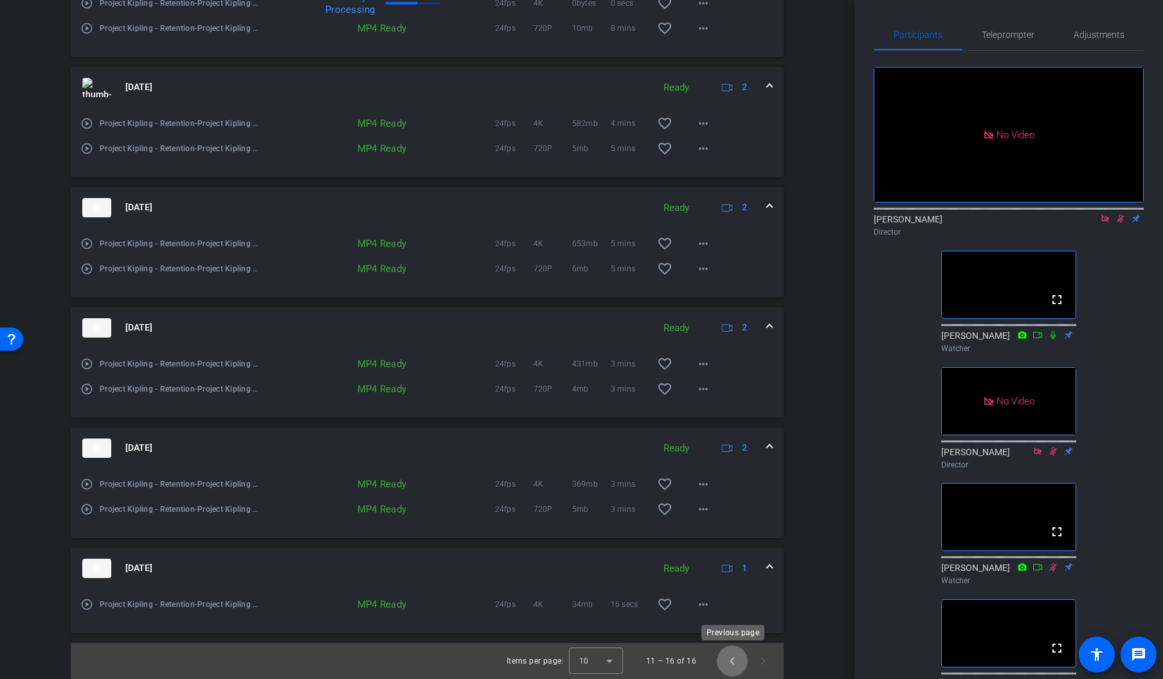
click at [731, 657] on span "Previous page" at bounding box center [732, 660] width 31 height 31
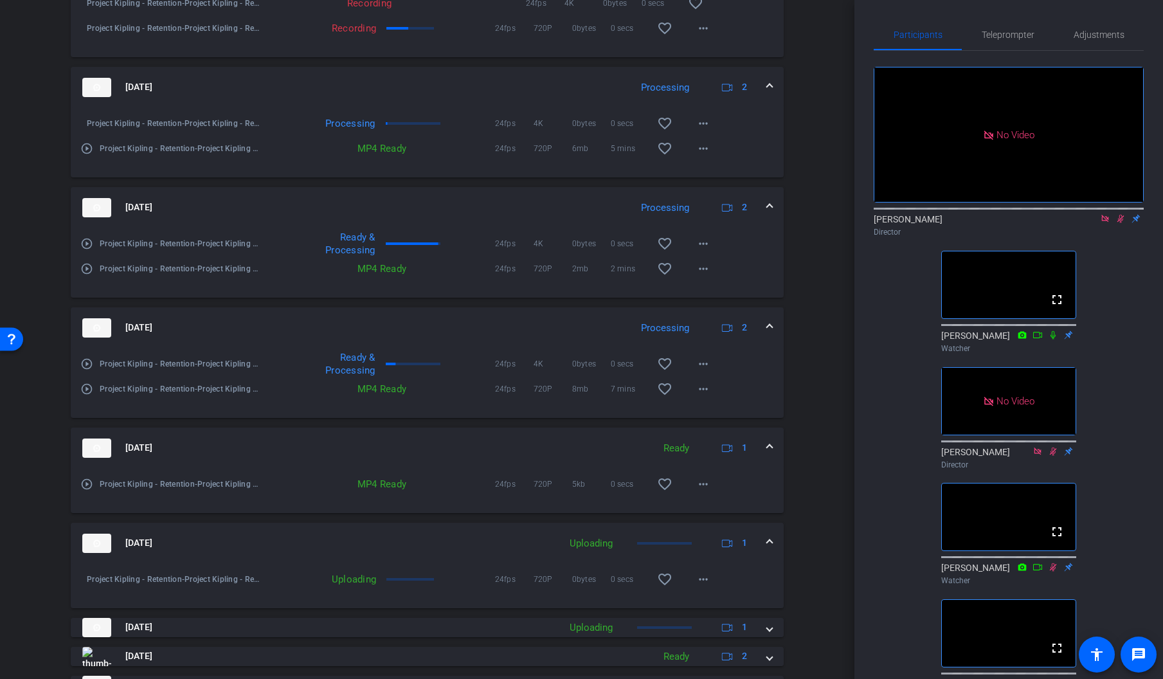
scroll to position [758, 0]
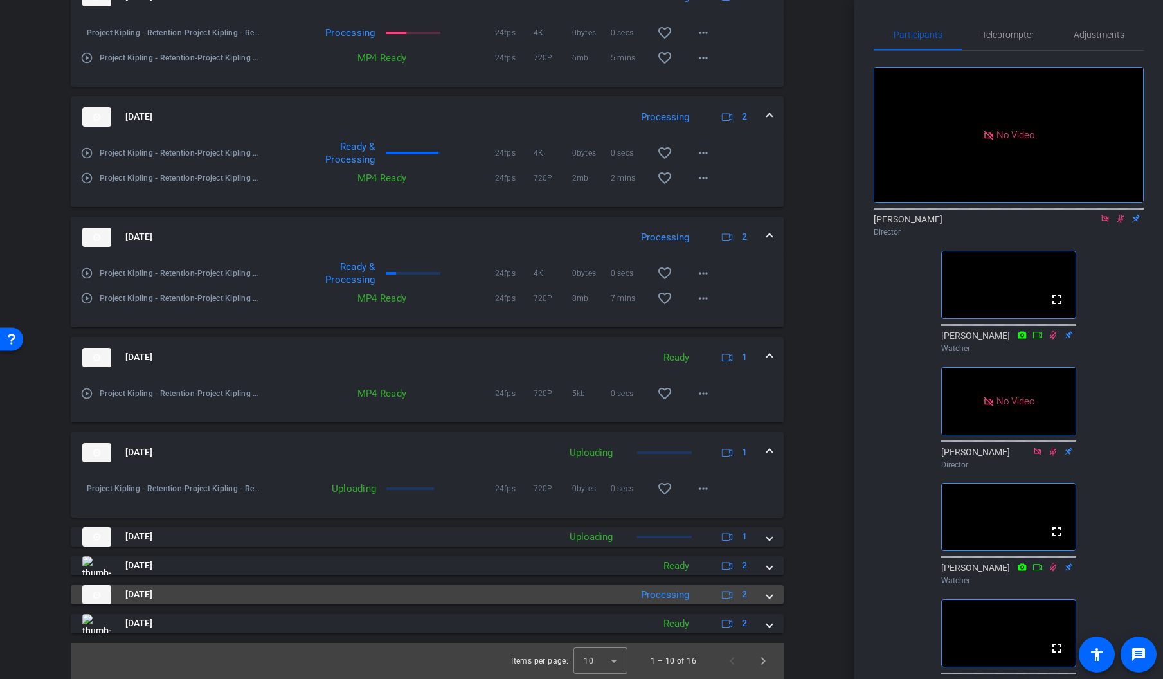
click at [771, 593] on span at bounding box center [769, 593] width 5 height 13
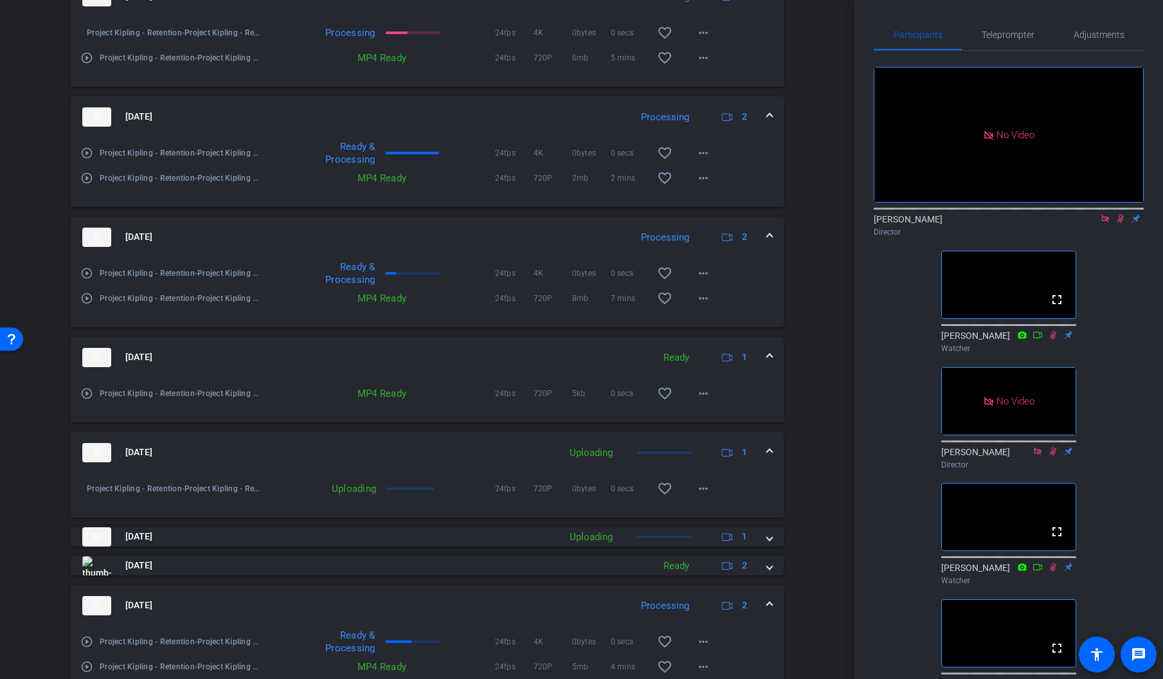
scroll to position [849, 0]
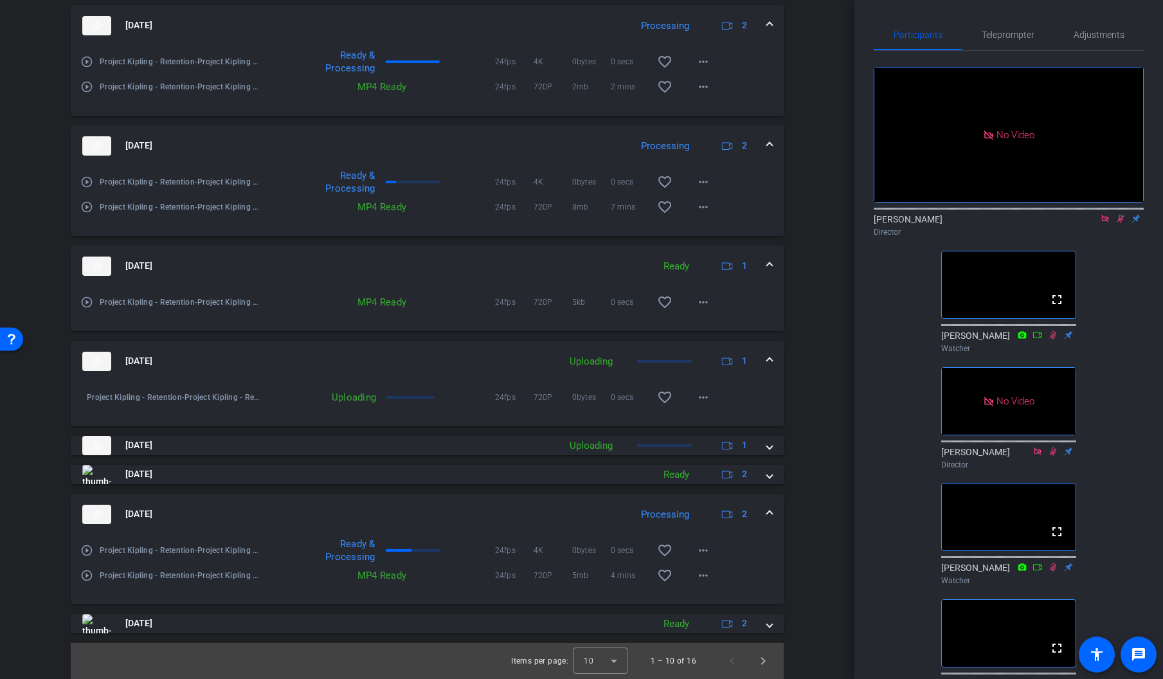
click at [87, 549] on mat-icon "play_circle_outline" at bounding box center [86, 550] width 13 height 13
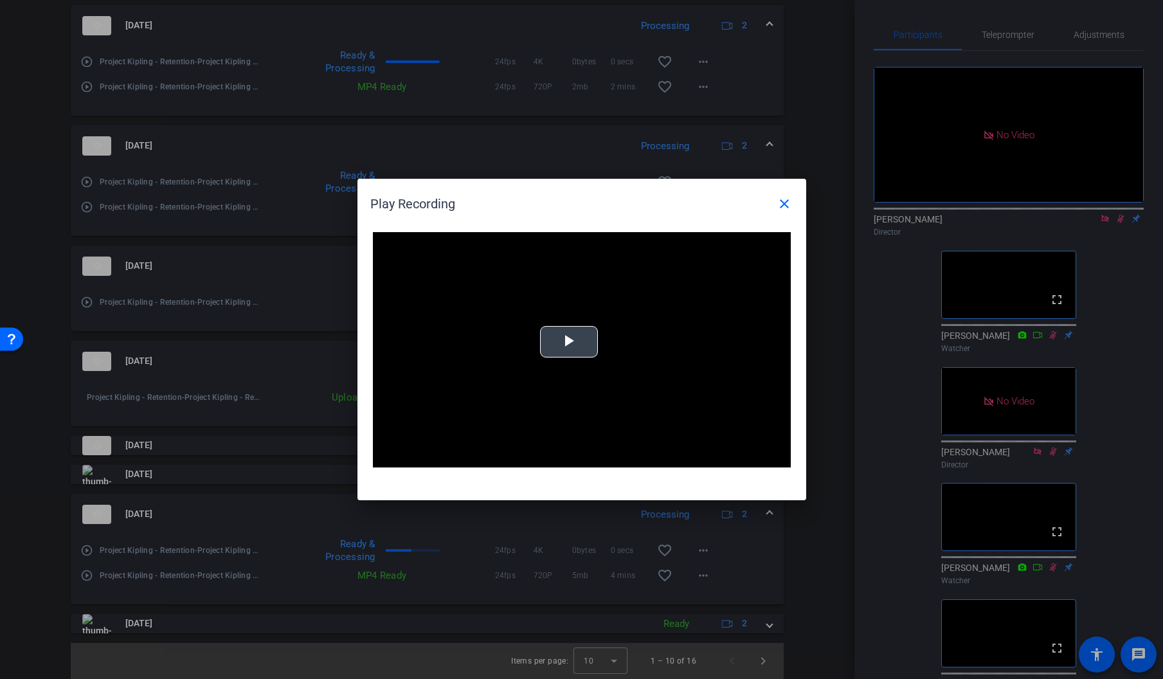
click at [569, 342] on span "Video Player" at bounding box center [569, 342] width 0 height 0
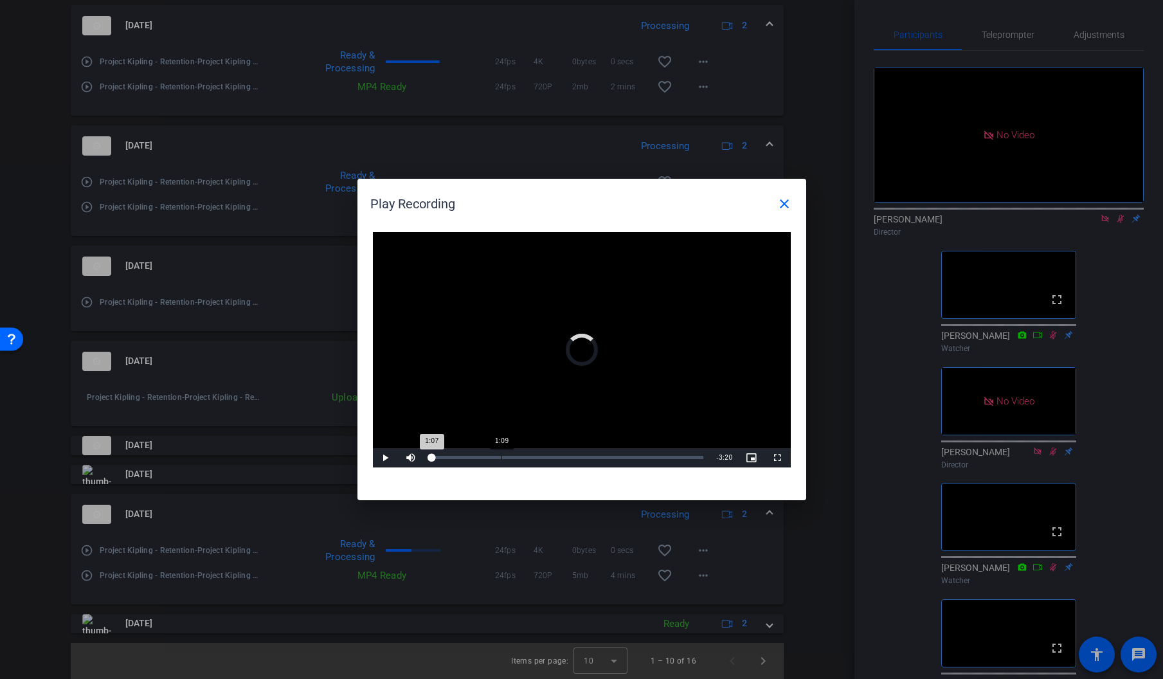
drag, startPoint x: 499, startPoint y: 455, endPoint x: 523, endPoint y: 457, distance: 24.5
click at [512, 456] on div "Loaded : 0% 1:09 1:07" at bounding box center [567, 457] width 286 height 19
click at [384, 458] on span "Video Player" at bounding box center [386, 458] width 26 height 0
click at [782, 201] on mat-icon "close" at bounding box center [783, 203] width 15 height 15
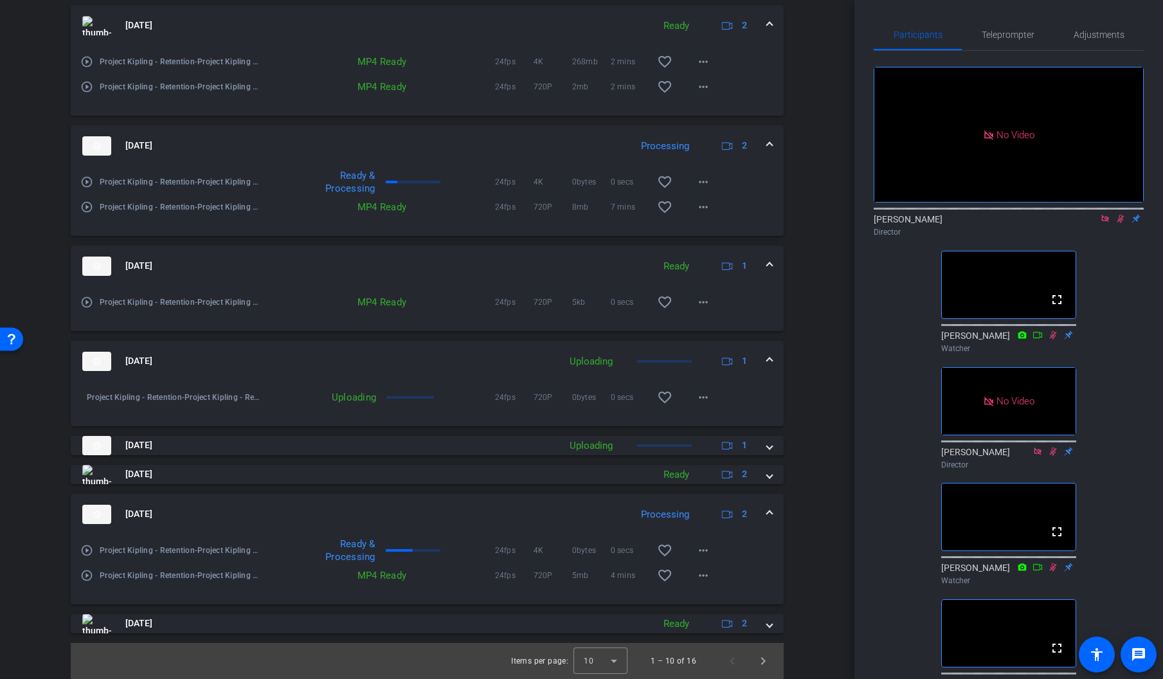
scroll to position [843, 0]
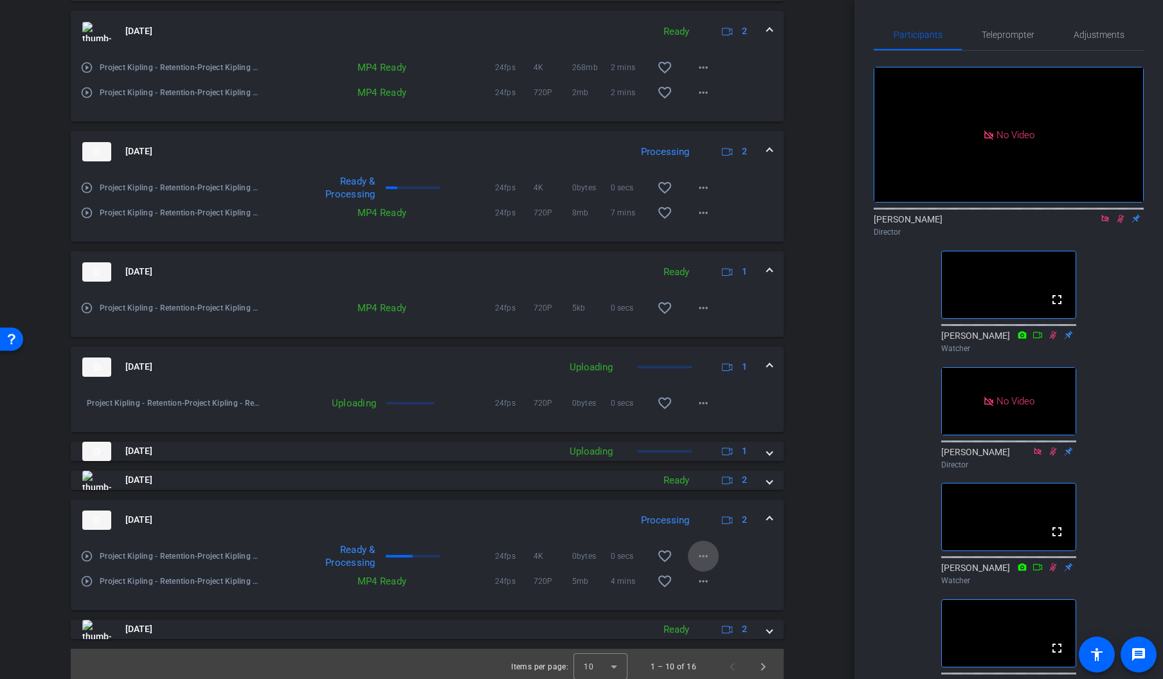
click at [702, 554] on mat-icon "more_horiz" at bounding box center [702, 555] width 15 height 15
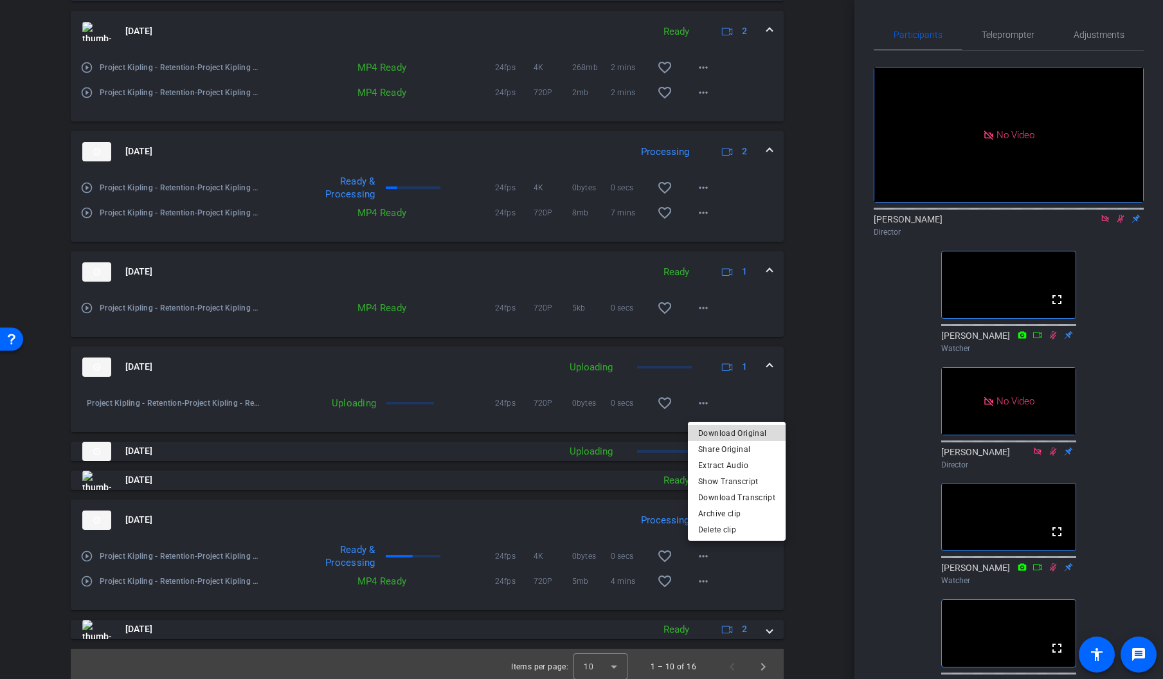
click at [755, 428] on span "Download Original" at bounding box center [736, 432] width 77 height 15
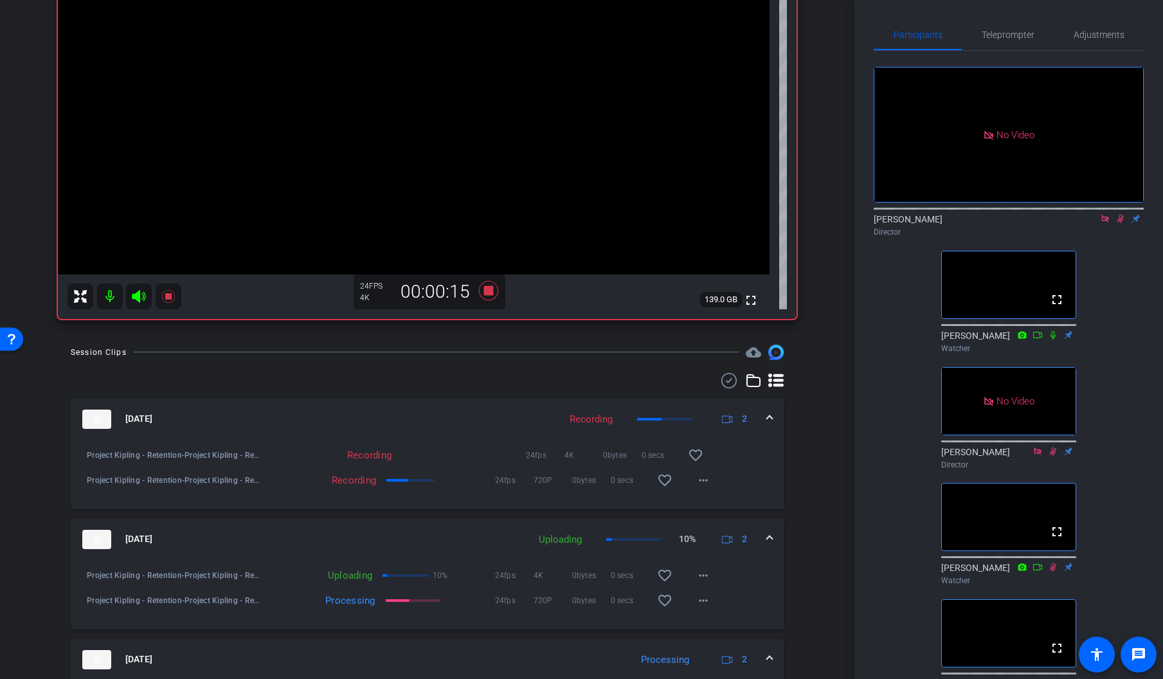
scroll to position [215, 0]
click at [1121, 215] on icon at bounding box center [1120, 219] width 7 height 8
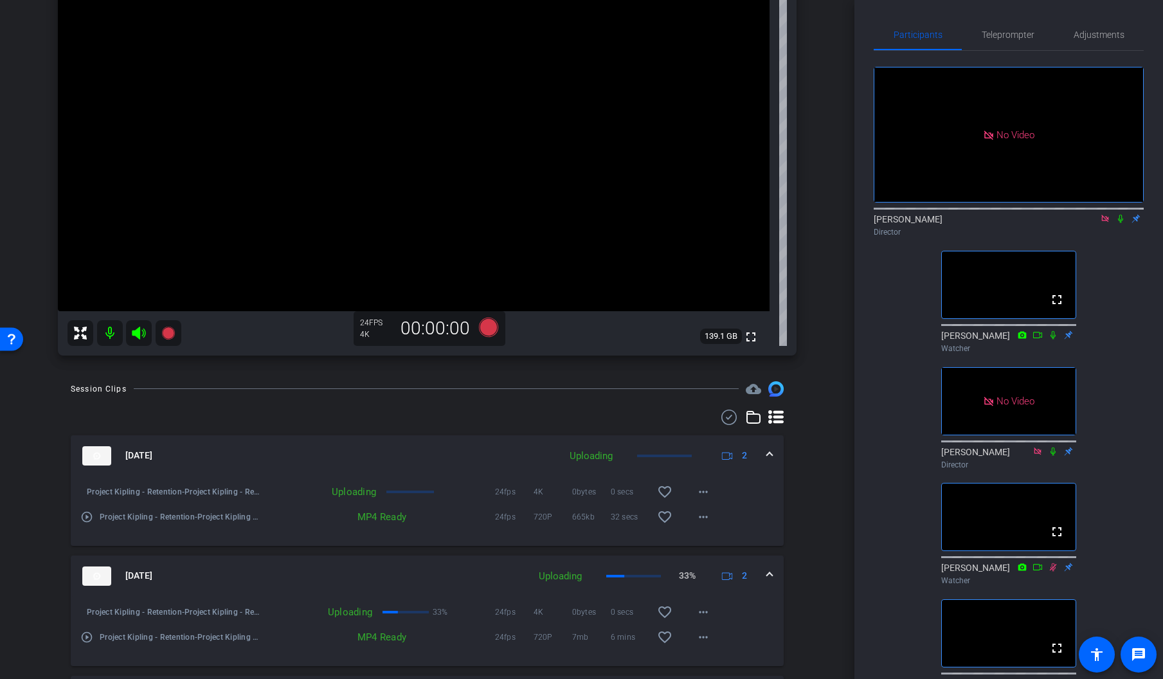
scroll to position [181, 0]
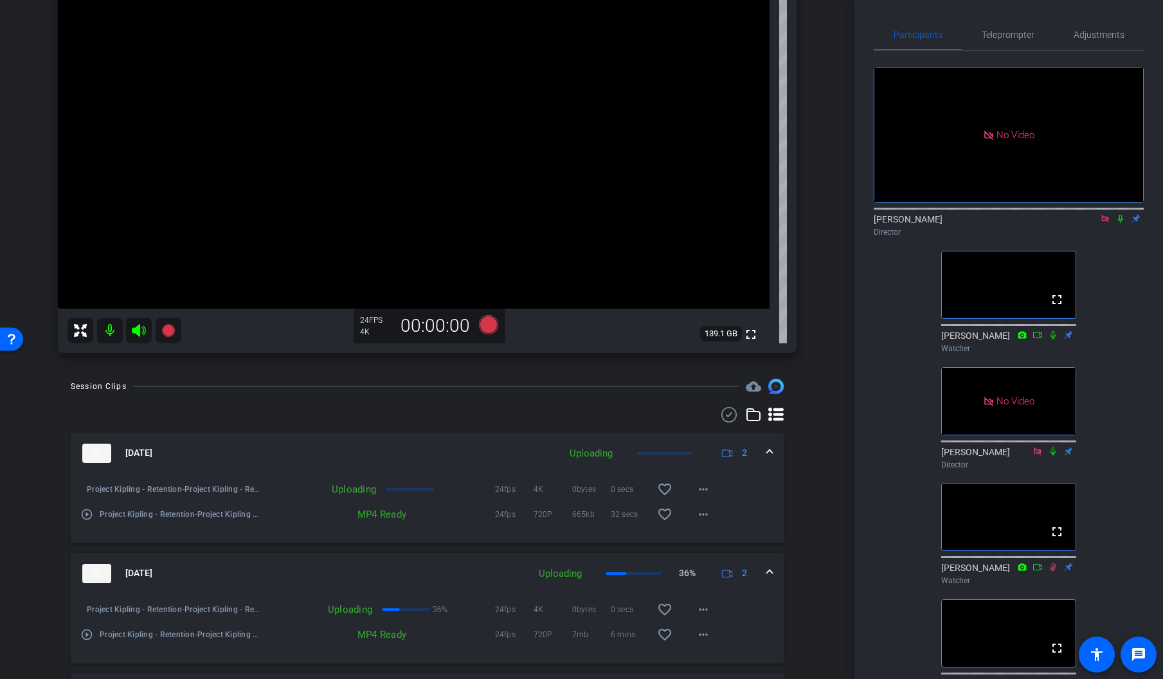
click at [1106, 214] on icon at bounding box center [1105, 218] width 10 height 9
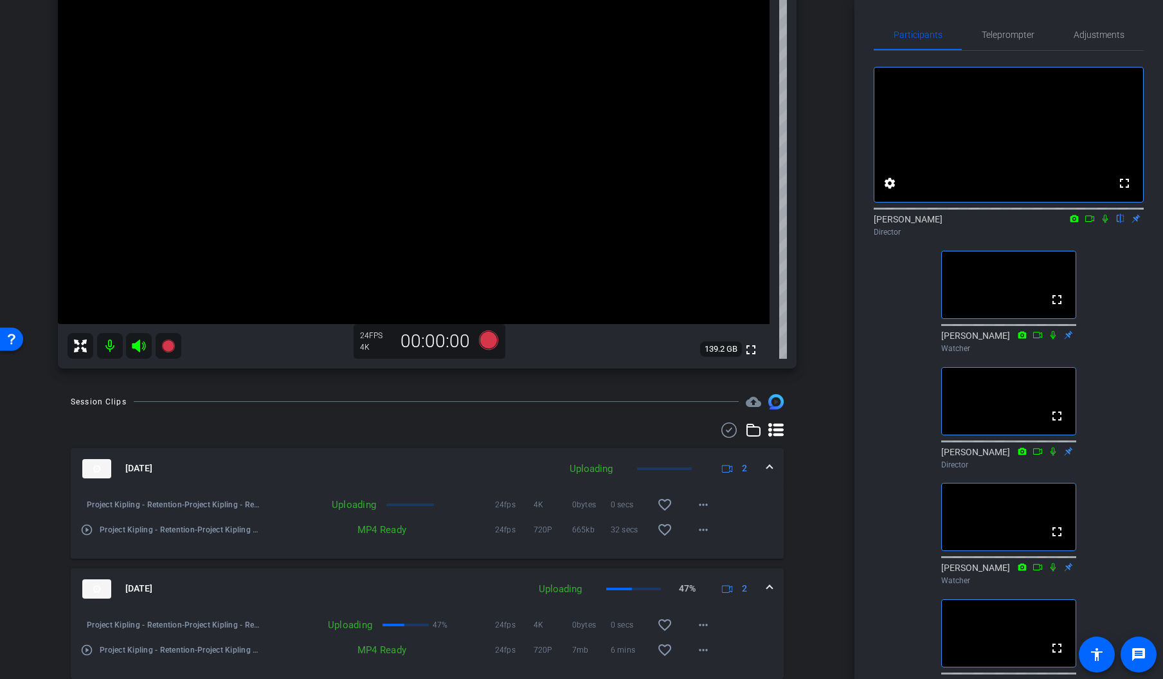
scroll to position [165, 0]
click at [1103, 223] on icon at bounding box center [1105, 218] width 10 height 9
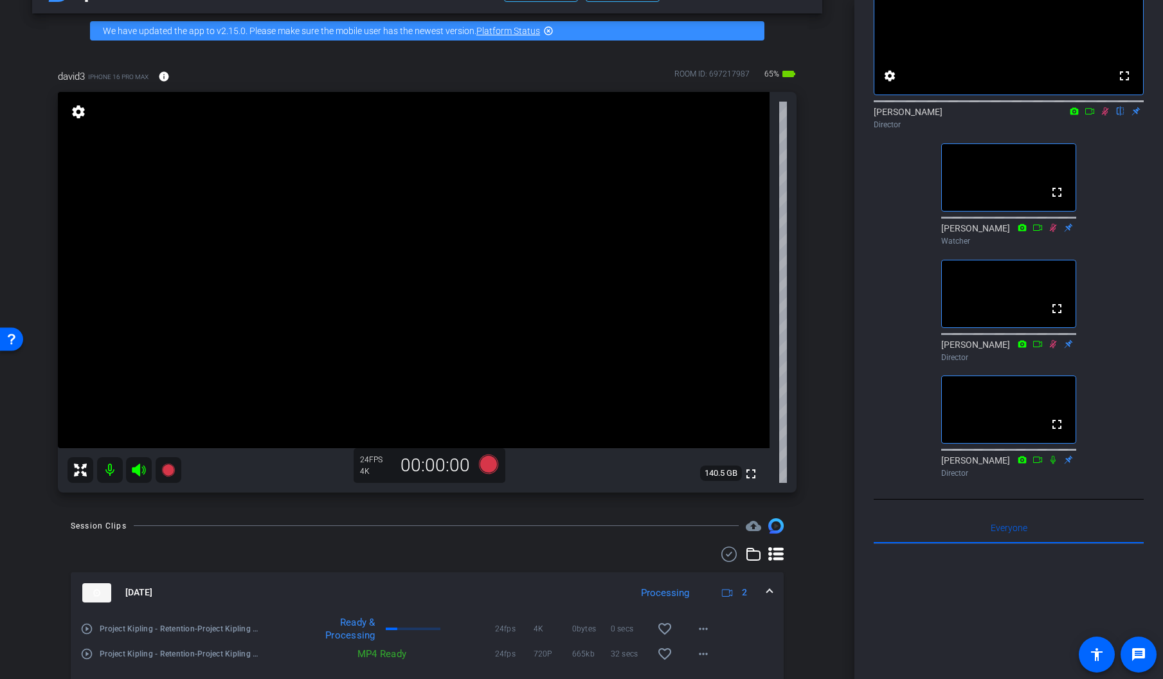
scroll to position [0, 0]
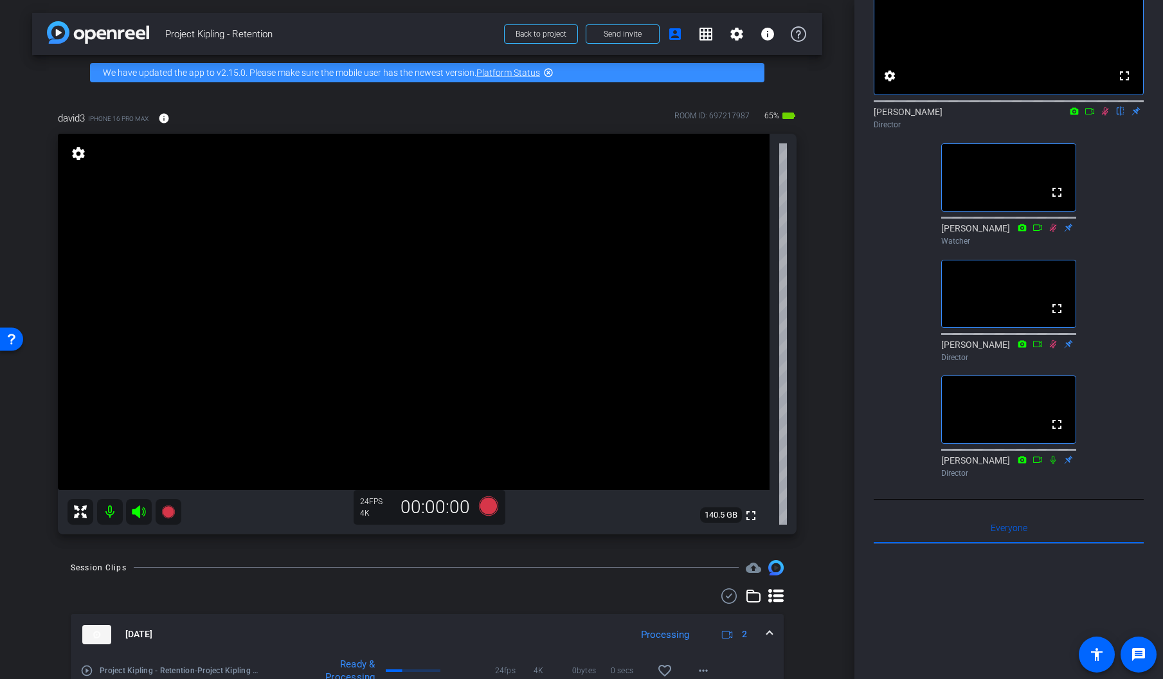
click at [1103, 116] on icon at bounding box center [1105, 111] width 7 height 8
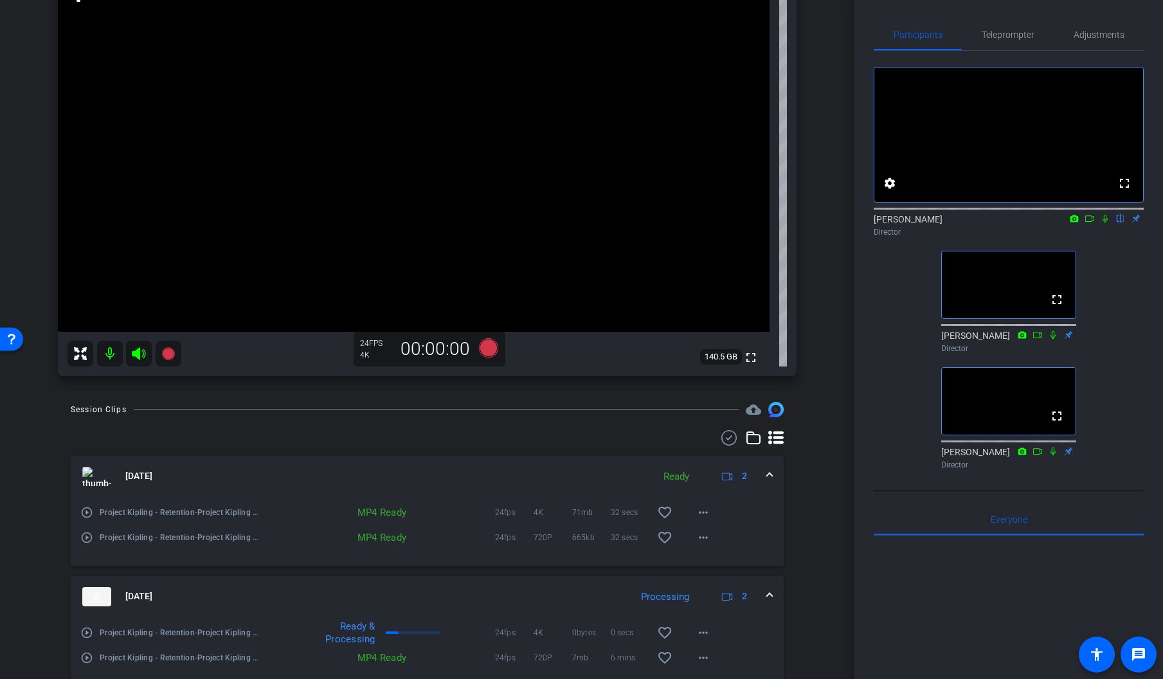
scroll to position [159, 0]
click at [1104, 223] on icon at bounding box center [1104, 219] width 5 height 8
click at [85, 633] on mat-icon "play_circle_outline" at bounding box center [86, 631] width 13 height 13
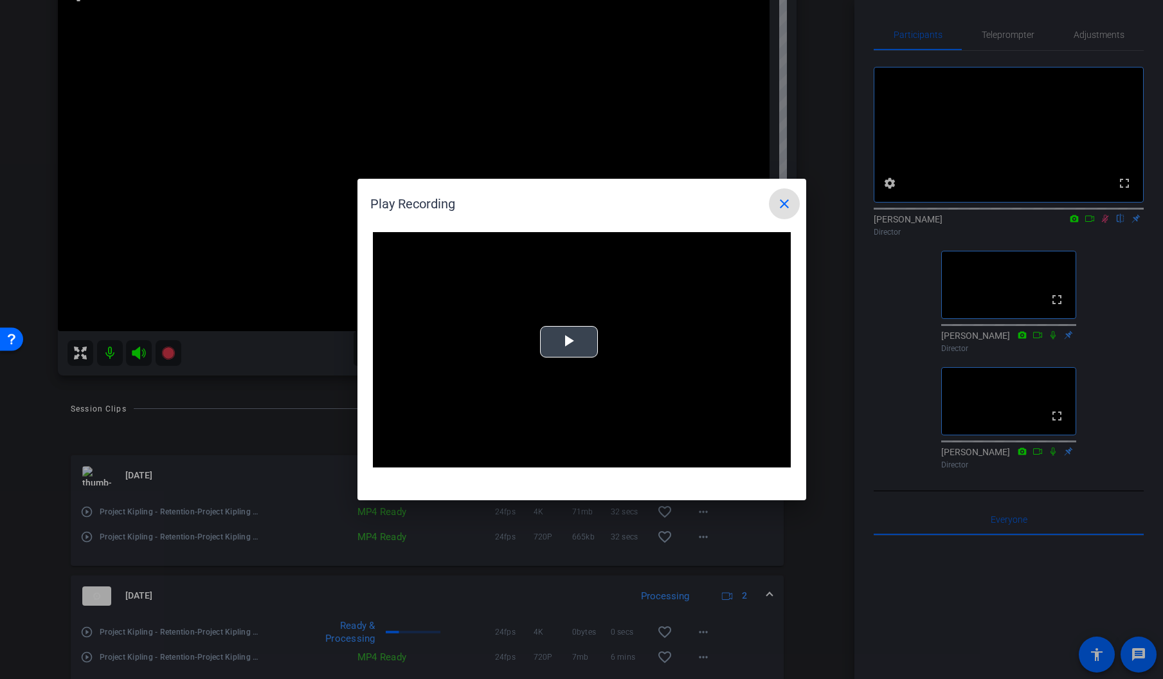
click at [569, 342] on span "Video Player" at bounding box center [569, 342] width 0 height 0
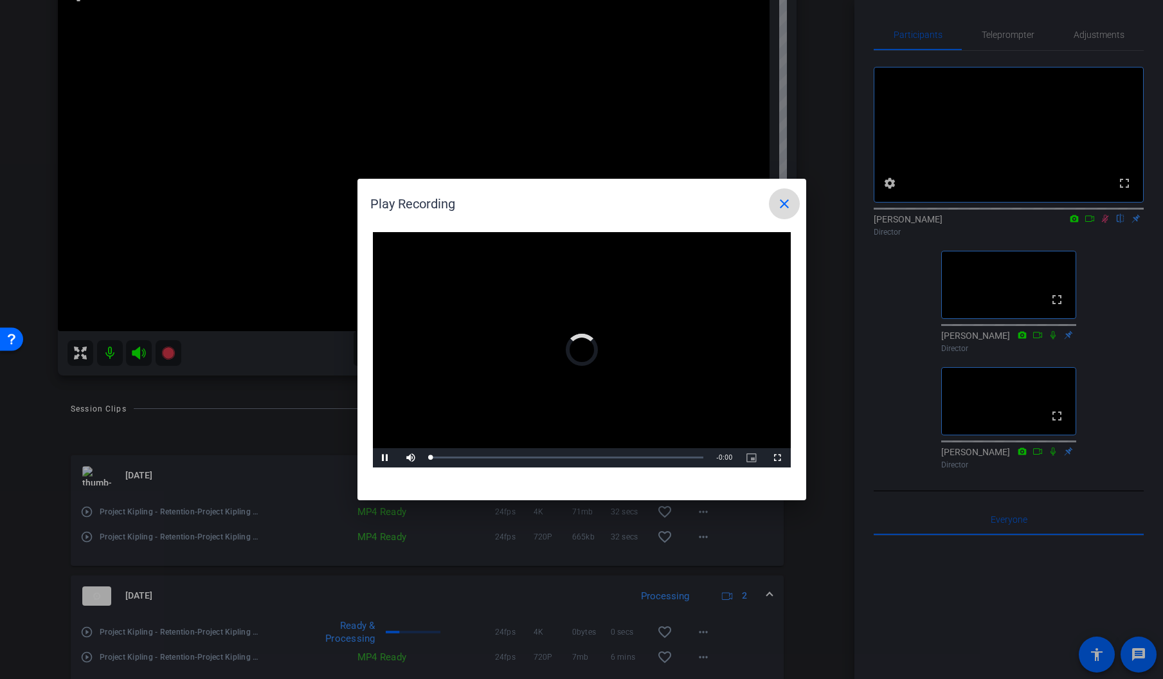
click at [784, 202] on mat-icon "close" at bounding box center [783, 203] width 15 height 15
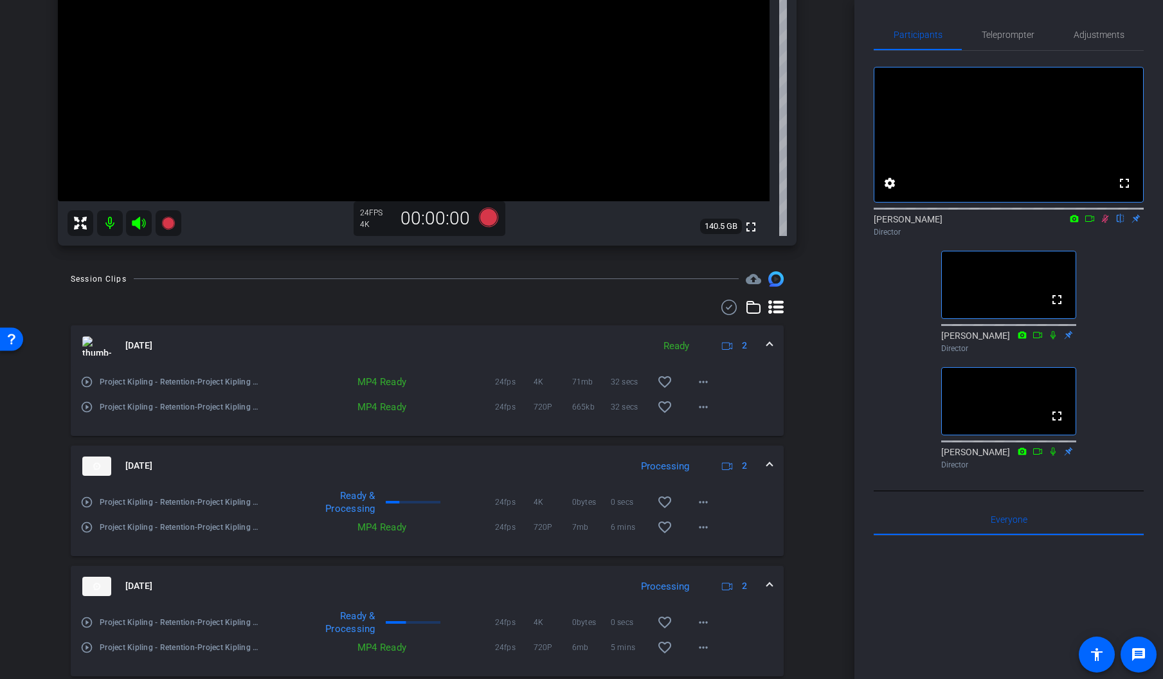
scroll to position [294, 0]
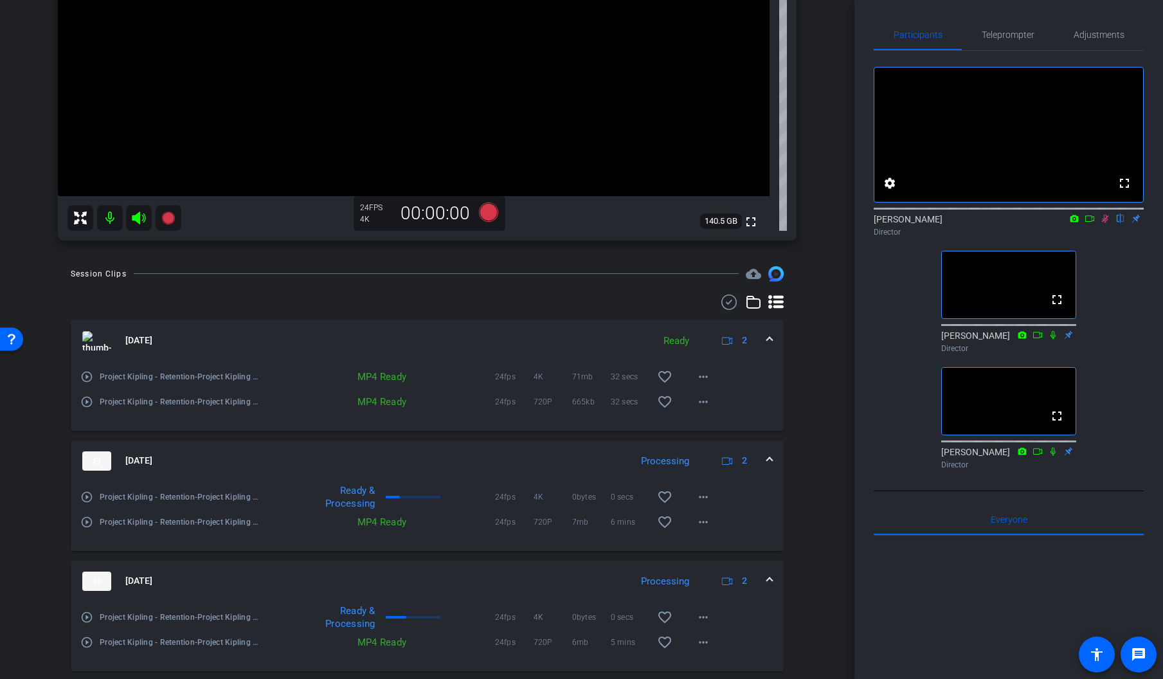
click at [86, 620] on mat-icon "play_circle_outline" at bounding box center [86, 617] width 13 height 13
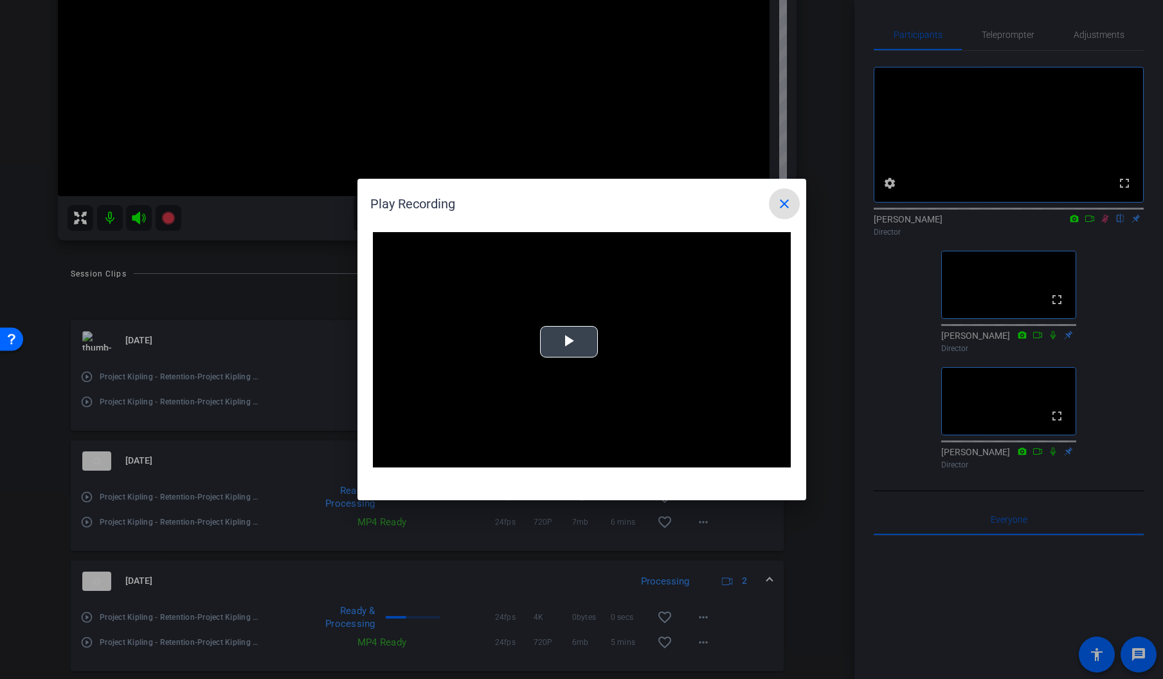
click at [569, 342] on span "Video Player" at bounding box center [569, 342] width 0 height 0
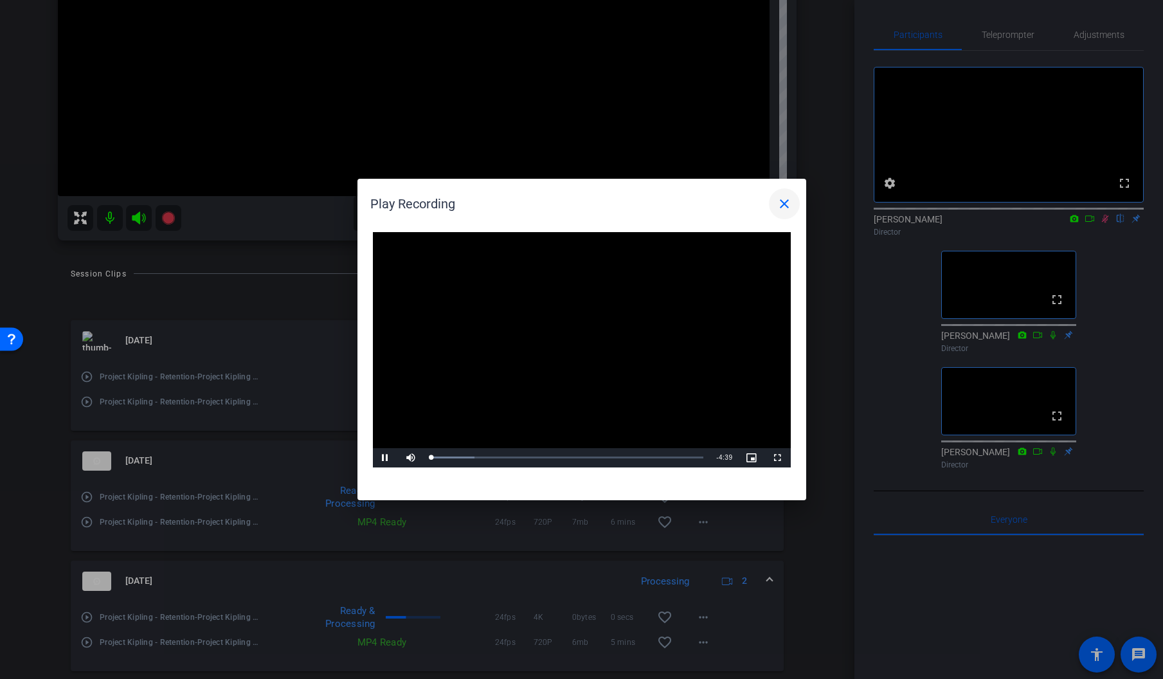
click at [785, 204] on mat-icon "close" at bounding box center [783, 203] width 15 height 15
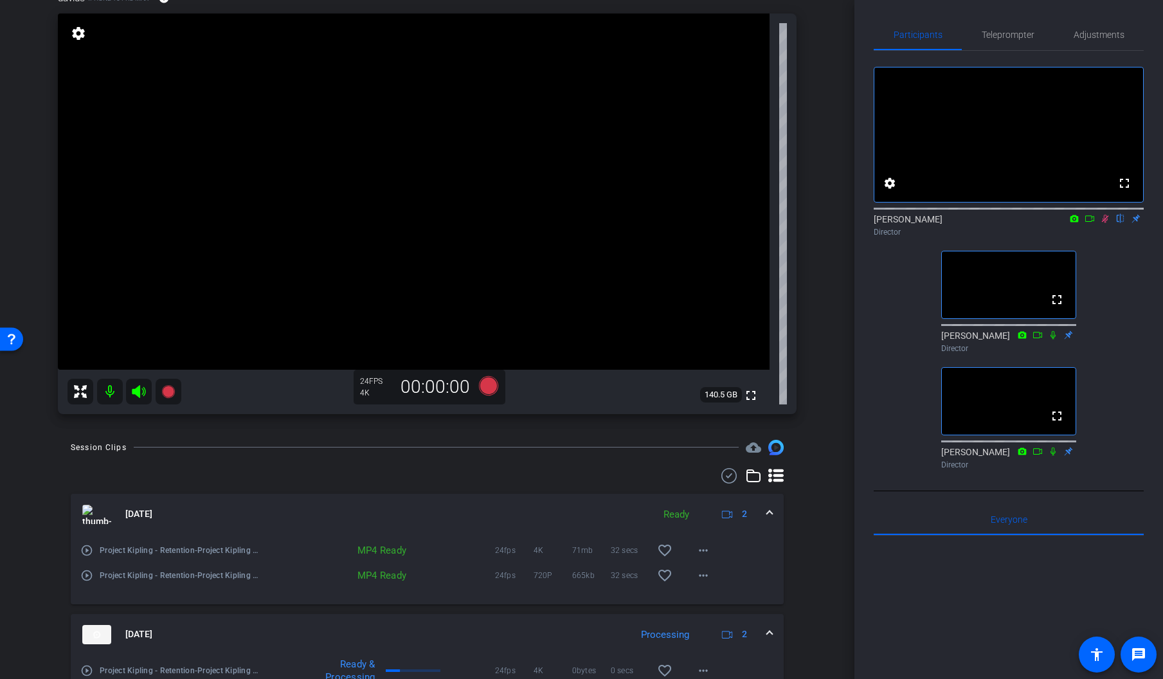
scroll to position [103, 0]
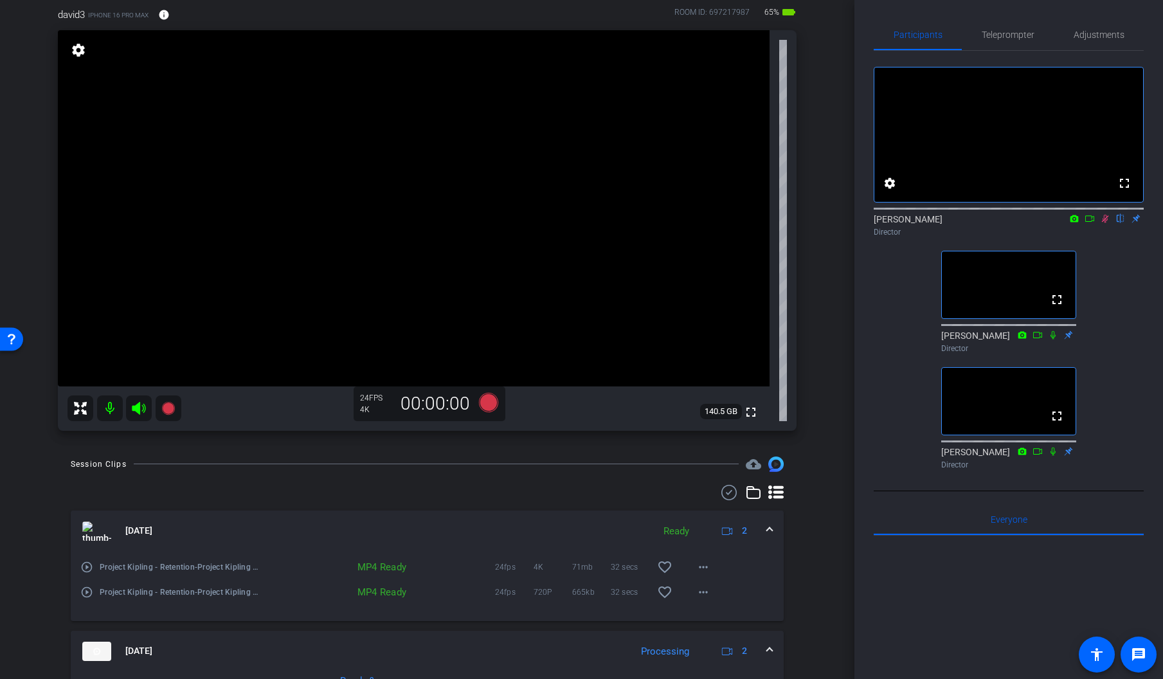
click at [1105, 223] on icon at bounding box center [1105, 218] width 10 height 9
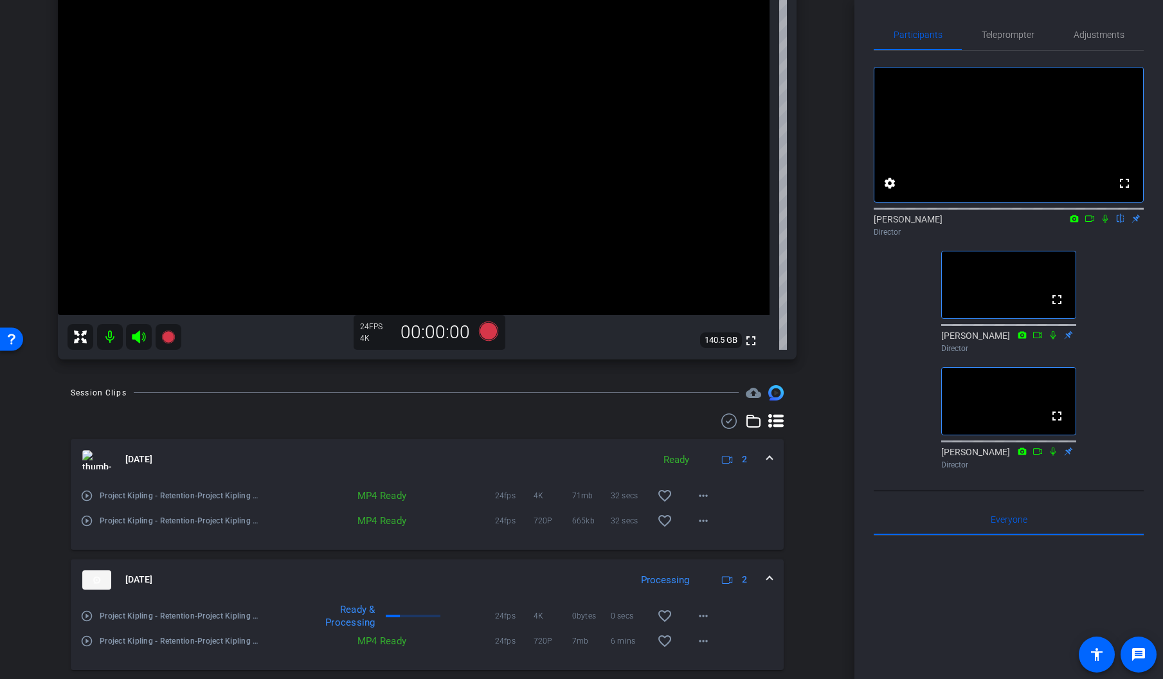
scroll to position [176, 0]
click at [85, 612] on mat-icon "play_circle_outline" at bounding box center [86, 614] width 13 height 13
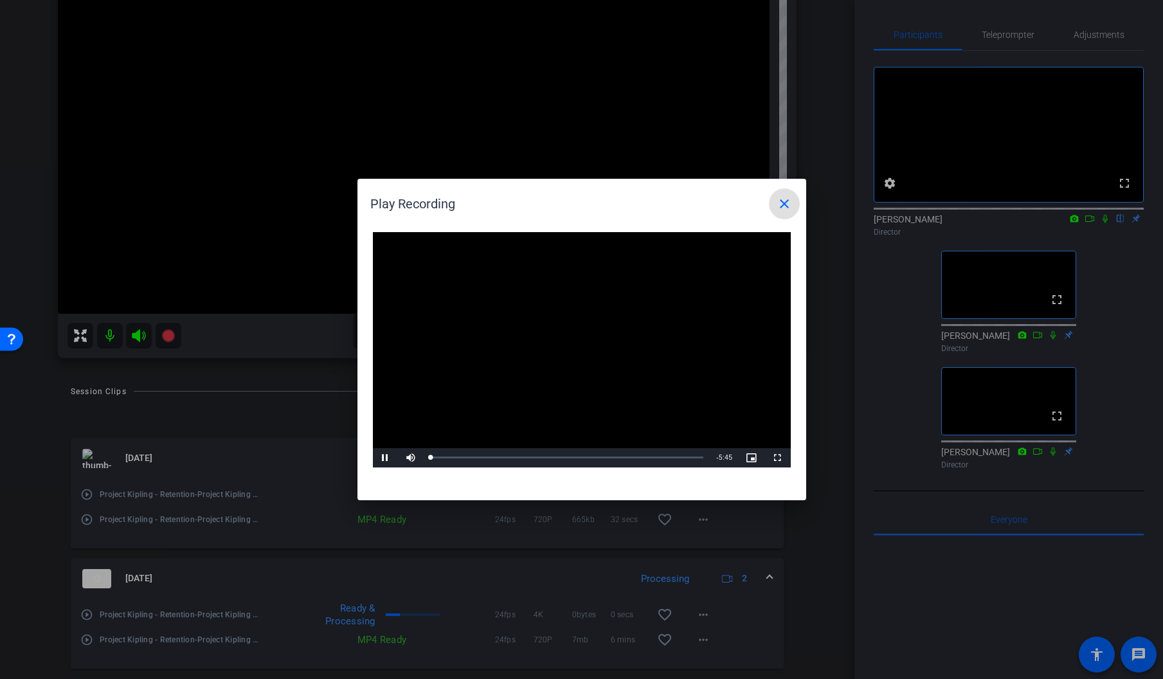
click at [576, 341] on video "Video Player" at bounding box center [582, 349] width 418 height 235
click at [784, 202] on mat-icon "close" at bounding box center [783, 203] width 15 height 15
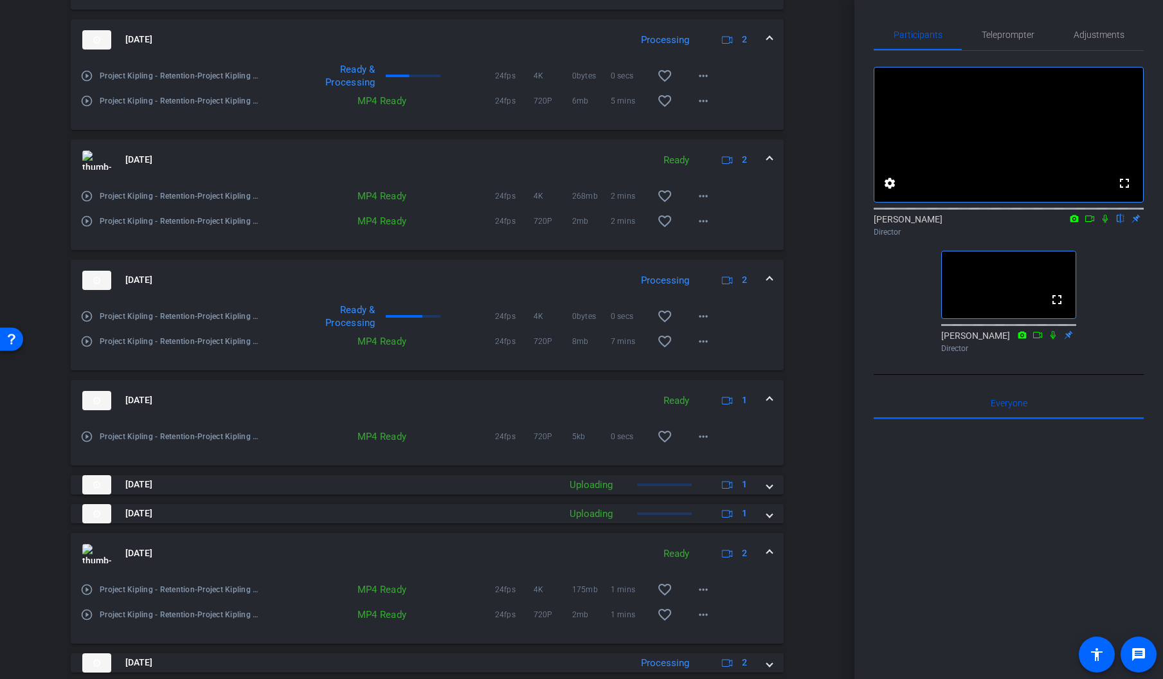
scroll to position [655, 0]
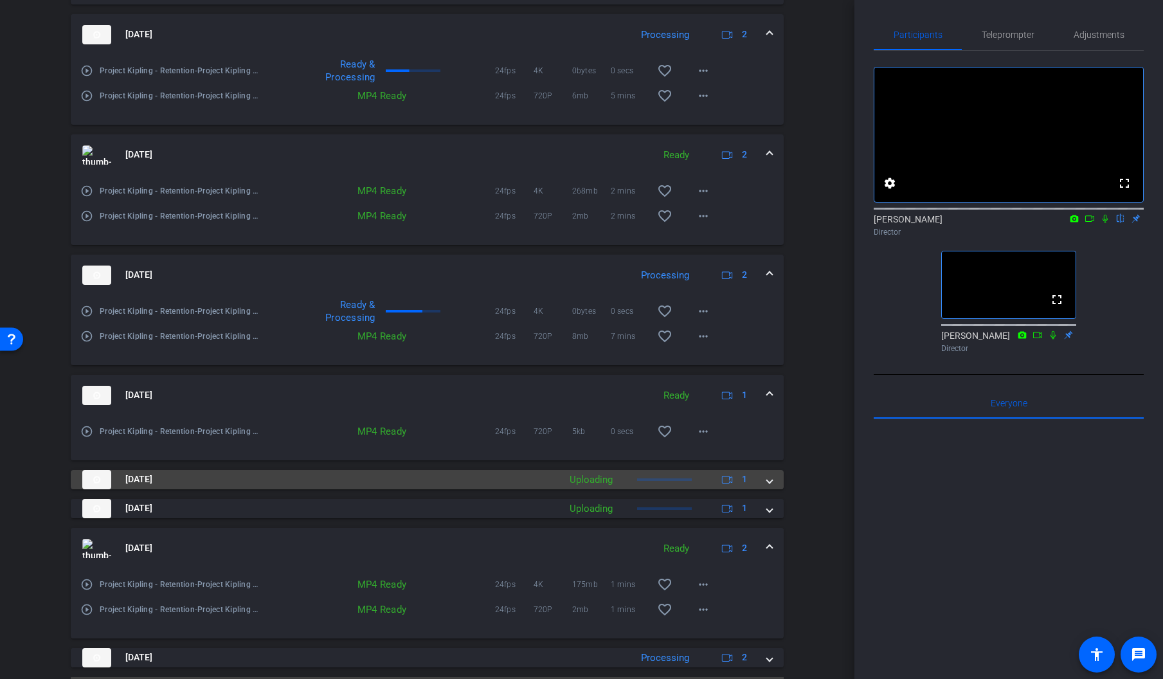
click at [769, 481] on span at bounding box center [769, 478] width 5 height 13
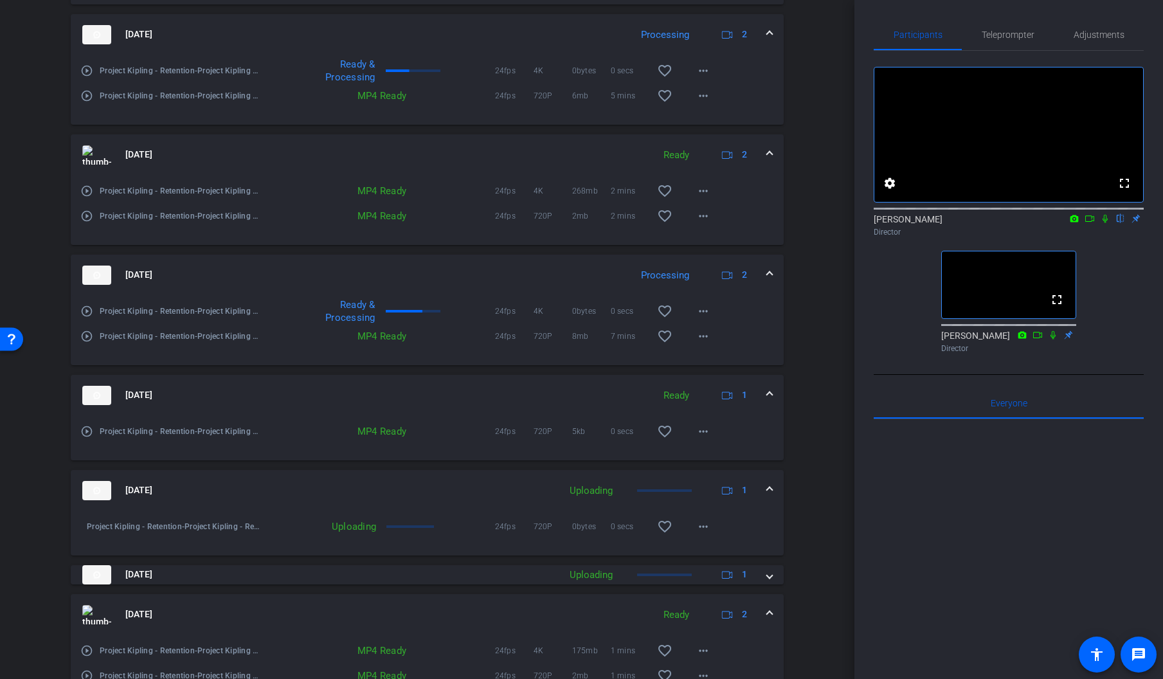
click at [769, 487] on span at bounding box center [769, 489] width 5 height 13
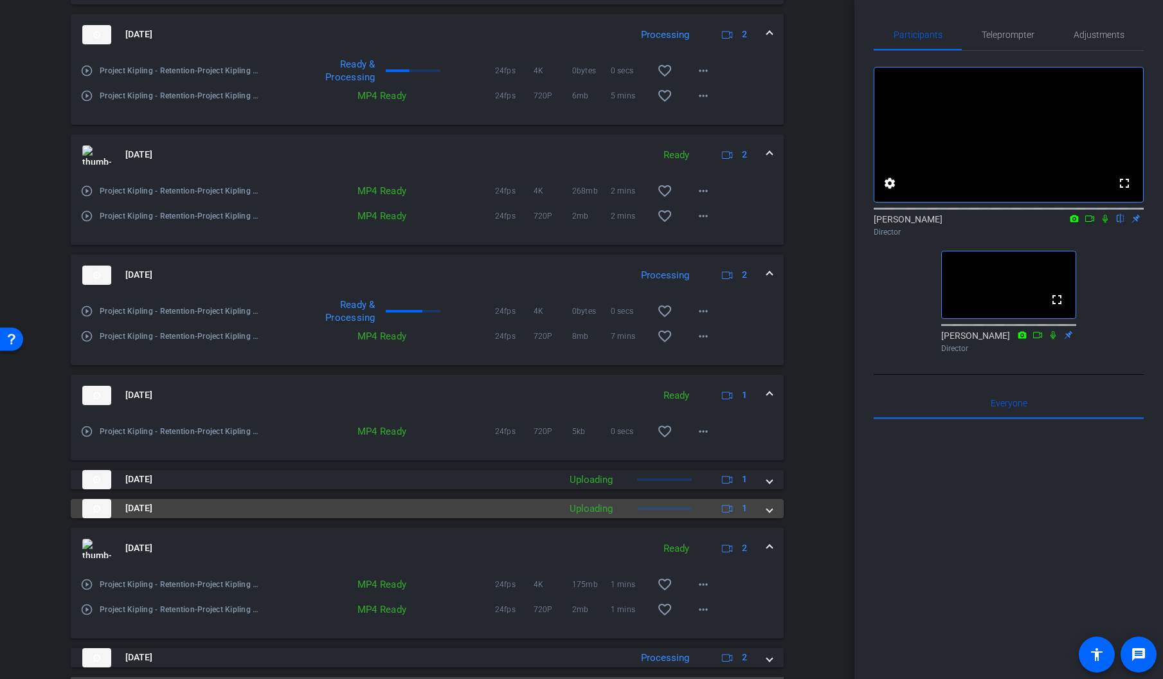
click at [764, 506] on div "[DATE] Uploading 1" at bounding box center [424, 508] width 684 height 19
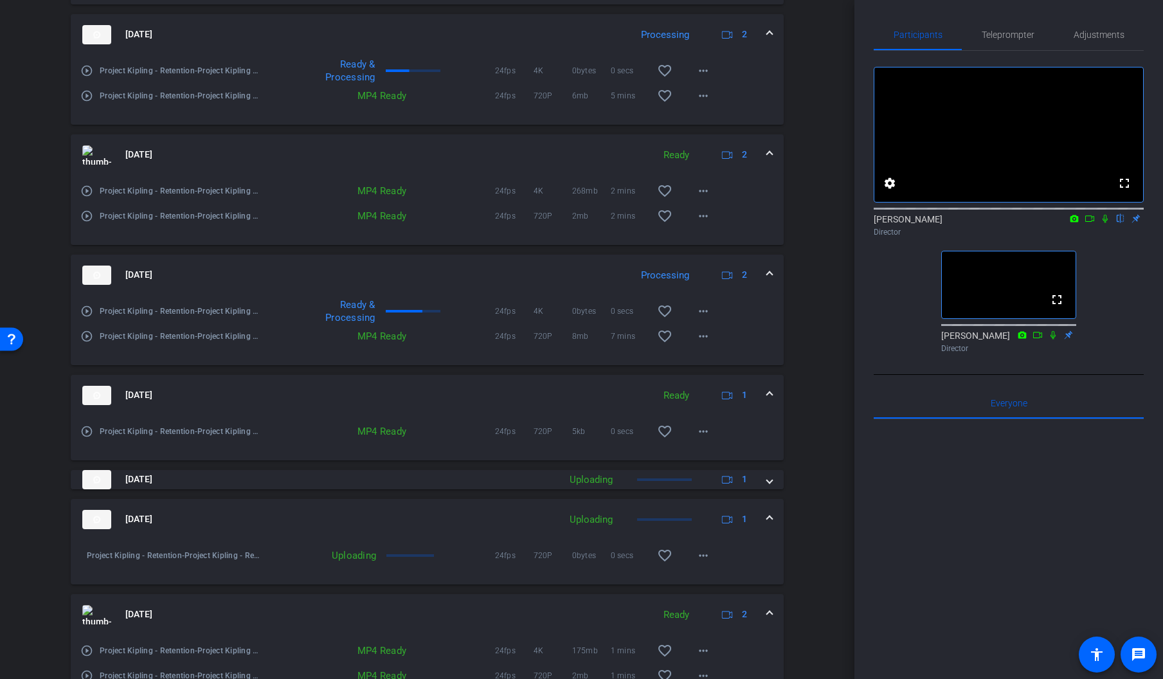
click at [764, 506] on mat-expansion-panel-header "[DATE] Uploading 1" at bounding box center [427, 519] width 713 height 41
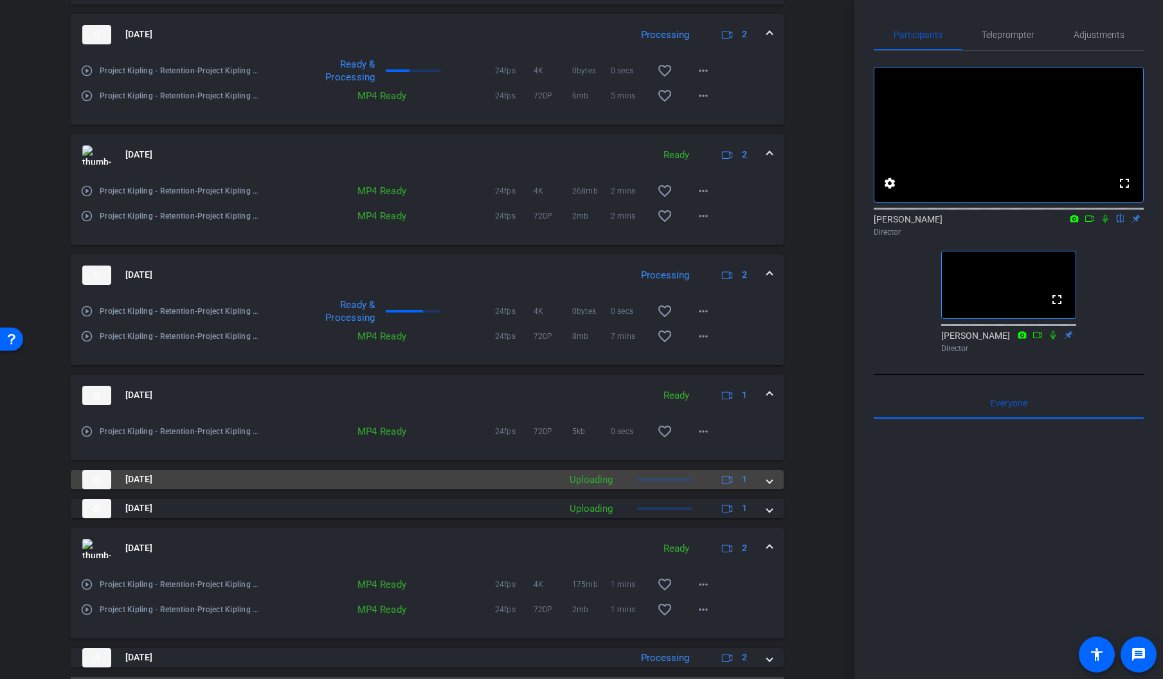
click at [213, 475] on mat-panel-title "[DATE]" at bounding box center [317, 479] width 470 height 19
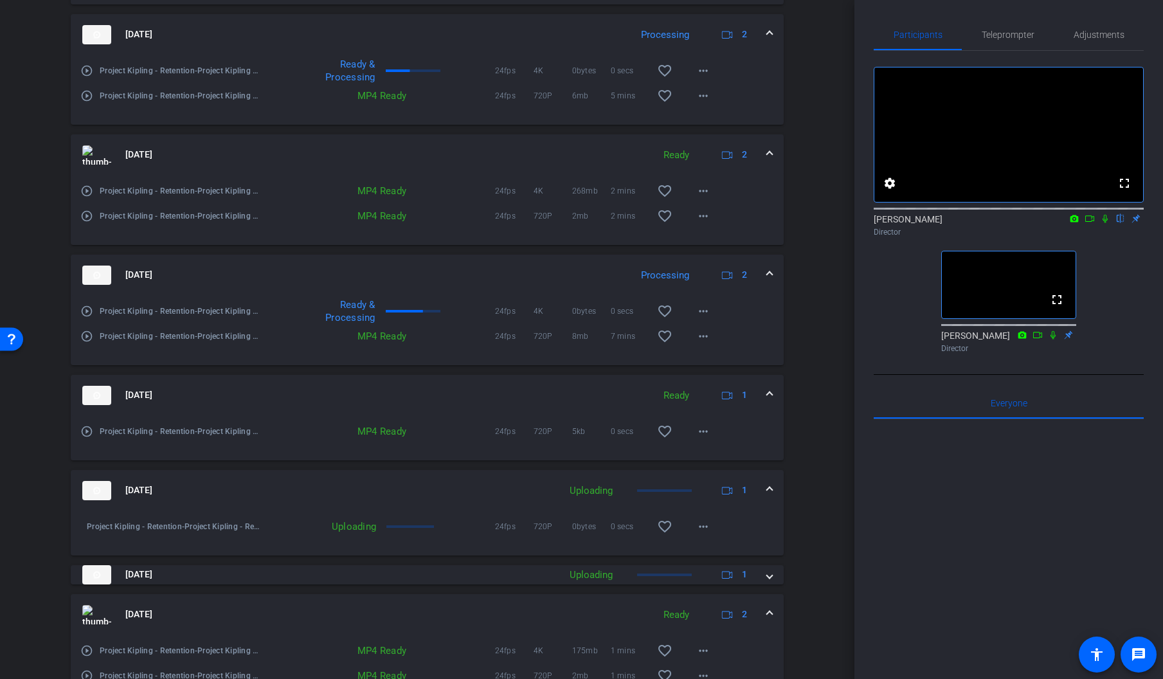
click at [765, 485] on div "[DATE] Uploading 1" at bounding box center [424, 490] width 684 height 19
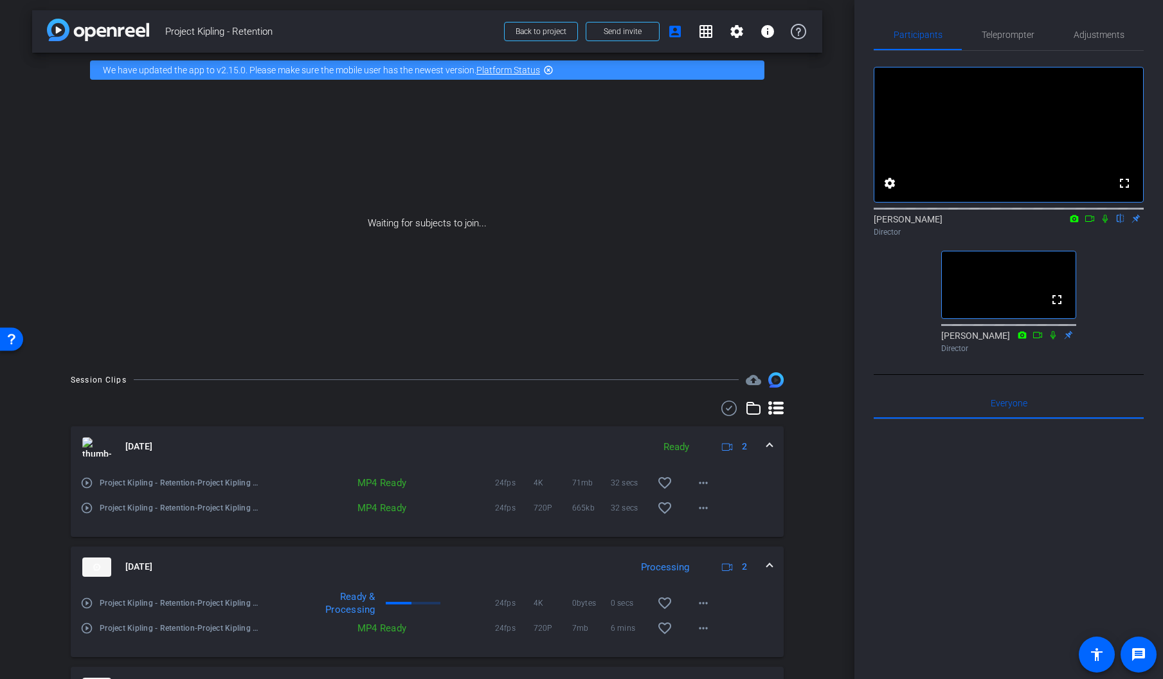
scroll to position [0, 0]
